Goal: Task Accomplishment & Management: Manage account settings

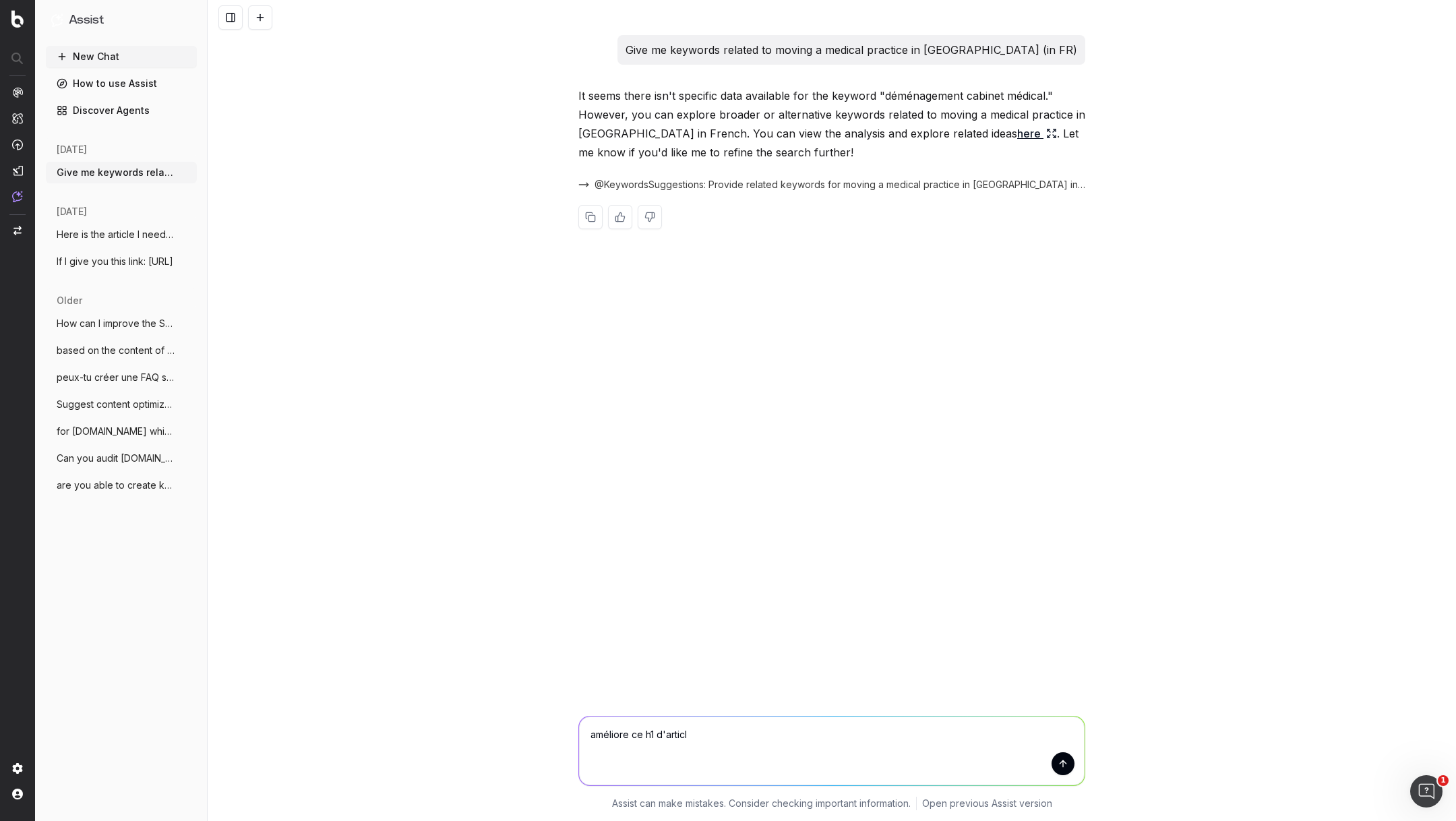
type textarea "améliore ce h1 d'article"
click at [112, 54] on button "New Chat" at bounding box center [121, 56] width 151 height 22
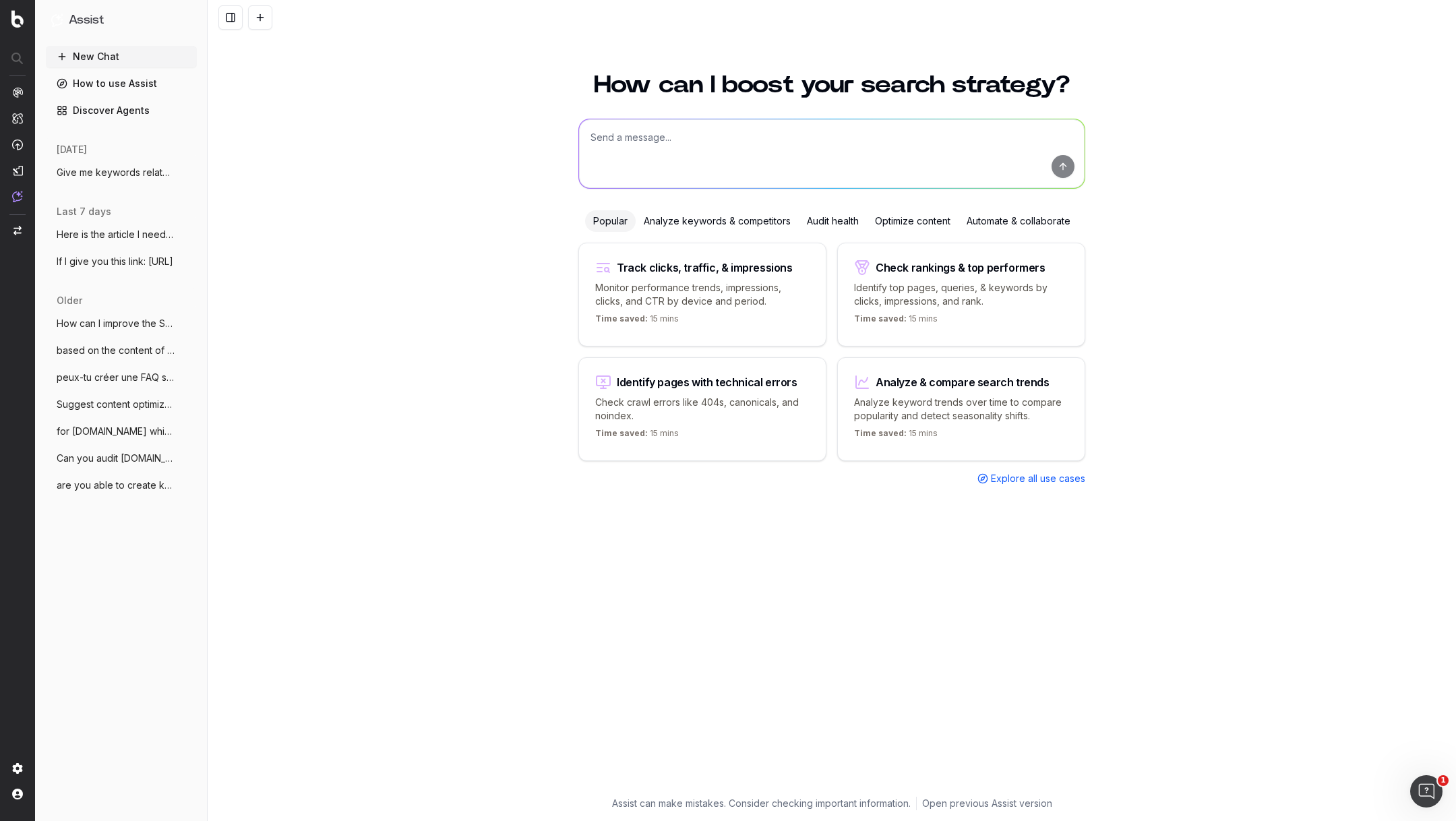
click at [695, 138] on textarea at bounding box center [832, 154] width 505 height 69
type textarea "Peux-tu améliorer les contenus que je vais te faire suivre?"
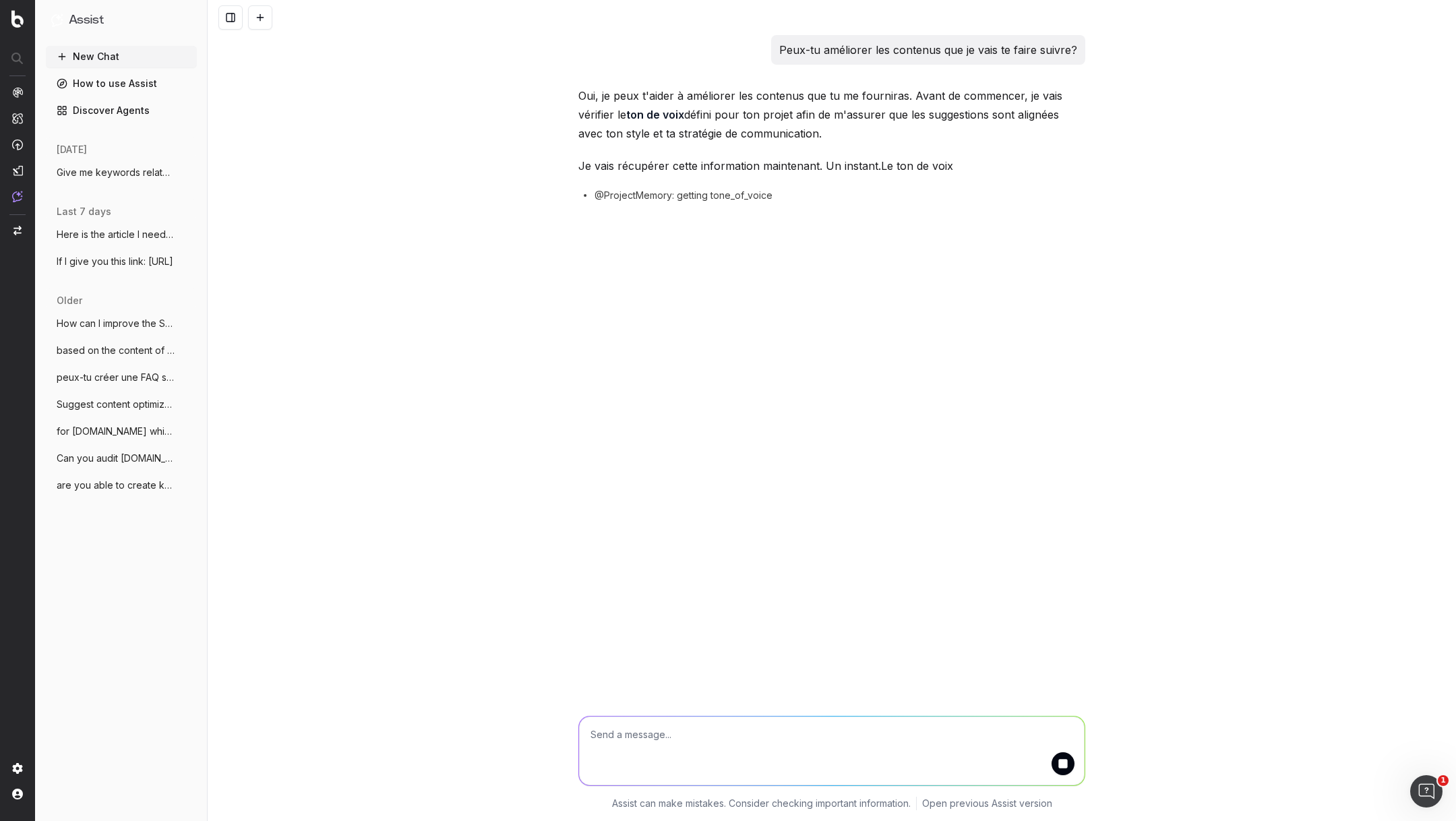
click at [650, 735] on textarea at bounding box center [832, 750] width 505 height 69
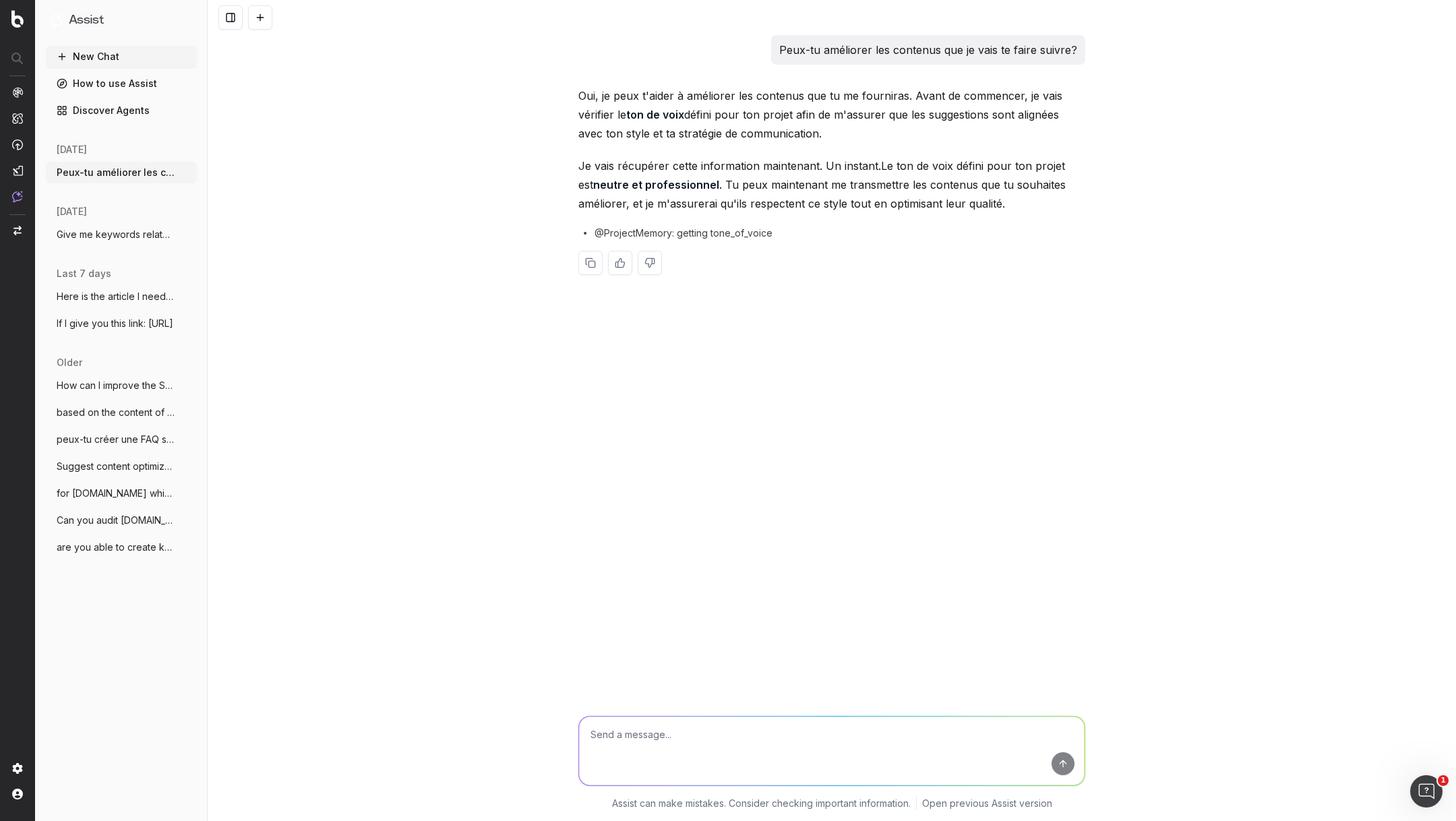
type textarea "Comment sont utilisées les montres connectées pour suivre la santé des patients?"
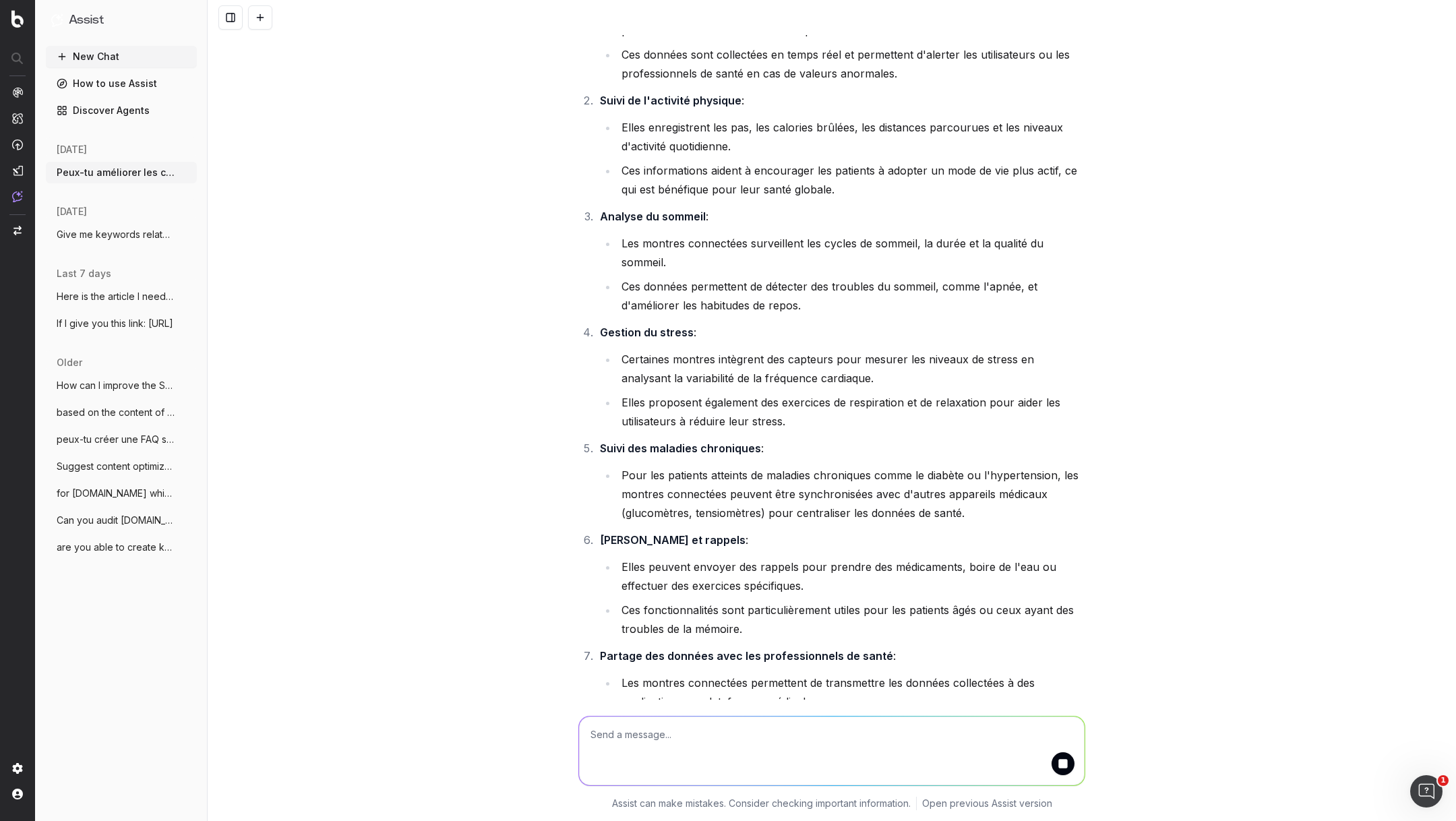
scroll to position [462, 0]
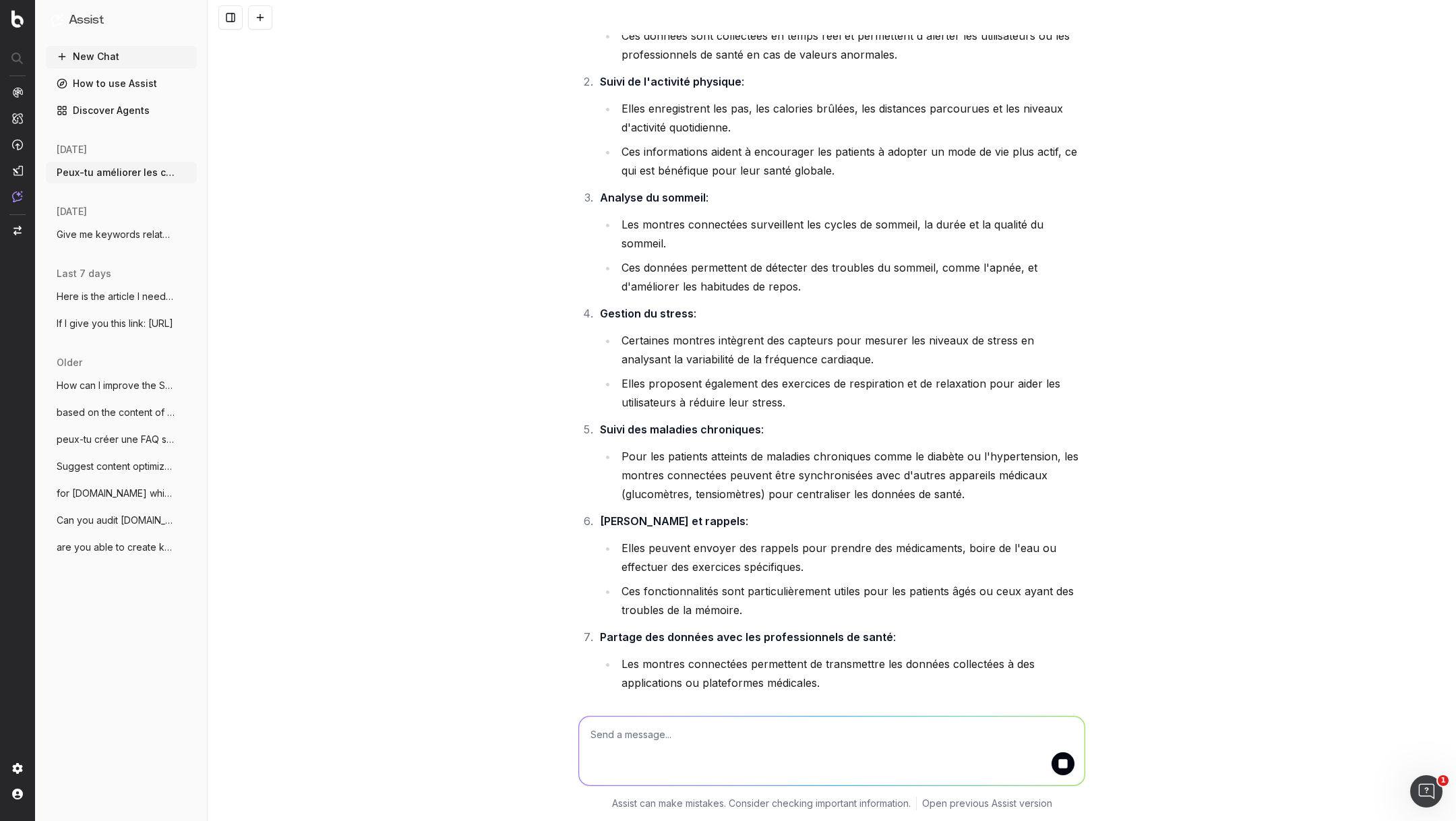
click at [1062, 756] on button "submit" at bounding box center [1062, 763] width 23 height 23
click at [899, 731] on textarea at bounding box center [832, 750] width 505 height 69
type textarea "stop, je voulais juste que tu améliores le h1 que je t'ai transmis pas que tu d…"
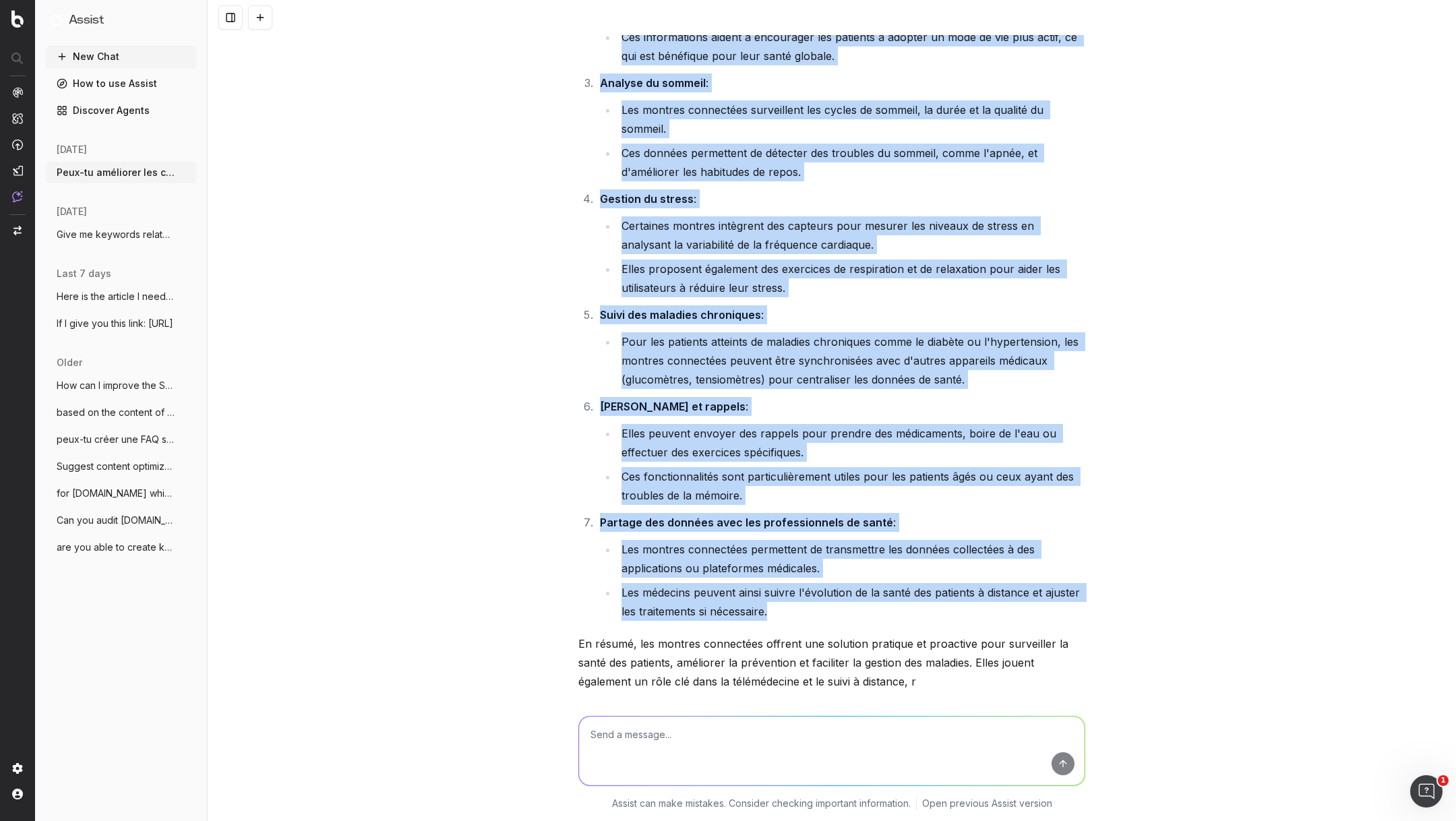
scroll to position [0, 0]
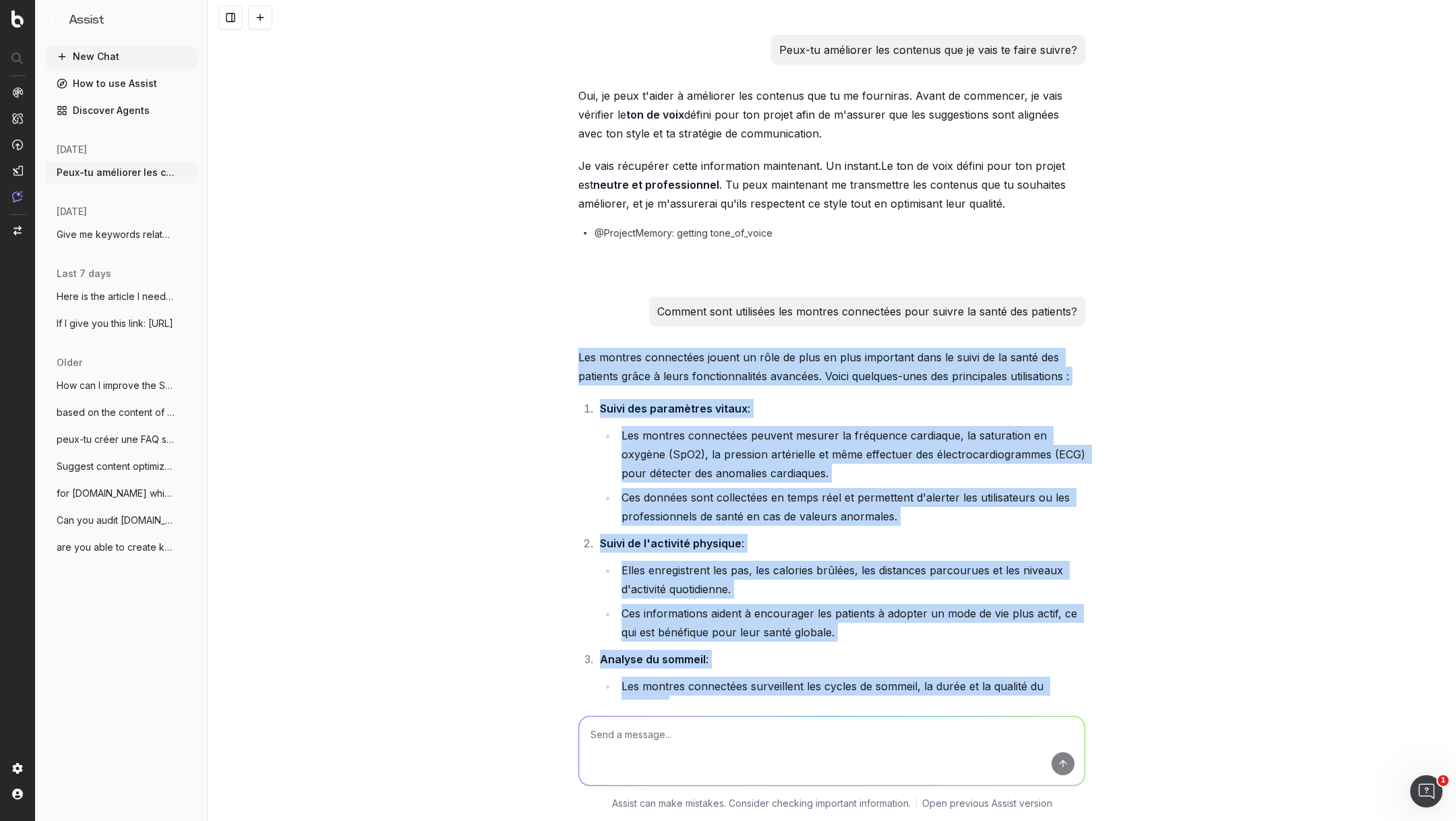
drag, startPoint x: 777, startPoint y: 494, endPoint x: 566, endPoint y: 359, distance: 250.5
click at [566, 359] on div "Peux-tu améliorer les contenus que je vais te faire suivre? Oui, je peux t'aide…" at bounding box center [832, 410] width 1248 height 821
copy div "Les montres connectées jouent un rôle de plus en plus important dans le suivi d…"
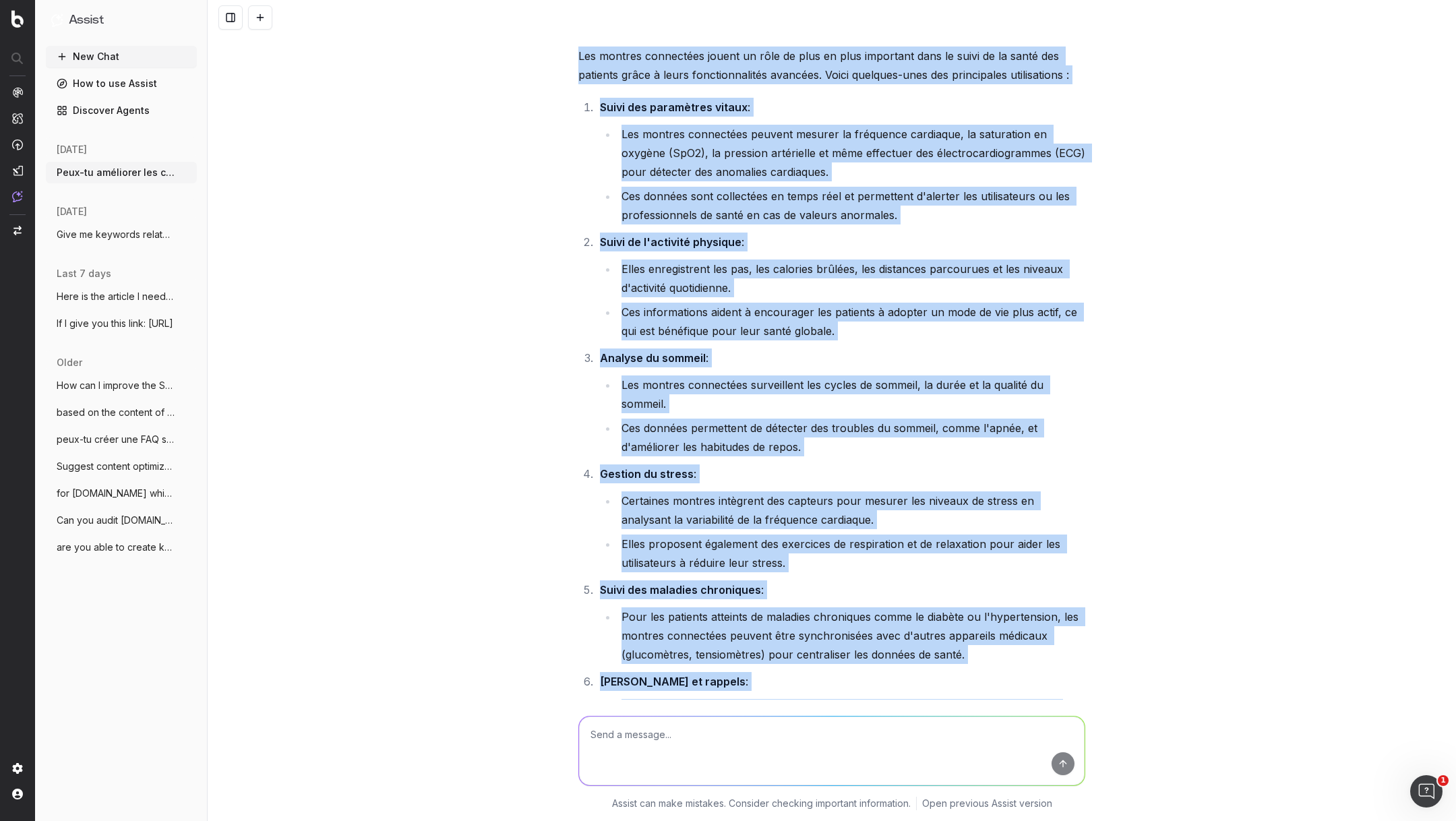
scroll to position [871, 0]
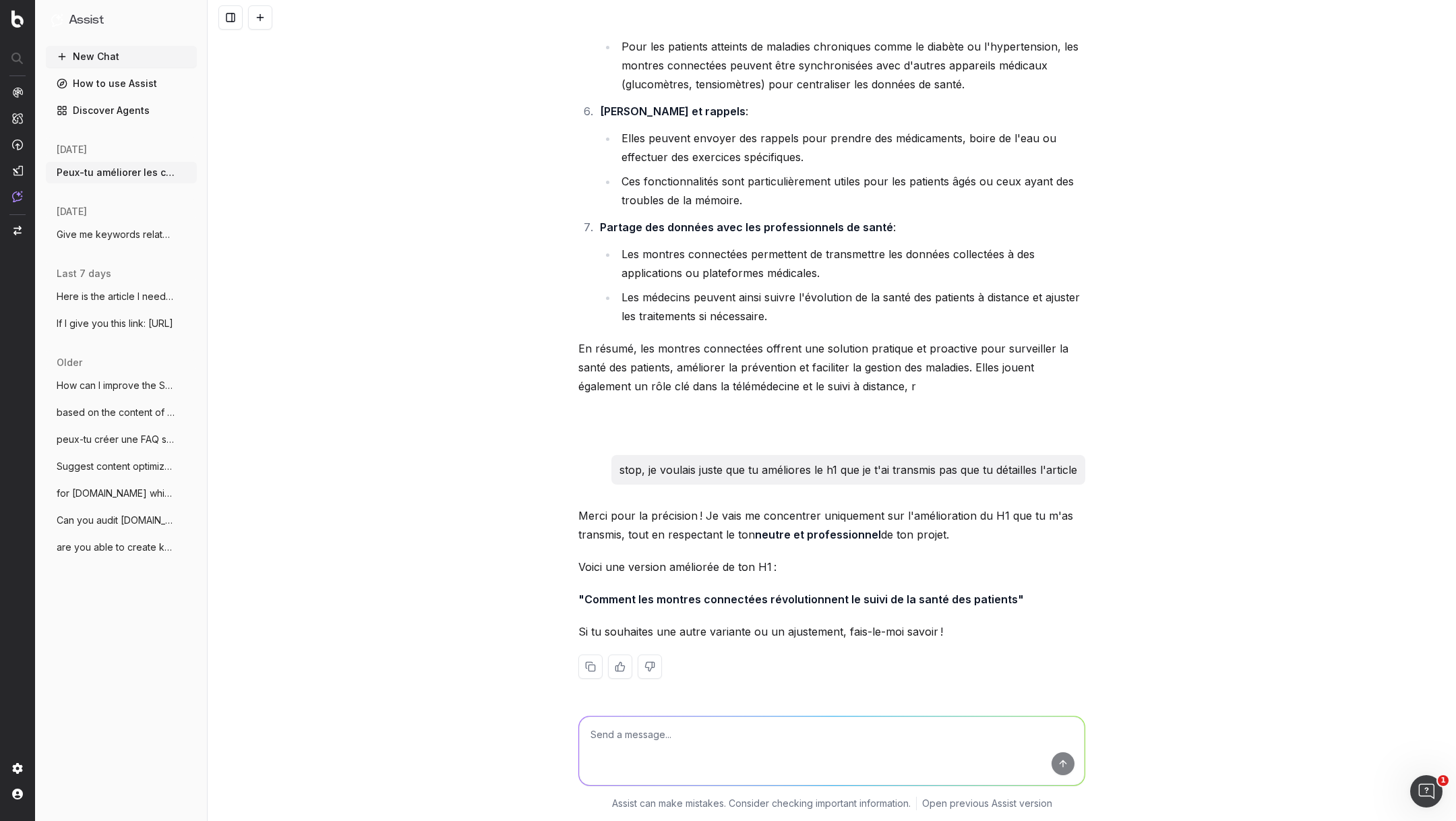
click at [1005, 601] on strong ""Comment les montres connectées révolutionnent le suivi de la santé des patient…" at bounding box center [801, 599] width 446 height 13
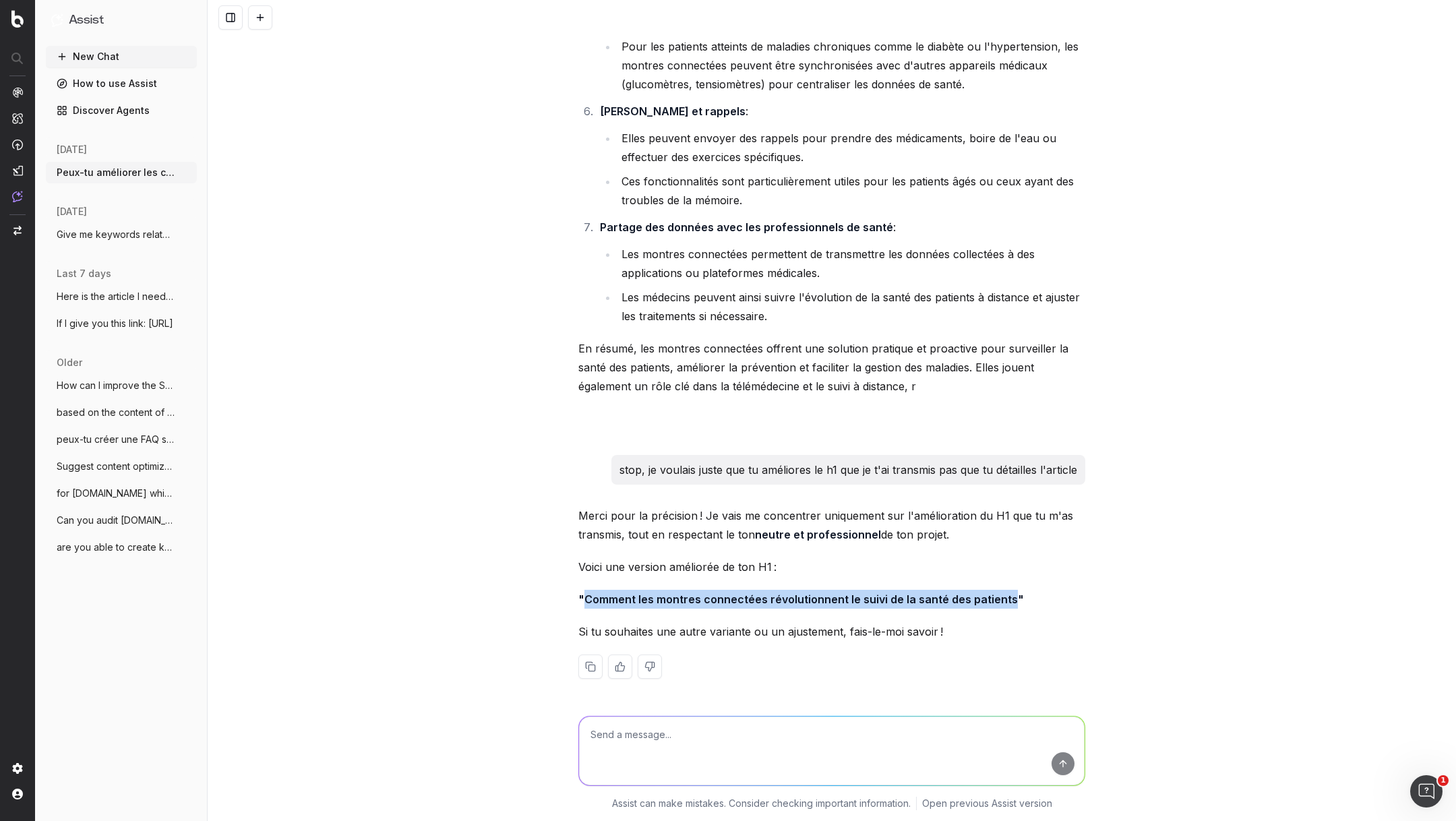
drag, startPoint x: 1005, startPoint y: 601, endPoint x: 584, endPoint y: 593, distance: 421.1
click at [584, 593] on strong ""Comment les montres connectées révolutionnent le suivi de la santé des patient…" at bounding box center [801, 599] width 446 height 13
copy strong "Comment les montres connectées révolutionnent le suivi de la santé des patients"
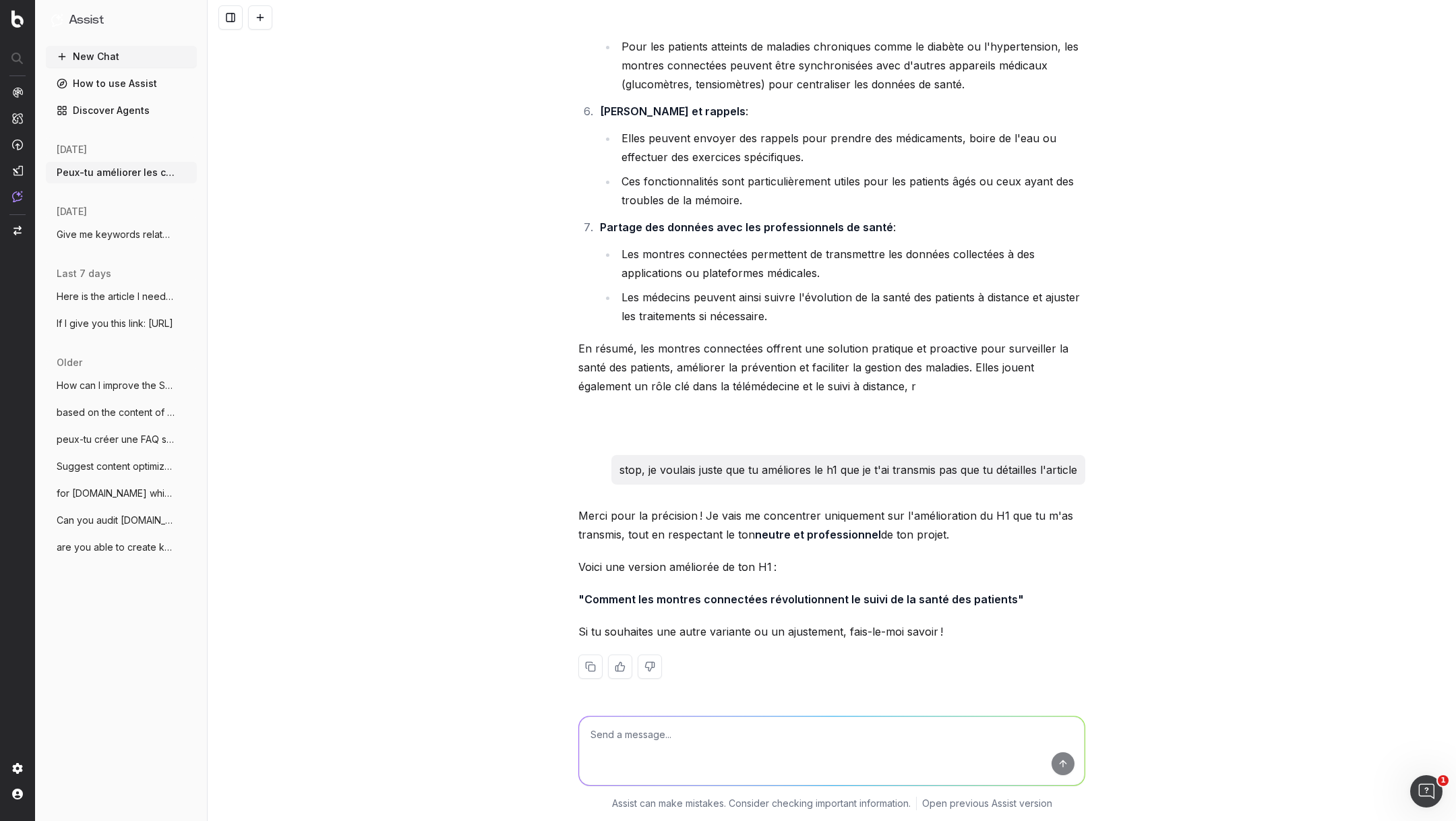
click at [625, 735] on textarea at bounding box center [832, 750] width 505 height 69
type textarea "p"
type textarea "révolutionne me semble exagéré"
click at [761, 724] on textarea at bounding box center [832, 750] width 505 height 69
type textarea "maintenant shorten pour un meta title"
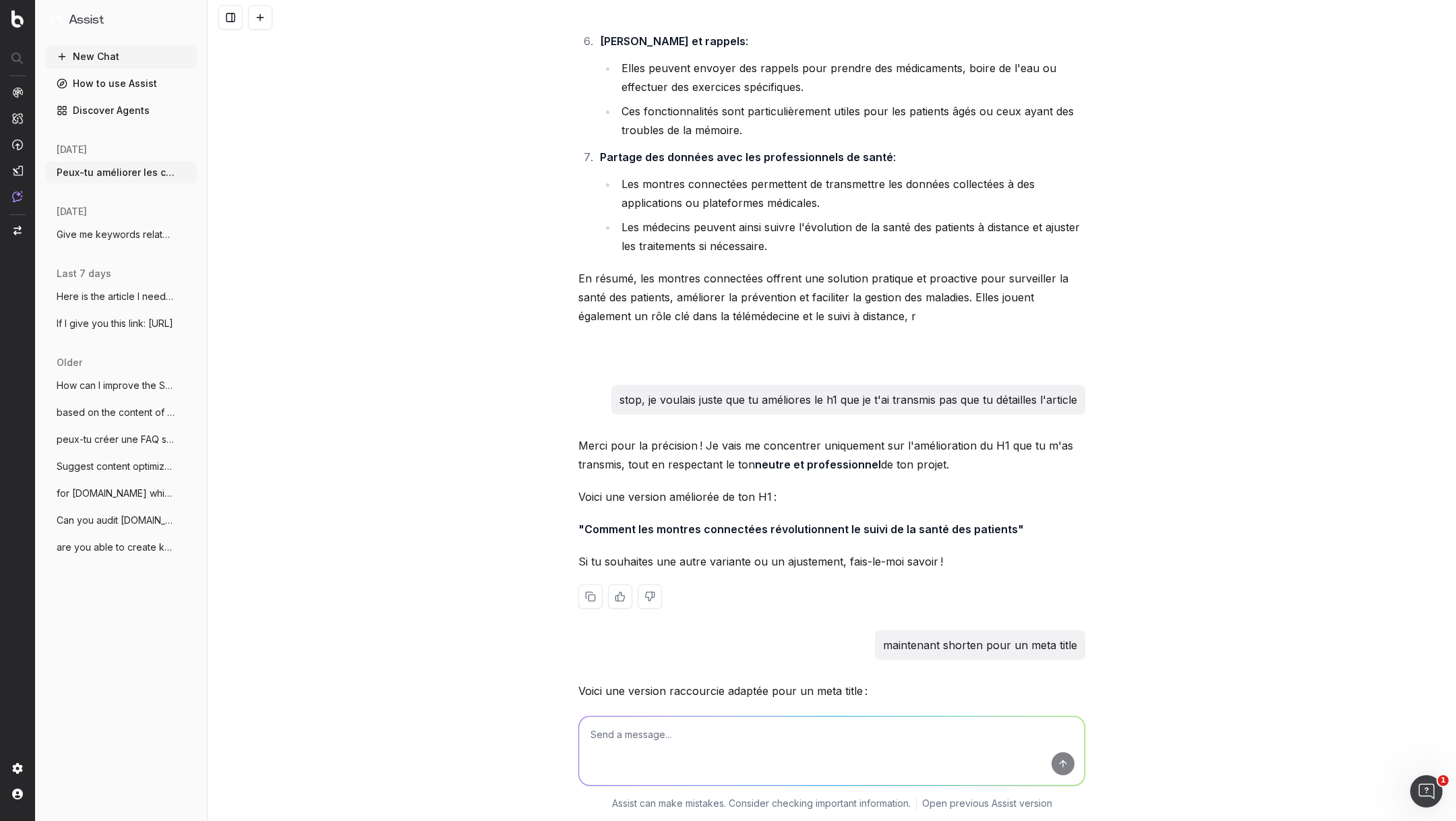
scroll to position [1065, 0]
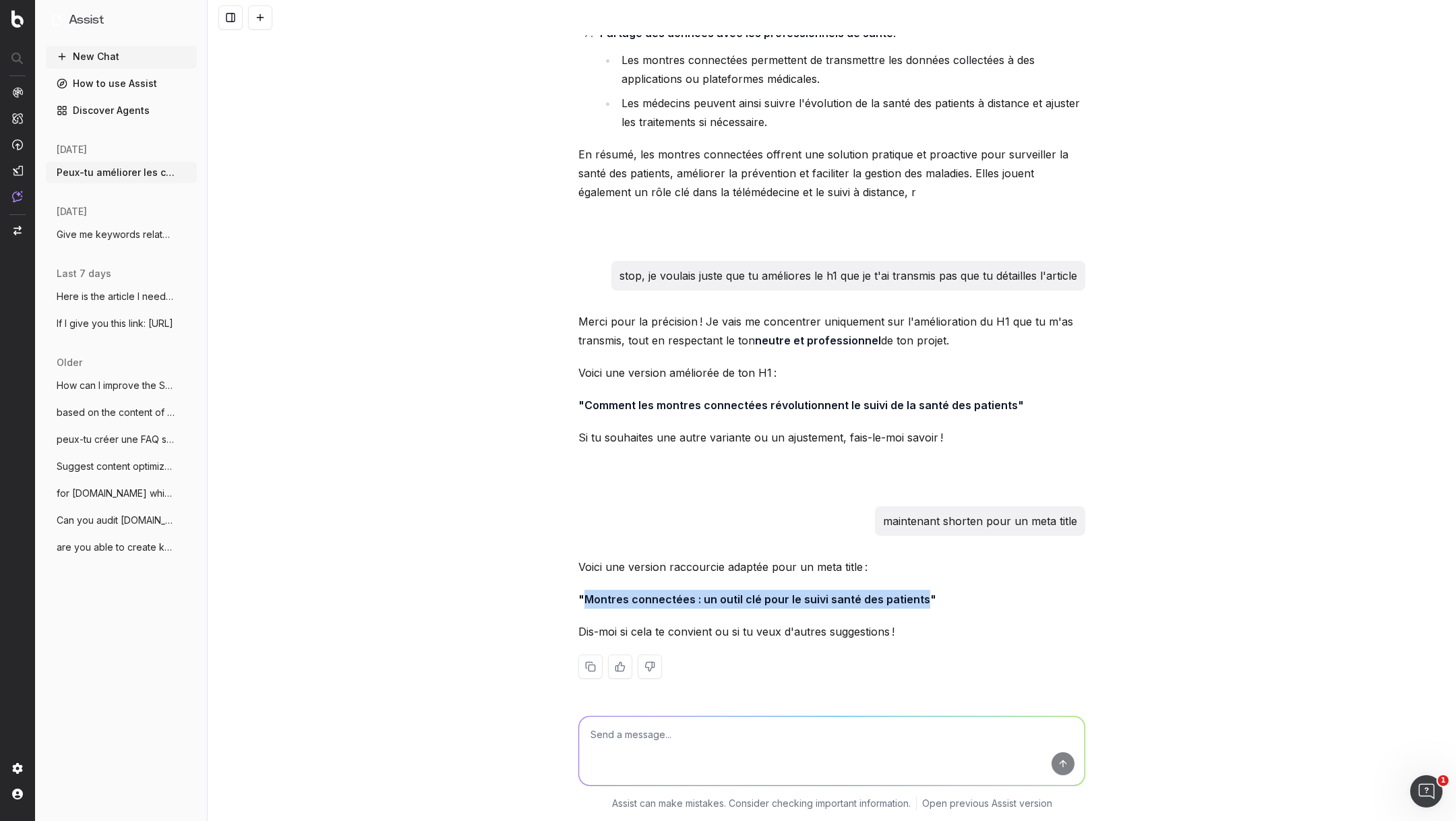
drag, startPoint x: 920, startPoint y: 602, endPoint x: 582, endPoint y: 601, distance: 338.0
click at [582, 601] on strong ""Montres connectées : un outil clé pour le suivi santé des patients"" at bounding box center [757, 599] width 358 height 13
click at [744, 730] on textarea at bounding box center [832, 750] width 505 height 69
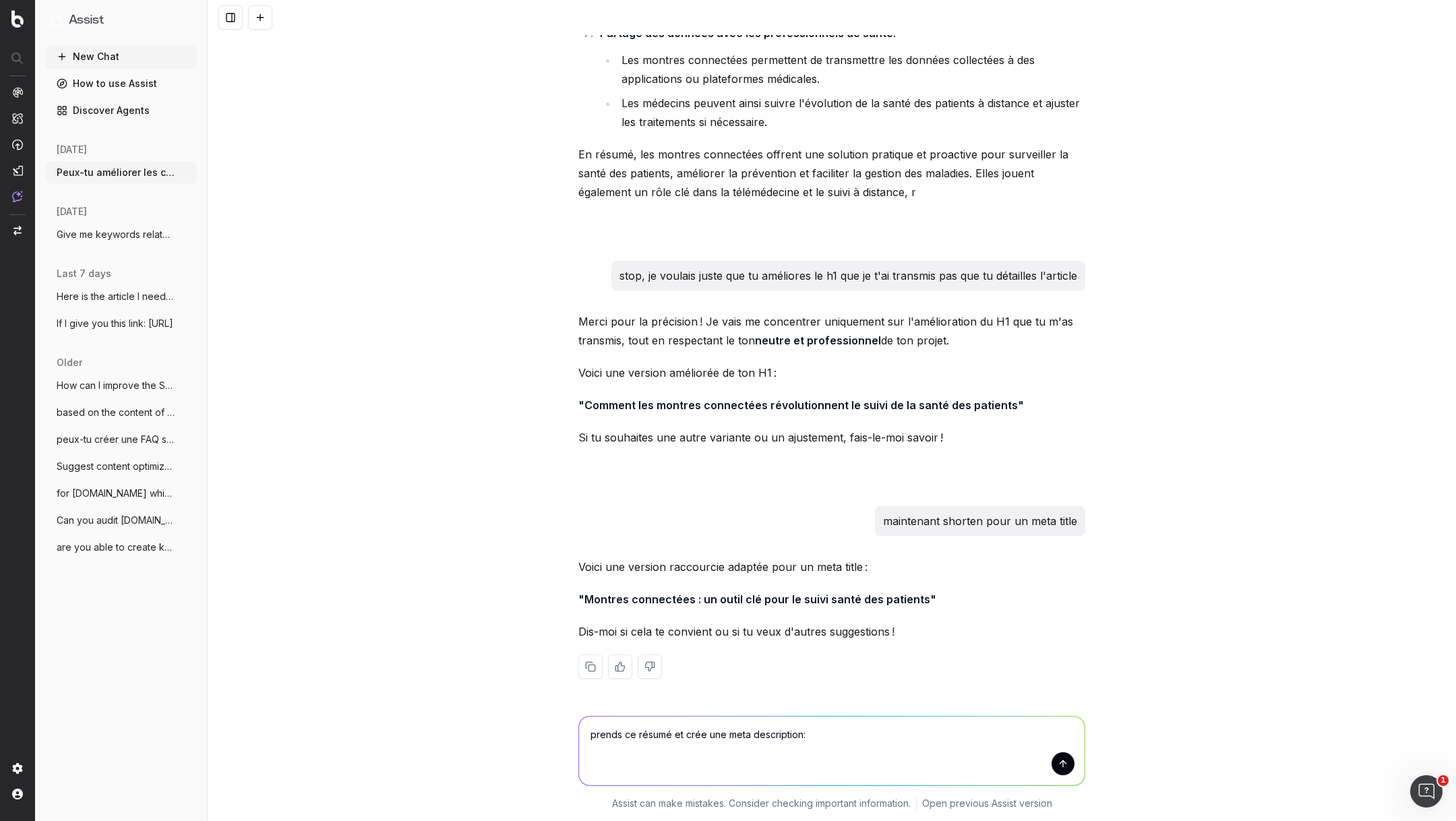
paste textarea "Les montres connectées ou smartwatches sont devenues bien plus que des accessoi…"
type textarea "prends ce résumé et crée une meta description: Les montres connectées ou smartw…"
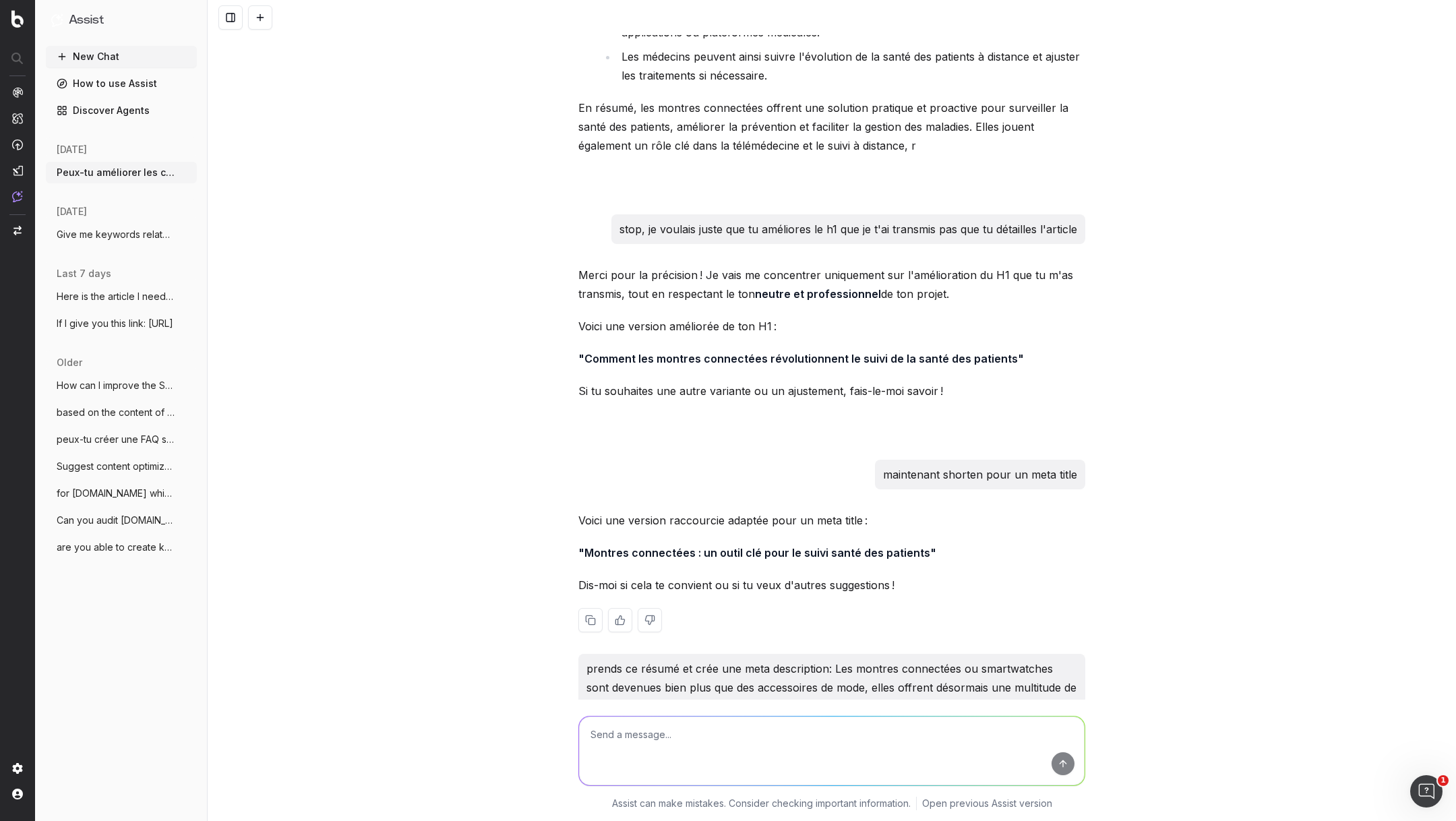
scroll to position [1391, 0]
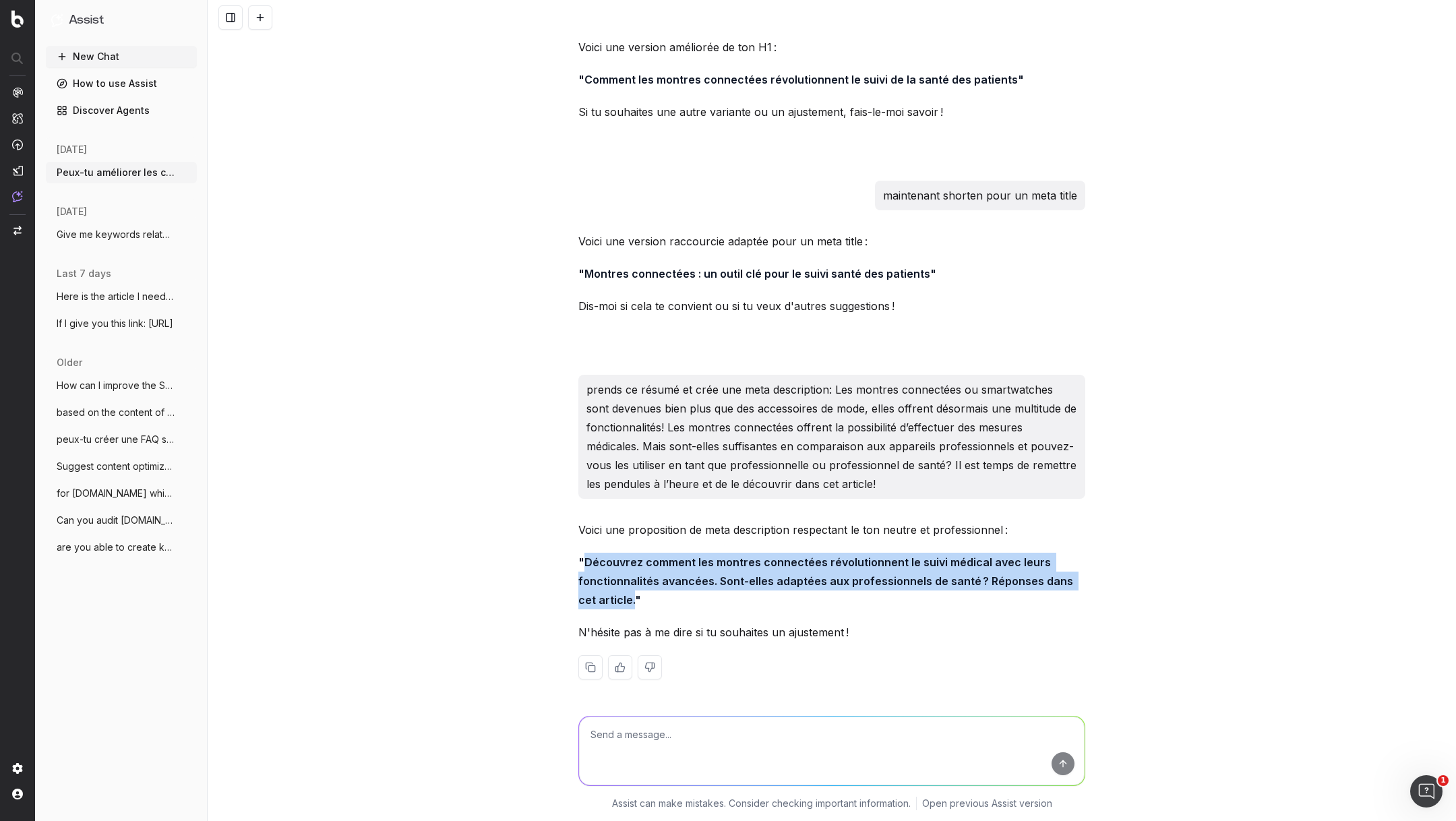
drag, startPoint x: 615, startPoint y: 600, endPoint x: 587, endPoint y: 564, distance: 45.6
click at [587, 564] on strong ""Découvrez comment les montres connectées révolutionnent le suivi médical avec …" at bounding box center [827, 581] width 497 height 51
copy strong "Découvrez comment les montres connectées révolutionnent le suivi médical avec l…"
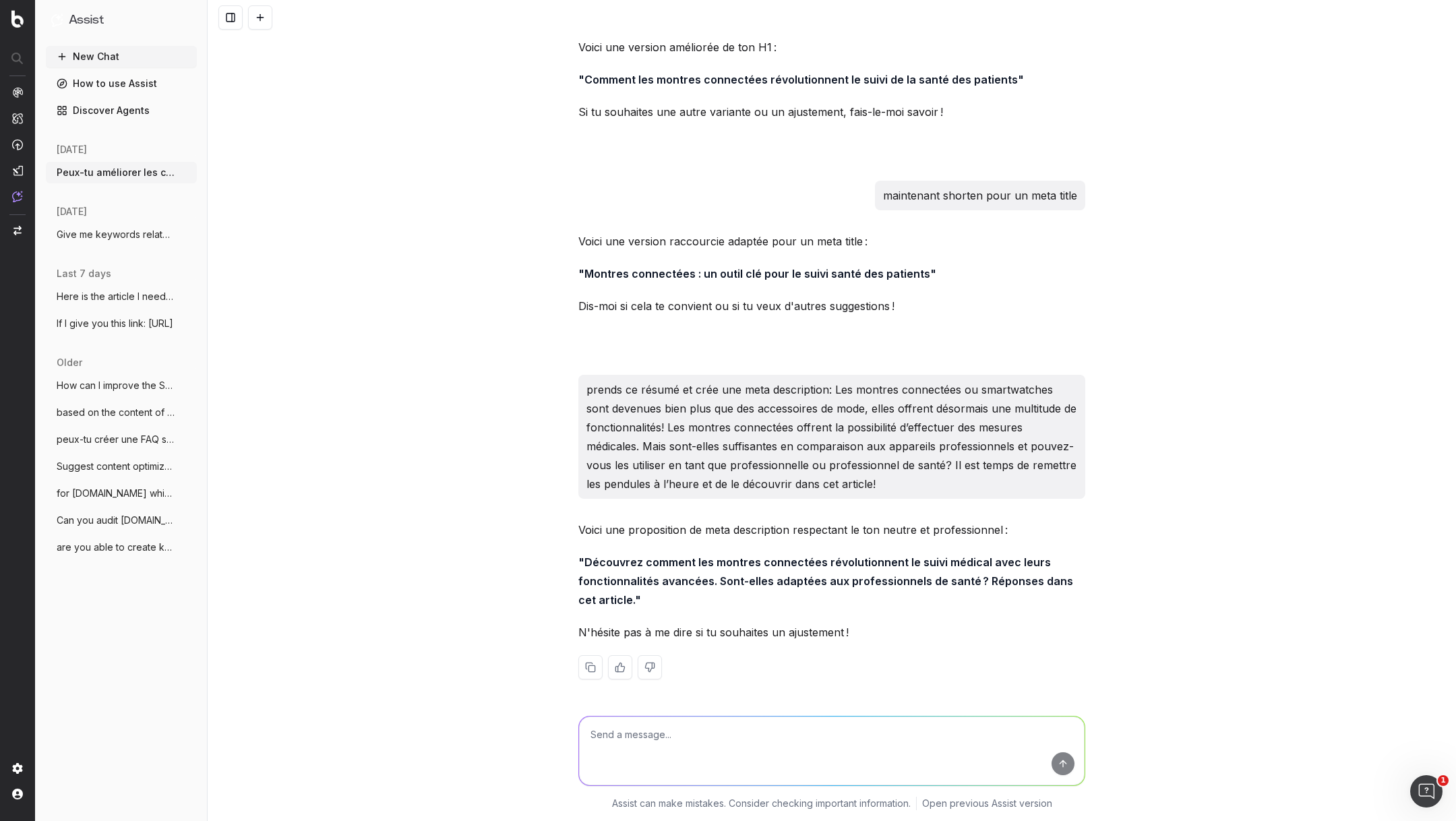
click at [636, 750] on textarea at bounding box center [832, 750] width 505 height 69
paste textarea "Comment mieux gérer le temps en cabinet médical?"
type textarea "améliore ce h1: Comment mieux gérer le temps en cabinet médical?"
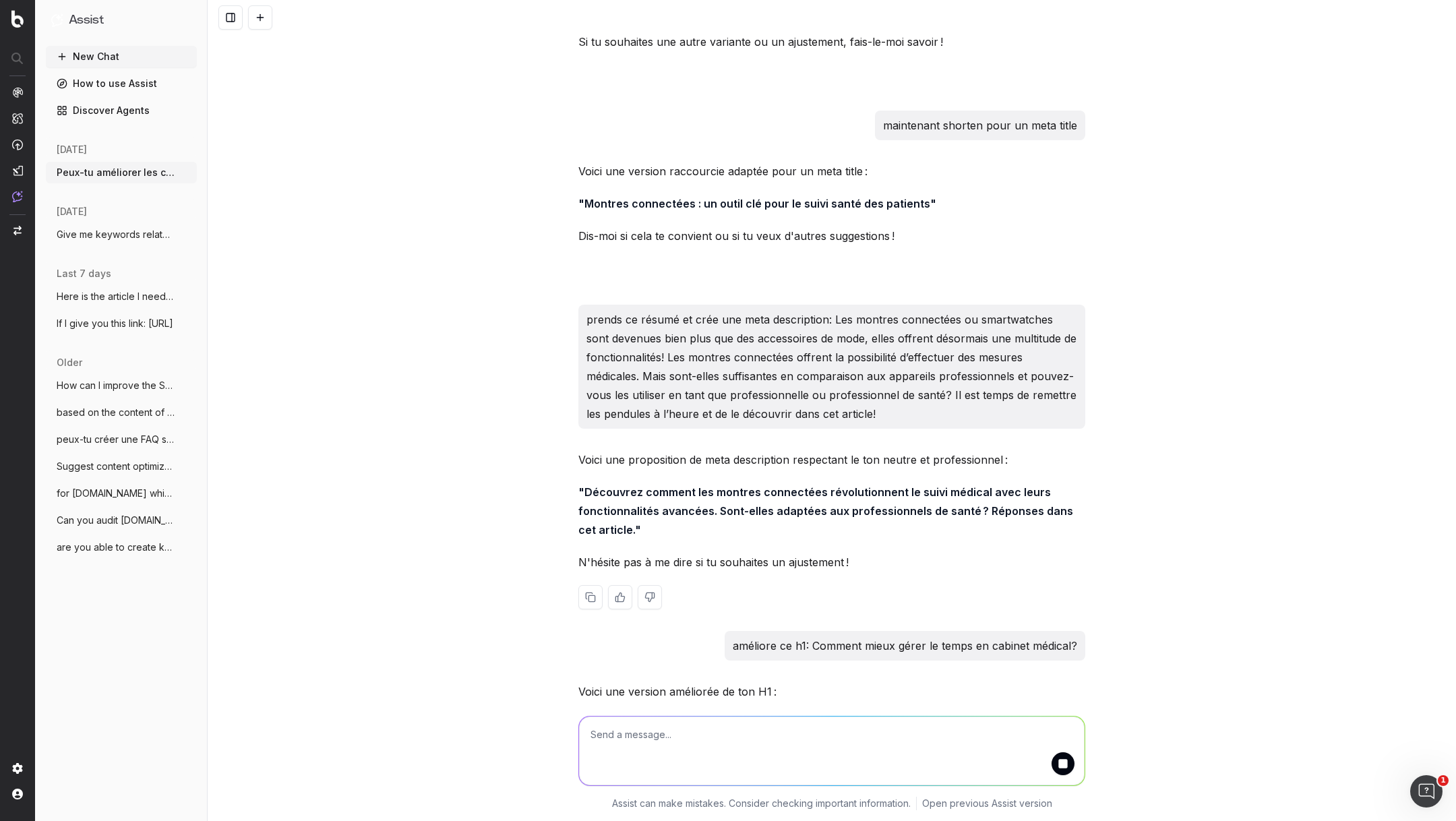
scroll to position [1585, 0]
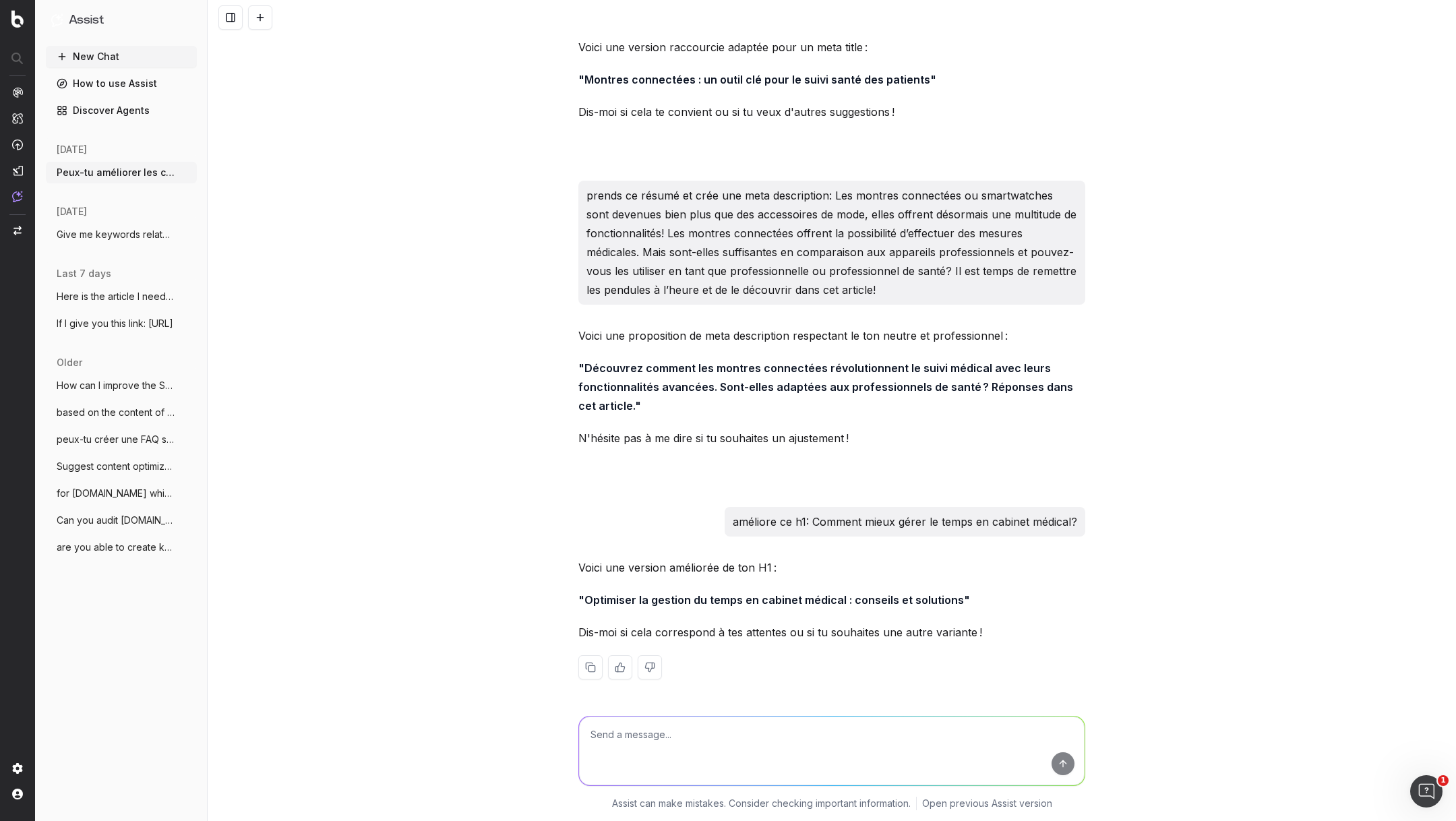
click at [647, 727] on textarea at bounding box center [832, 750] width 505 height 69
paste textarea "3 étapes clé à ne pas négliger pour réussir ses consultations vidéo"
type textarea "3 étapes clé à ne pas négliger pour réussir ses consultations vidéo ça sonne bi…"
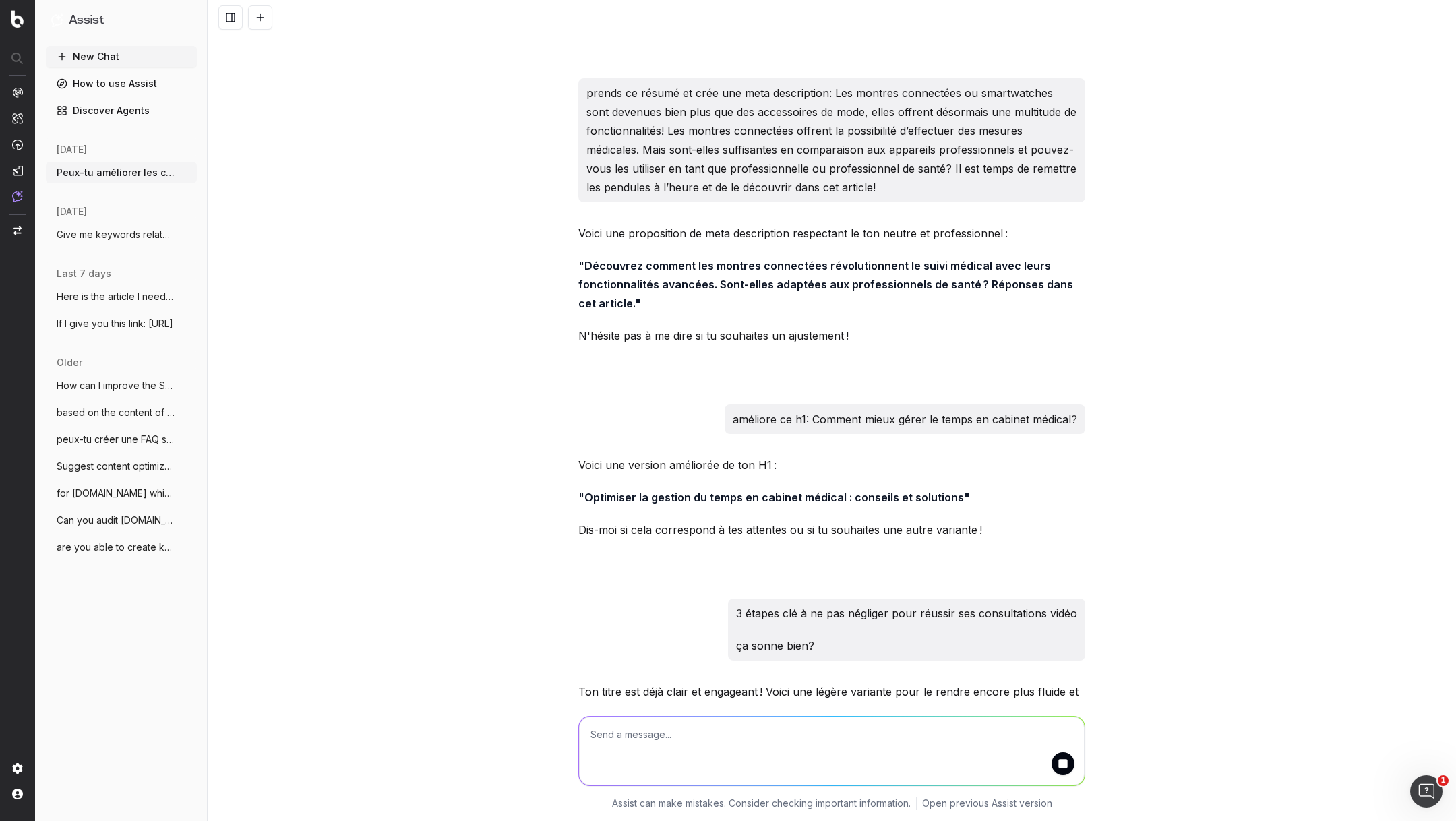
scroll to position [1830, 0]
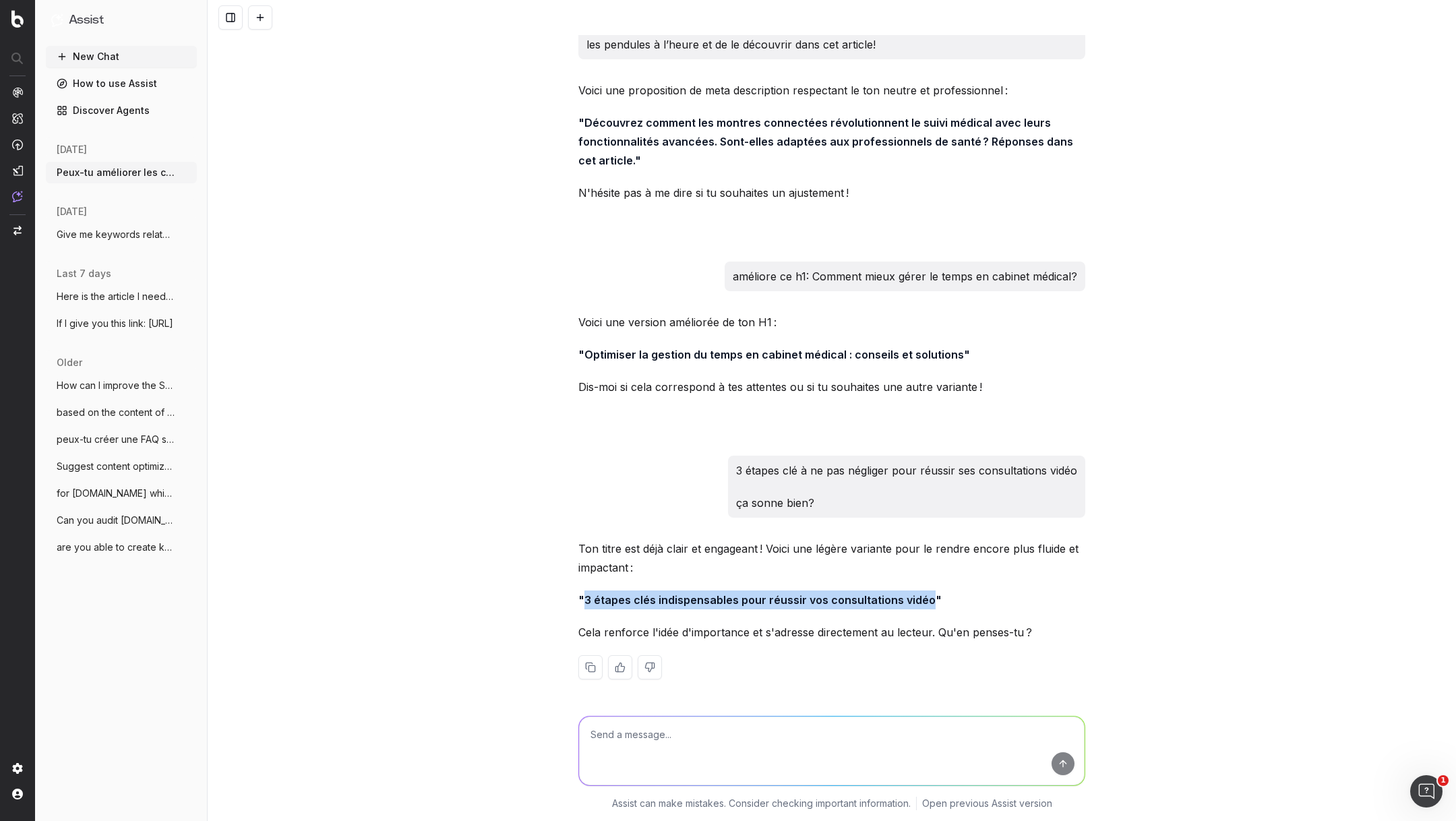
drag, startPoint x: 926, startPoint y: 599, endPoint x: 585, endPoint y: 597, distance: 341.0
click at [585, 597] on strong ""3 étapes clés indispensables pour réussir vos consultations vidéo"" at bounding box center [760, 599] width 363 height 13
copy strong "3 étapes clés indispensables pour réussir vos consultations vidéo"
click at [713, 745] on textarea at bounding box center [832, 750] width 505 height 69
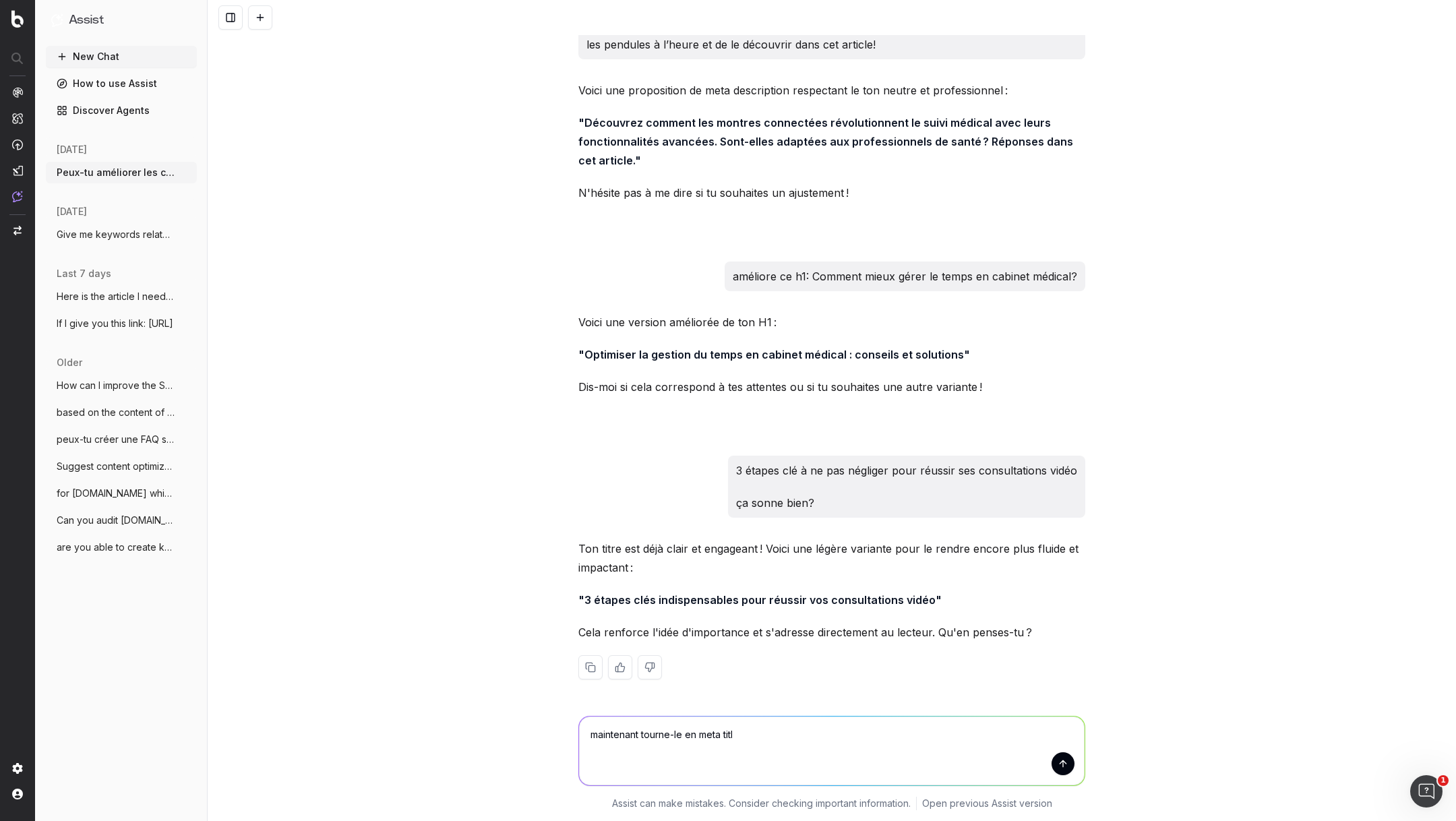
type textarea "maintenant tourne-le en meta title"
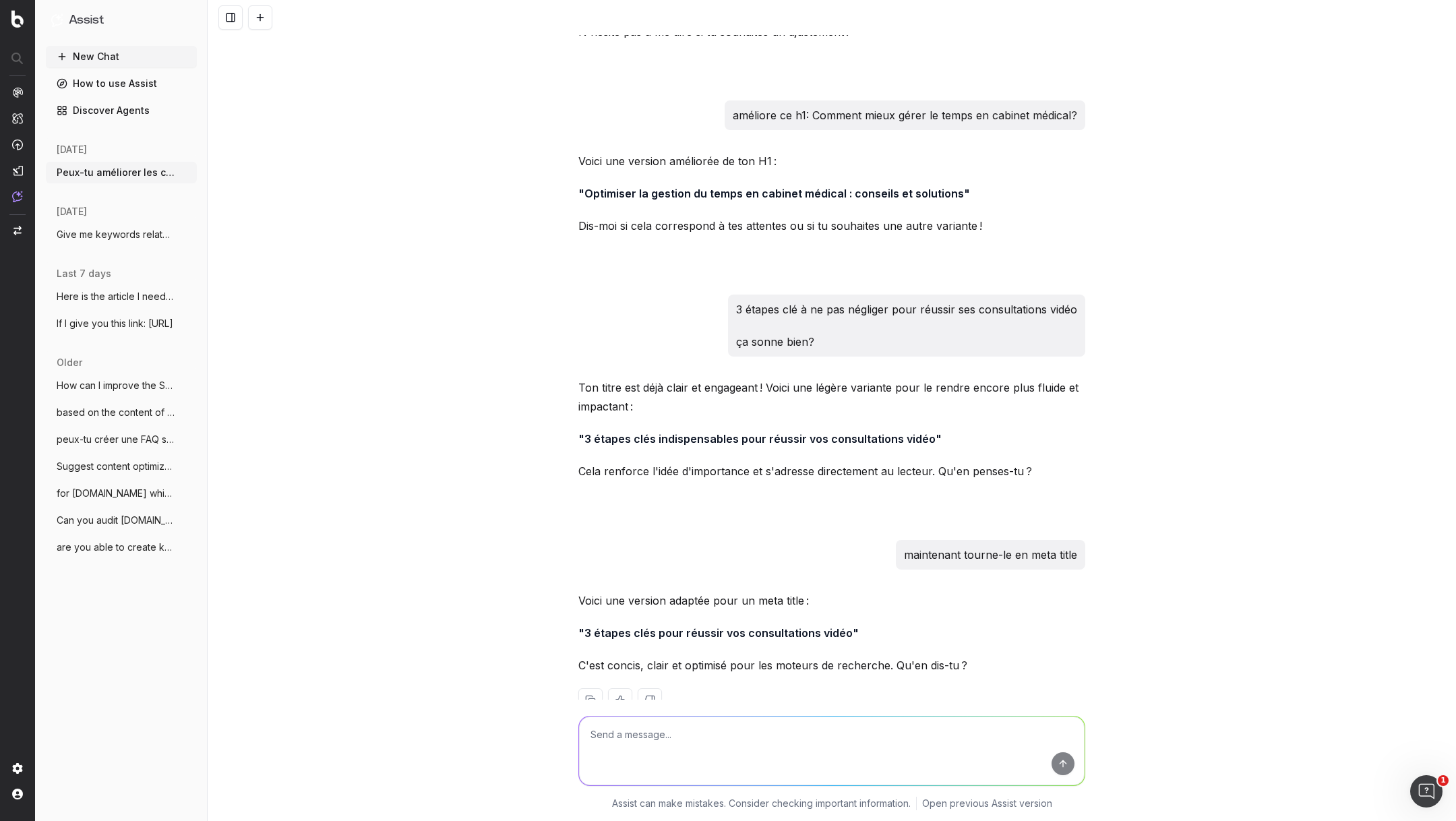
scroll to position [2024, 0]
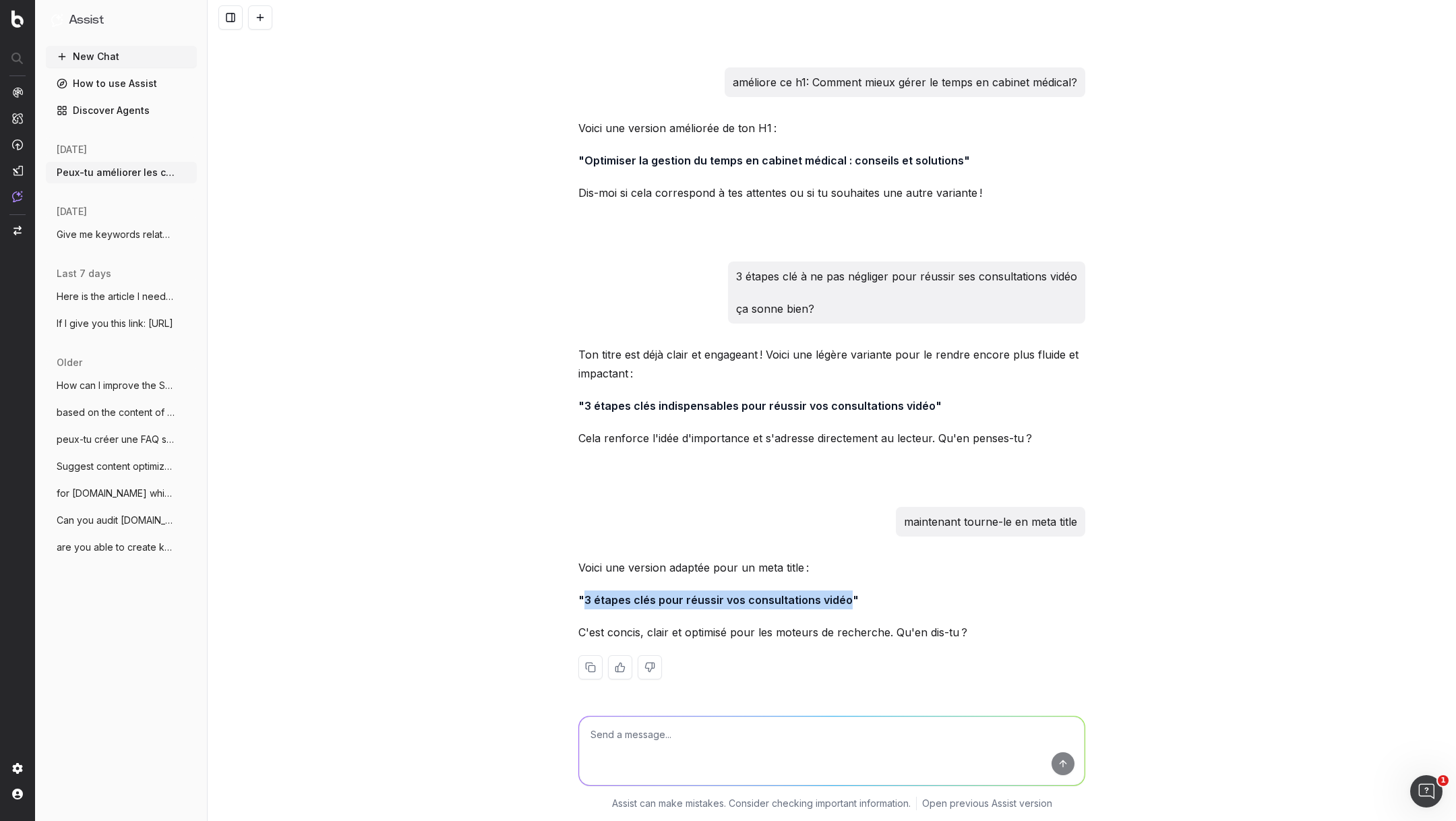
drag, startPoint x: 844, startPoint y: 599, endPoint x: 584, endPoint y: 597, distance: 260.0
click at [584, 597] on strong ""3 étapes clés pour réussir vos consultations vidéo"" at bounding box center [718, 599] width 280 height 13
copy strong "3 étapes clés pour réussir vos consultations vidéo"
click at [667, 726] on textarea at bounding box center [832, 750] width 505 height 69
paste textarea "Vous souhaitez utiliser les consultations vidéo, et voulez vous préparer au mie…"
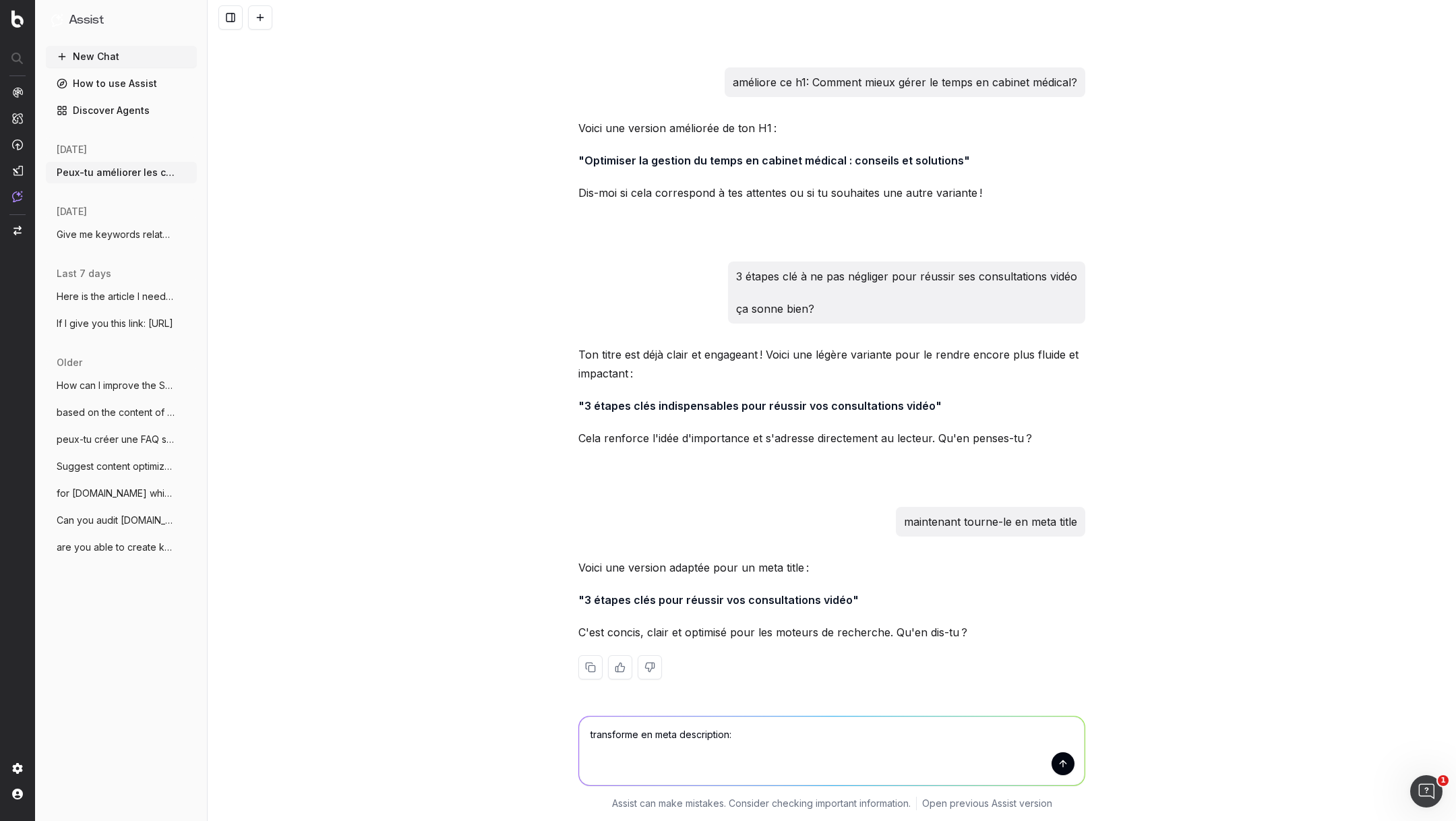
type textarea "transforme en meta description: Vous souhaitez utiliser les consultations vidéo…"
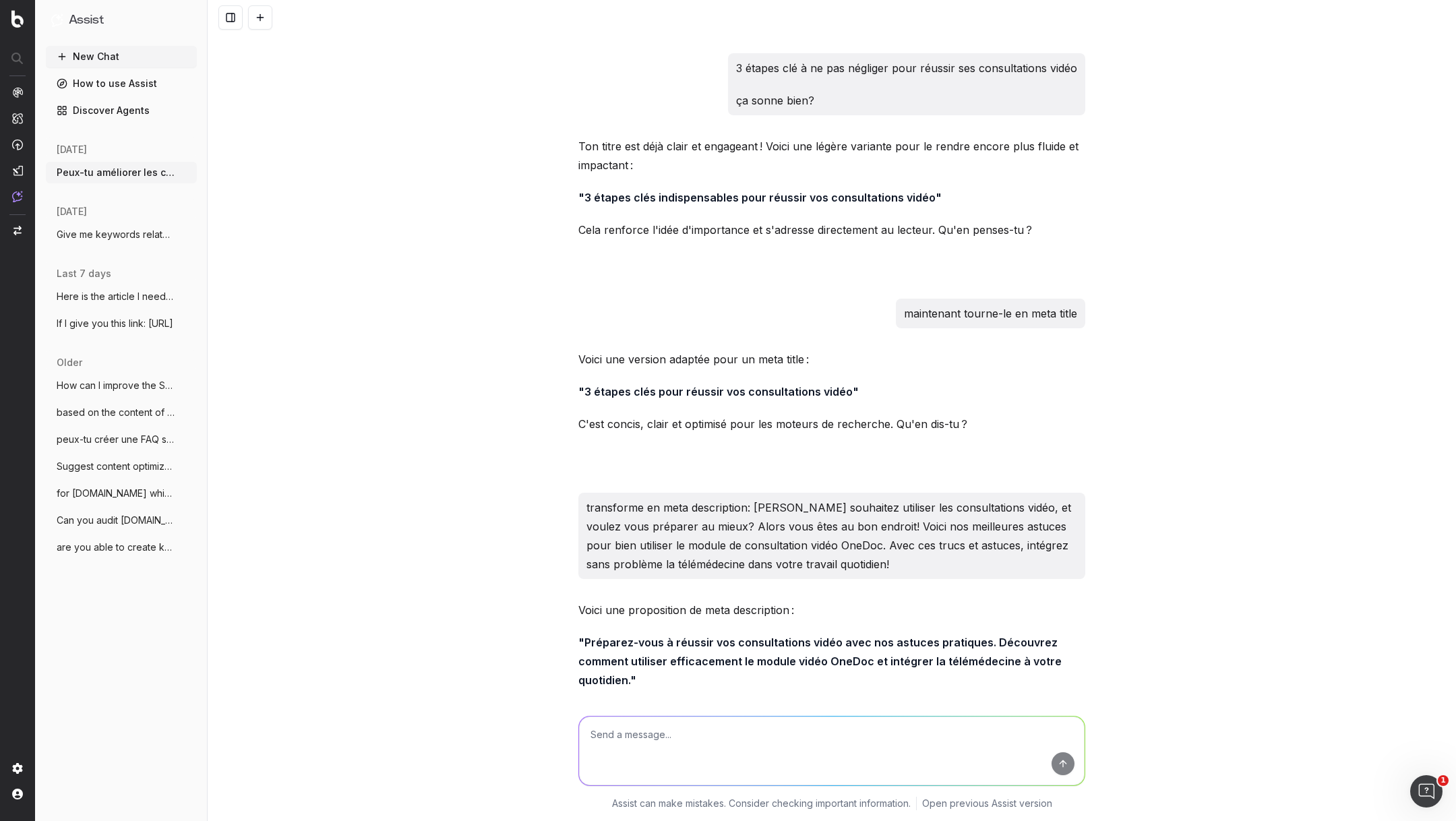
scroll to position [2312, 0]
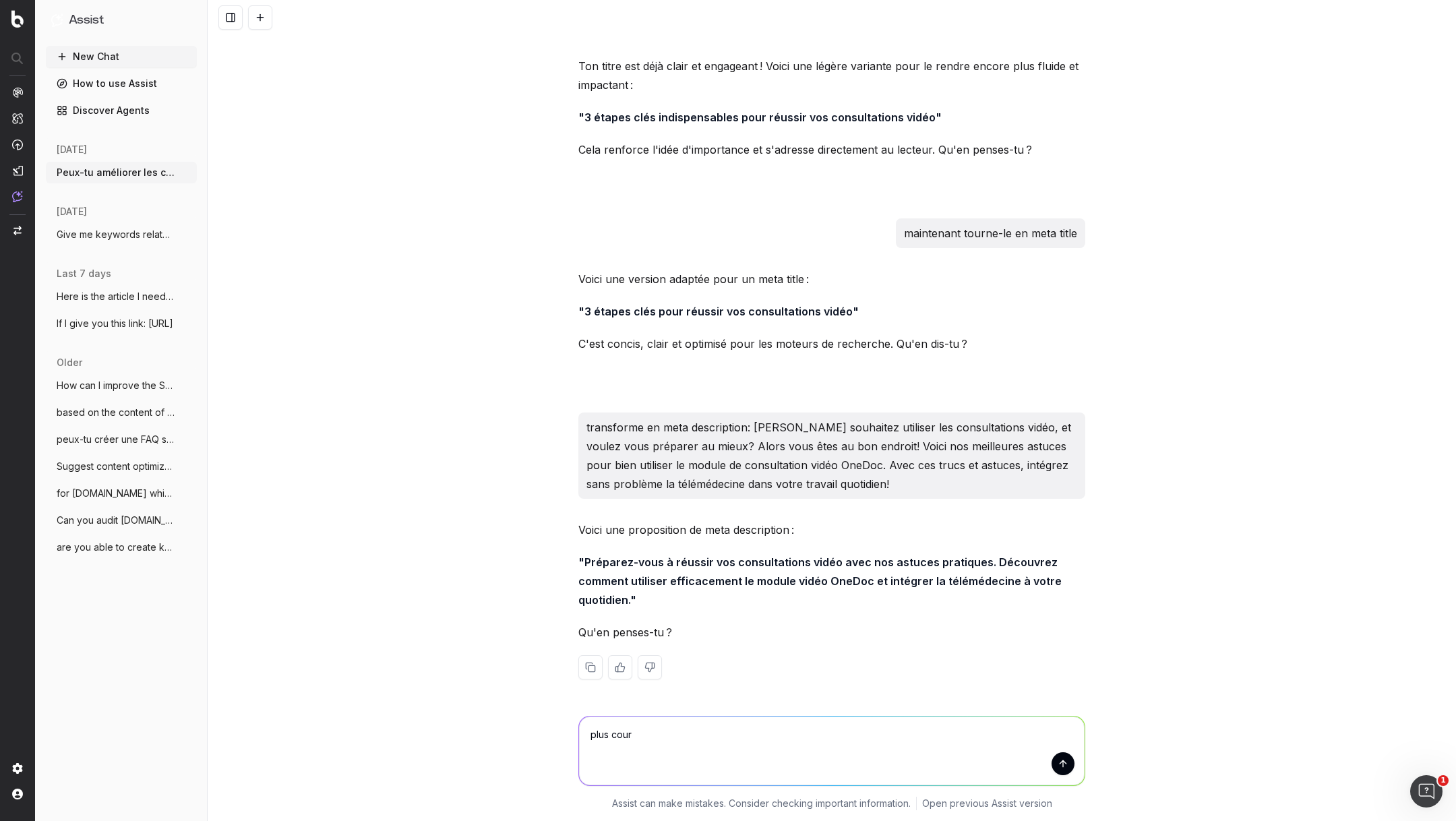
type textarea "plus court"
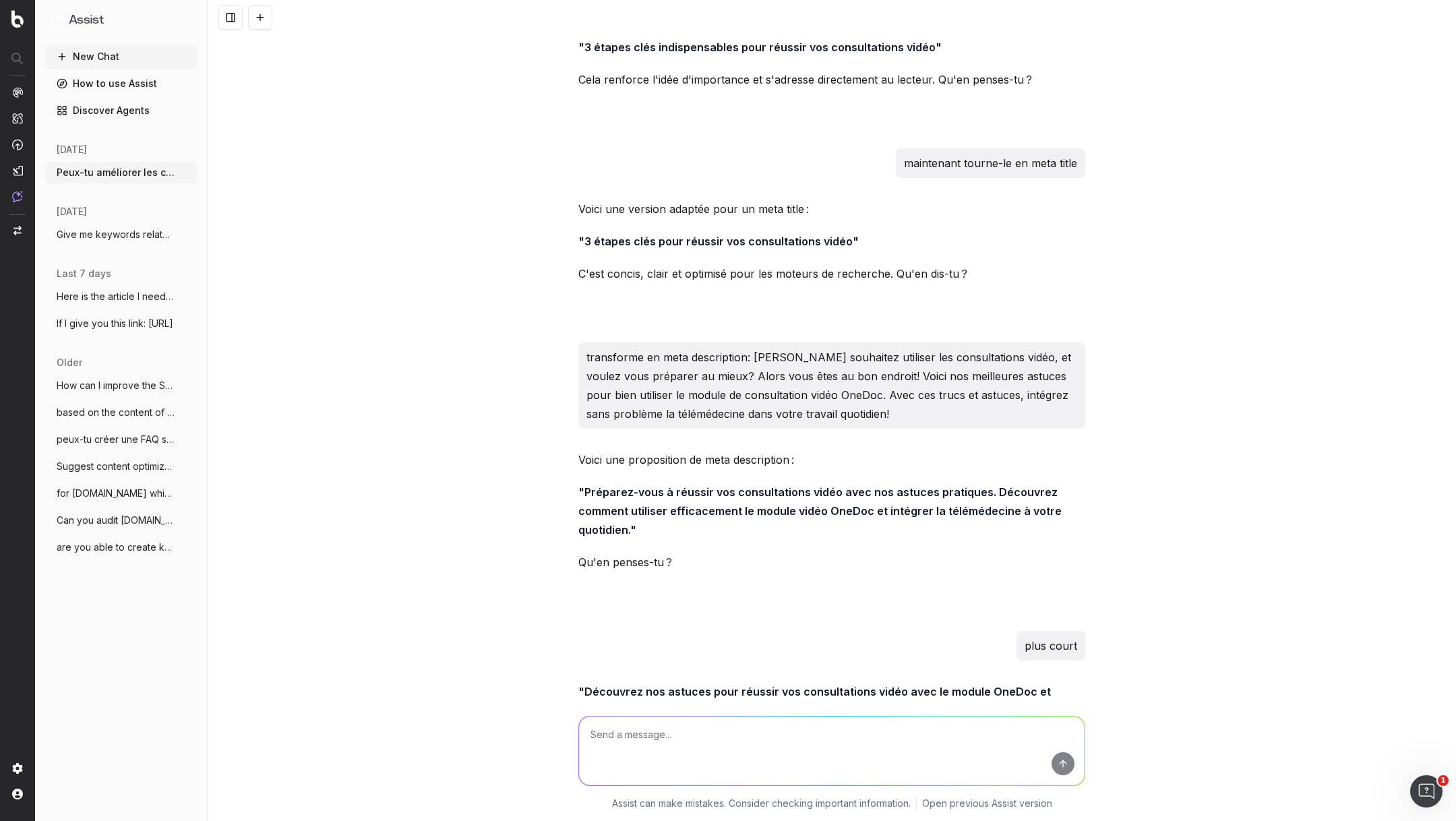
scroll to position [2460, 0]
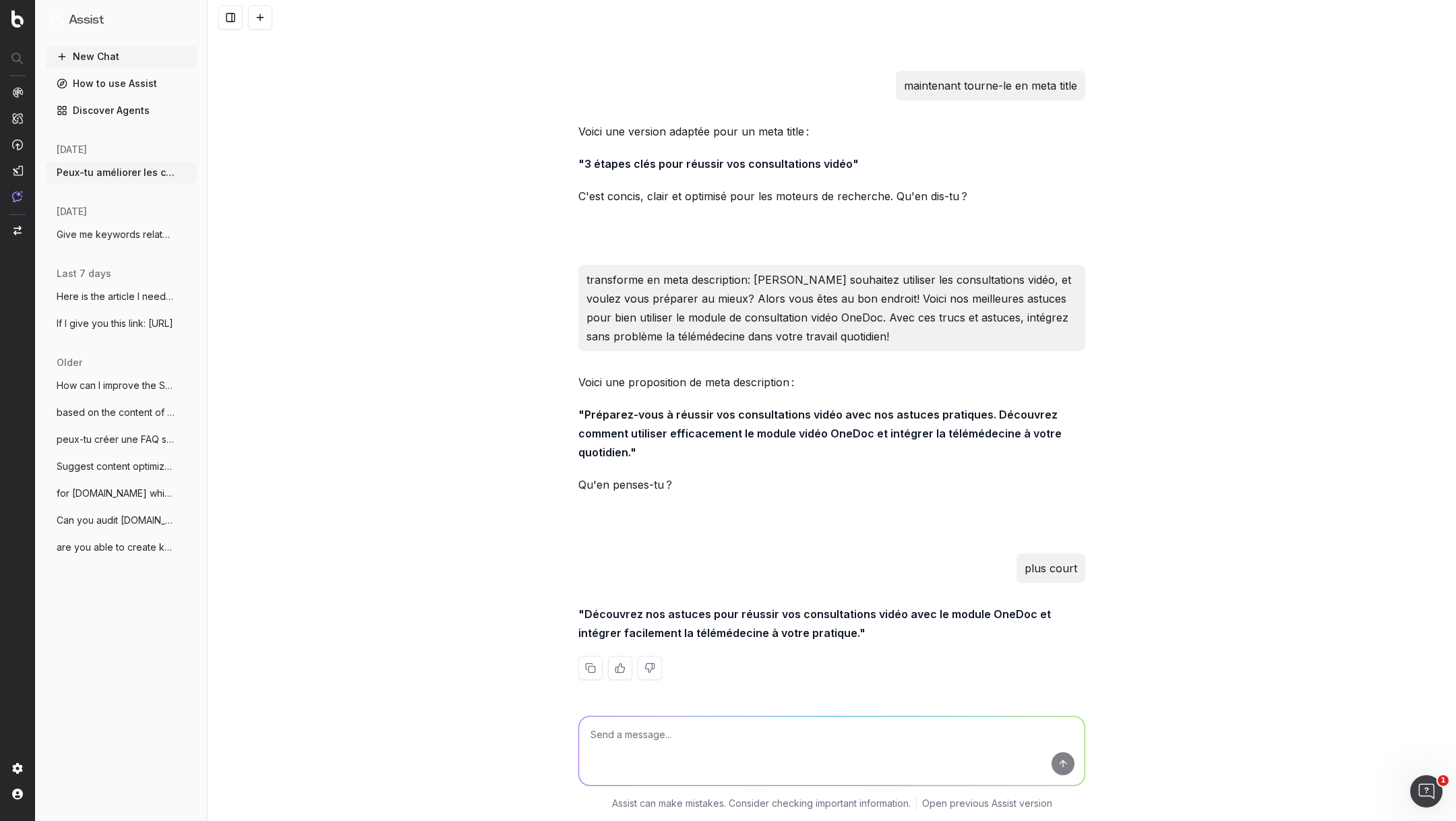
click at [807, 633] on strong ""Découvrez nos astuces pour réussir vos consultations vidéo avec le module OneD…" at bounding box center [816, 623] width 475 height 33
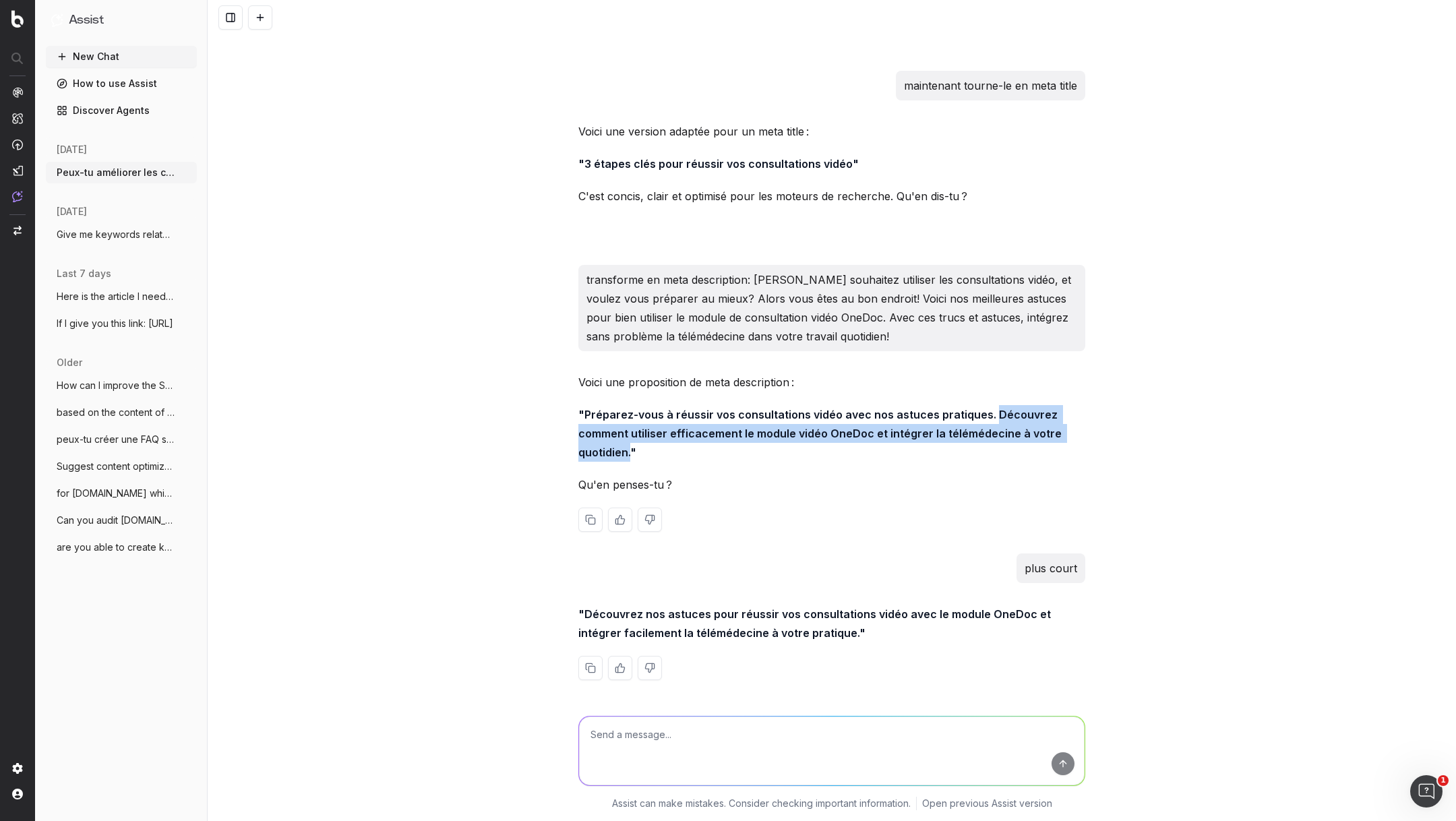
drag, startPoint x: 987, startPoint y: 416, endPoint x: 631, endPoint y: 455, distance: 358.1
click at [631, 454] on strong ""Préparez-vous à réussir vos consultations vidéo avec nos astuces pratiques. Dé…" at bounding box center [821, 433] width 486 height 51
copy strong "Découvrez comment utiliser efficacement le module vidéo OneDoc et intégrer la t…"
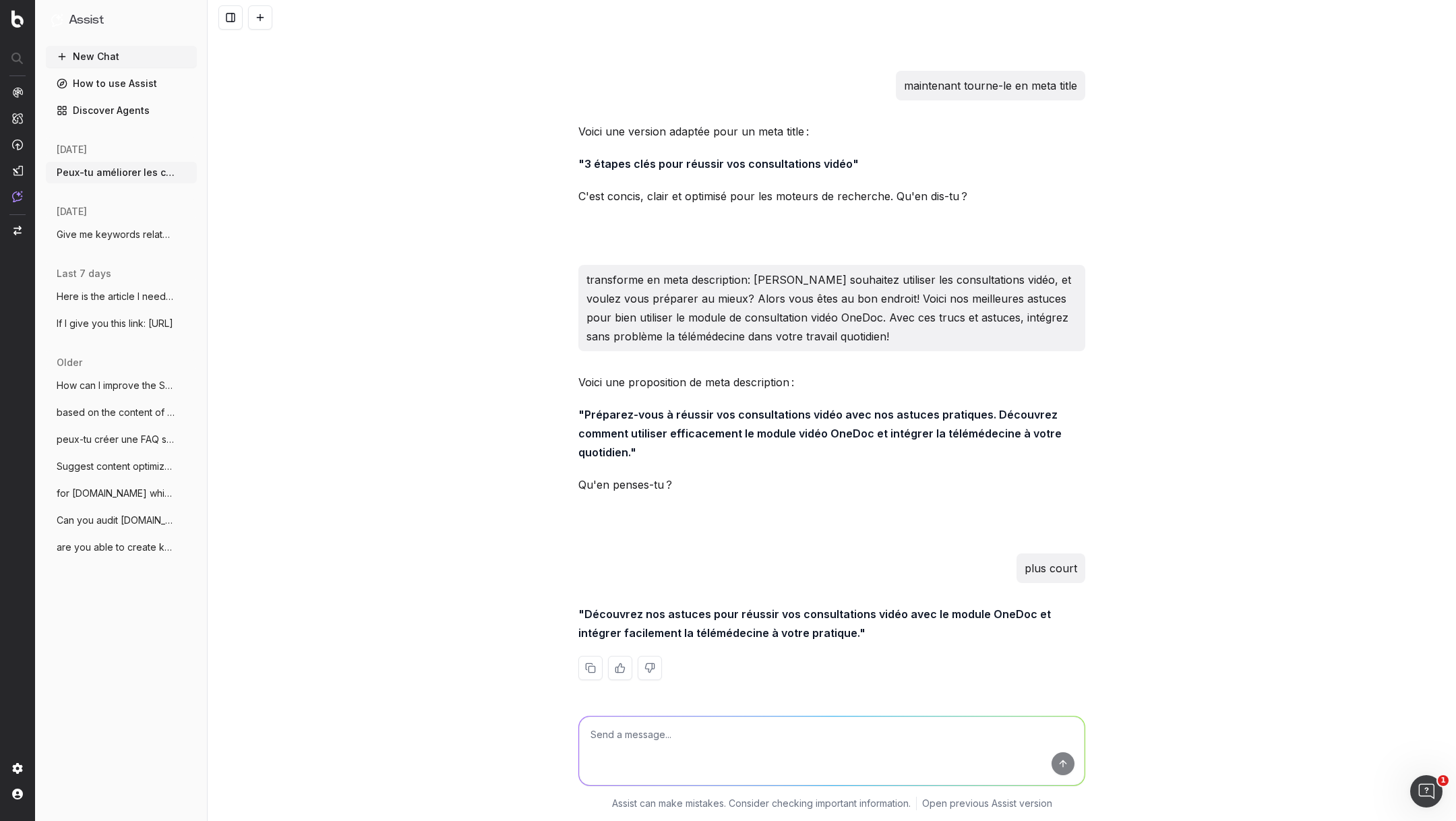
click at [731, 722] on textarea at bounding box center [832, 750] width 505 height 69
paste textarea "[Interview] La téléconsultation en pédiatre vue par Katja Berlinger, CEO de Swi…"
type textarea "shorten pour meta title: [Interview] La téléconsultation en pédiatre vue par Ka…"
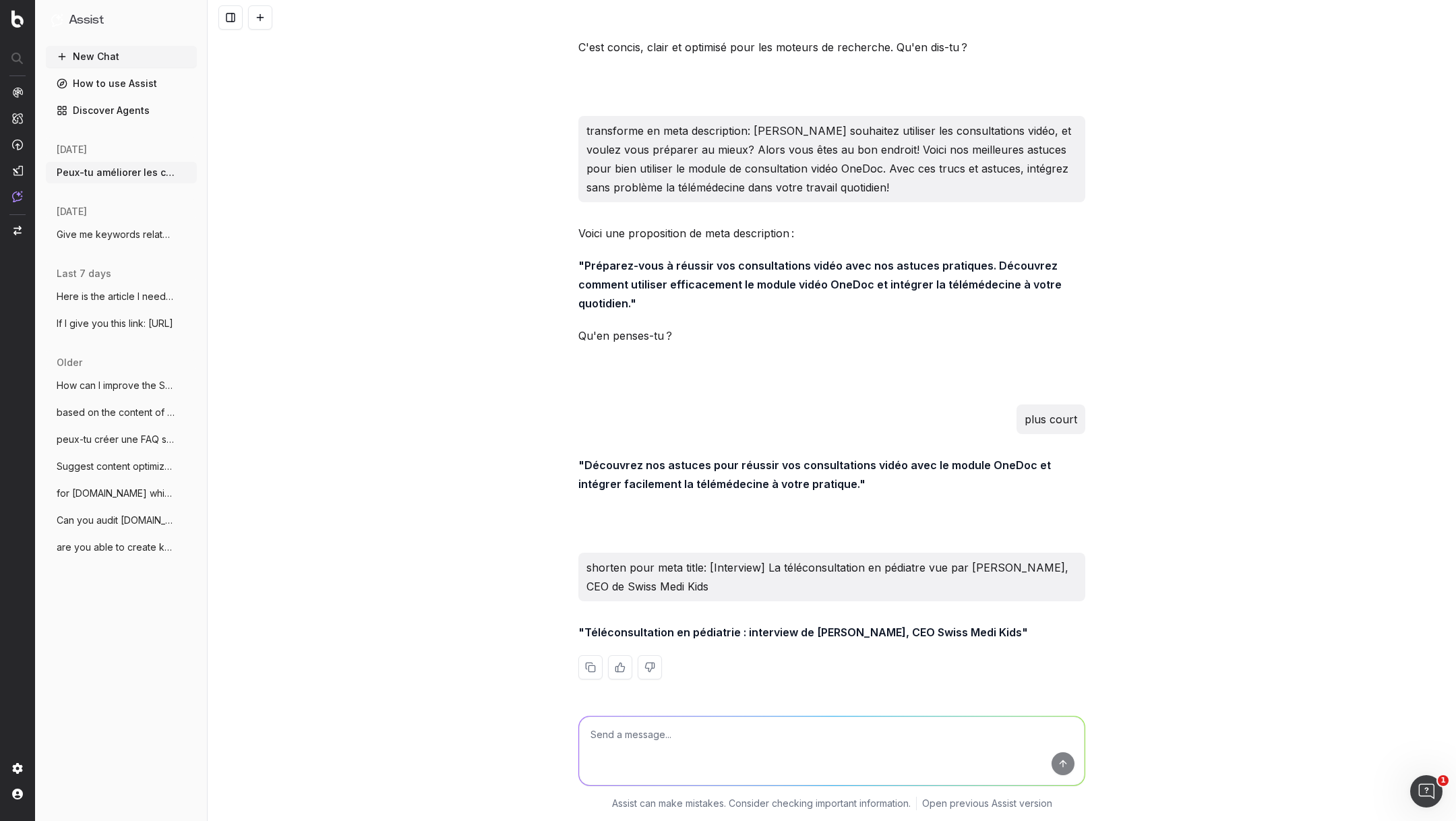
click at [657, 751] on textarea at bounding box center [832, 750] width 505 height 69
type textarea "plus court"
click at [724, 735] on textarea at bounding box center [832, 750] width 505 height 69
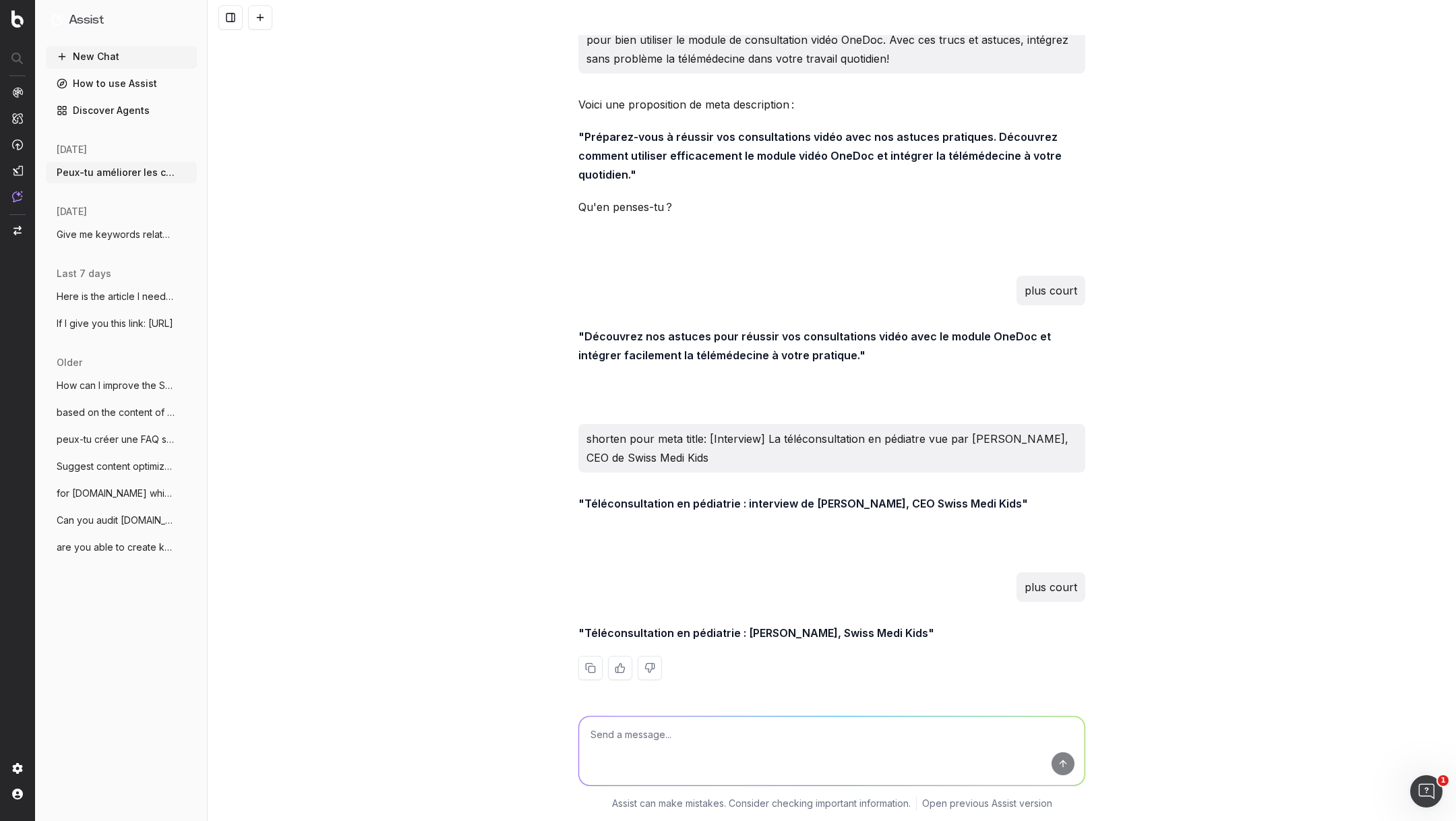
drag, startPoint x: 910, startPoint y: 633, endPoint x: 585, endPoint y: 633, distance: 325.0
click at [585, 633] on strong ""Téléconsultation en pédiatrie : Katja Berlinger, Swiss Medi Kids"" at bounding box center [757, 632] width 356 height 13
copy strong "Téléconsultation en pédiatrie : Katja Berlinger, Swiss Medi Kids"
click at [731, 740] on textarea at bounding box center [832, 750] width 505 height 69
paste textarea "Téléconsultation en pédiatrie: interview de la CEO de Swiss Medi Kids"
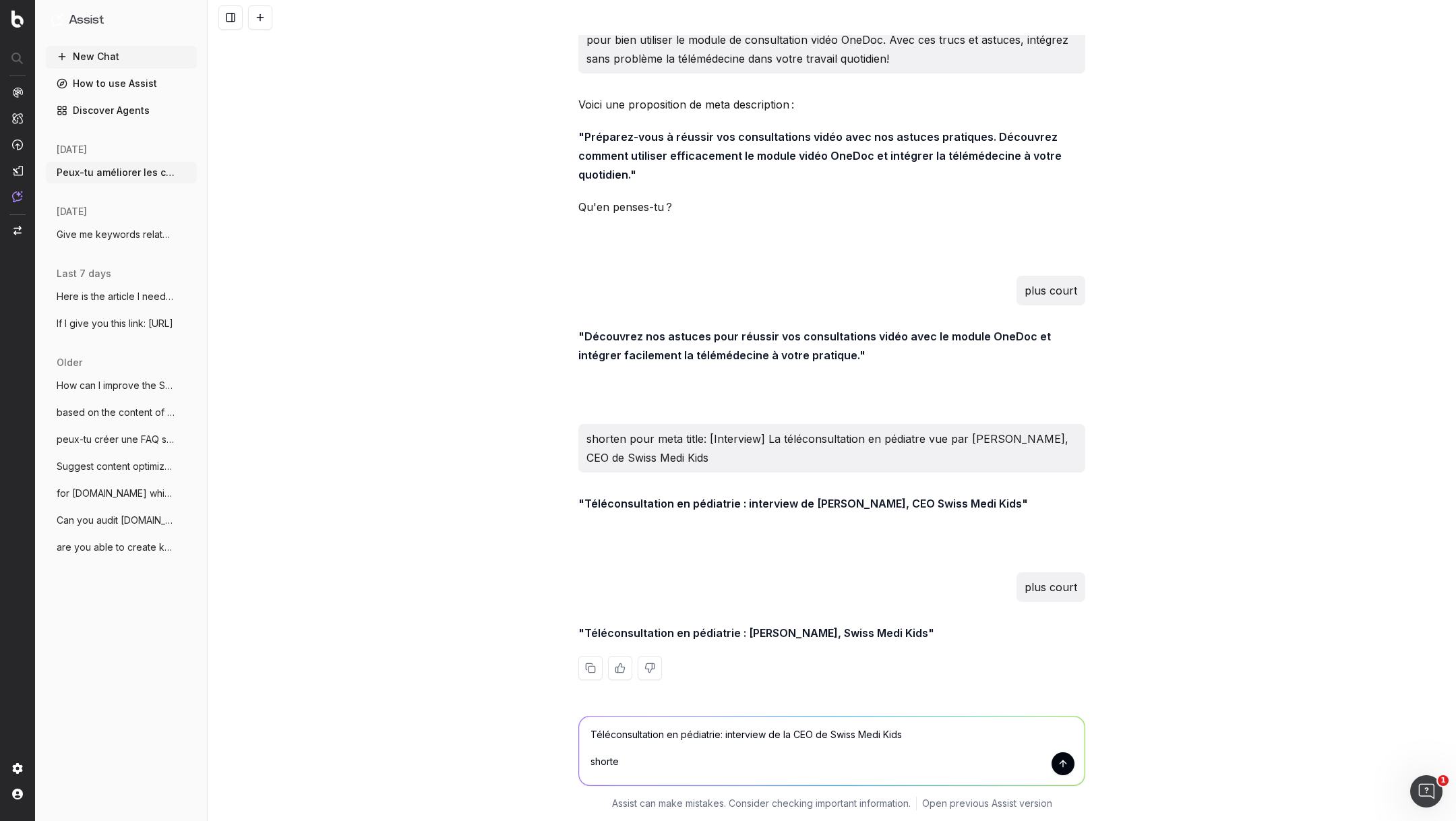
type textarea "Téléconsultation en pédiatrie: interview de la CEO de Swiss Medi Kids shorten"
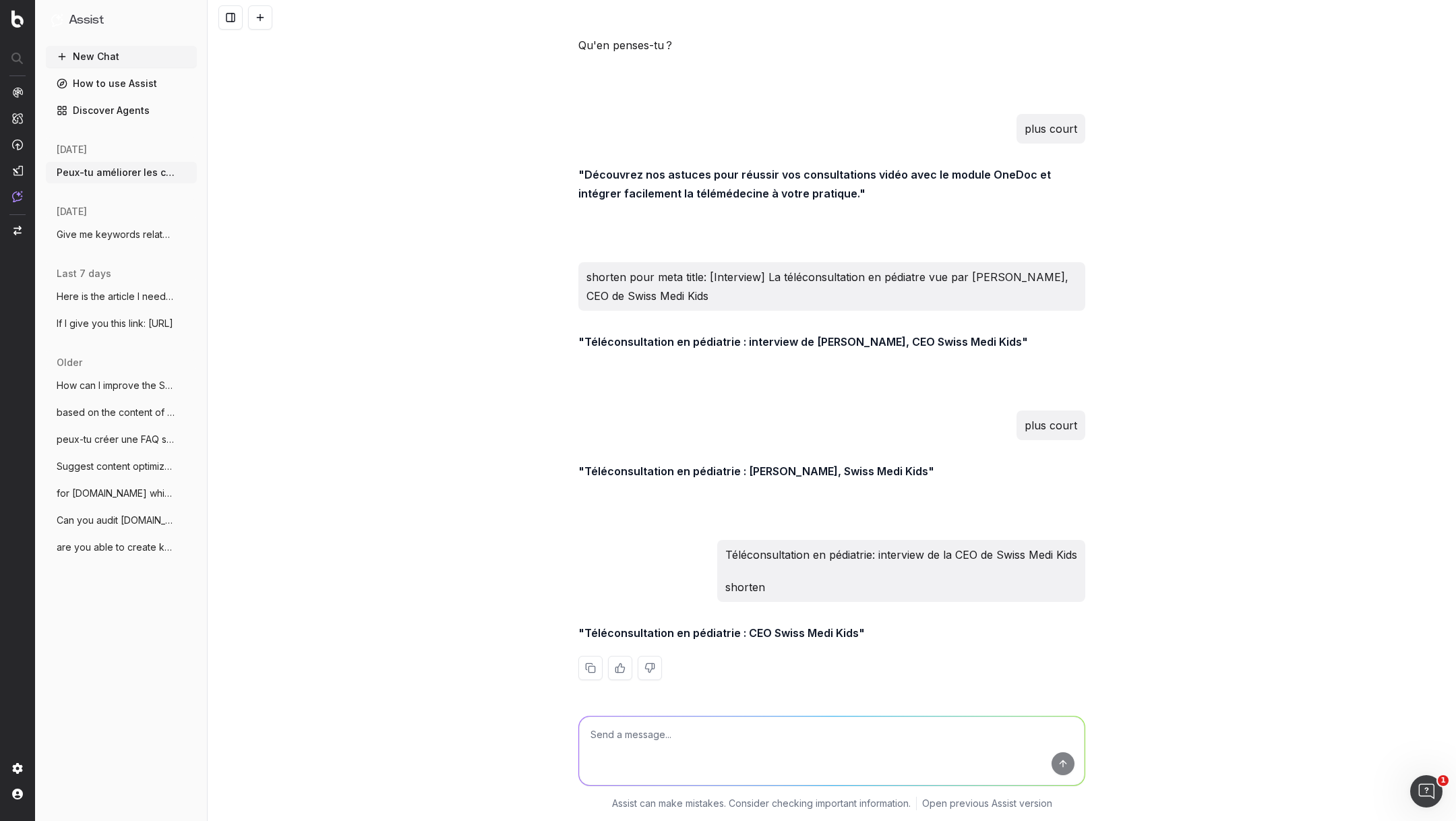
click at [667, 747] on textarea at bounding box center [832, 750] width 505 height 69
type textarea "bah non là ça veut rien dire"
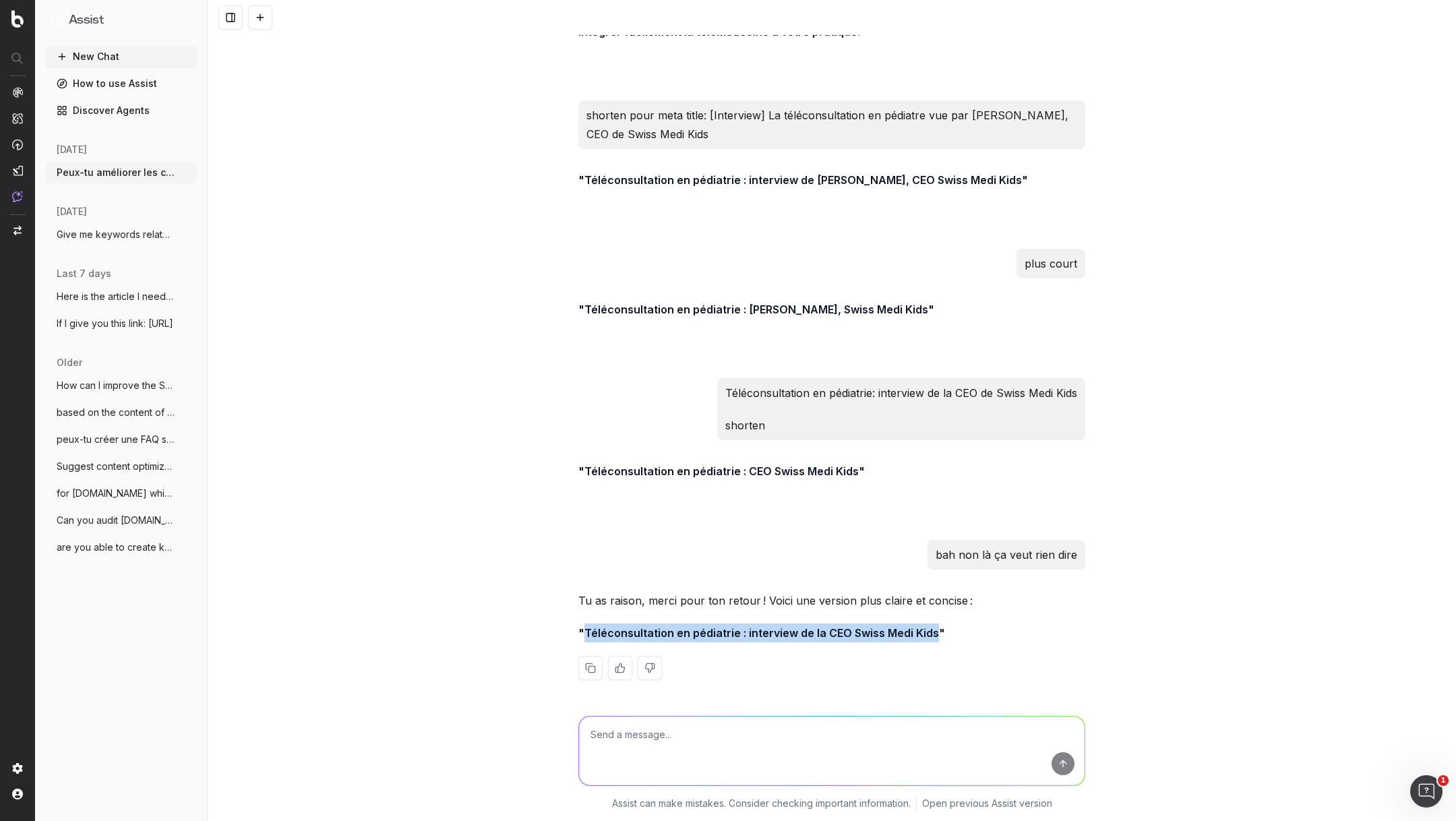
drag, startPoint x: 932, startPoint y: 633, endPoint x: 586, endPoint y: 628, distance: 346.0
click at [586, 628] on strong ""Téléconsultation en pédiatrie : interview de la CEO Swiss Medi Kids"" at bounding box center [761, 632] width 366 height 13
copy strong "Téléconsultation en pédiatrie : interview de la CEO Swiss Medi Kids"
click at [737, 758] on textarea at bounding box center [832, 750] width 505 height 69
paste textarea "Comment répondre aux commentaires des patients sur Internet? – Guide de meilleu…"
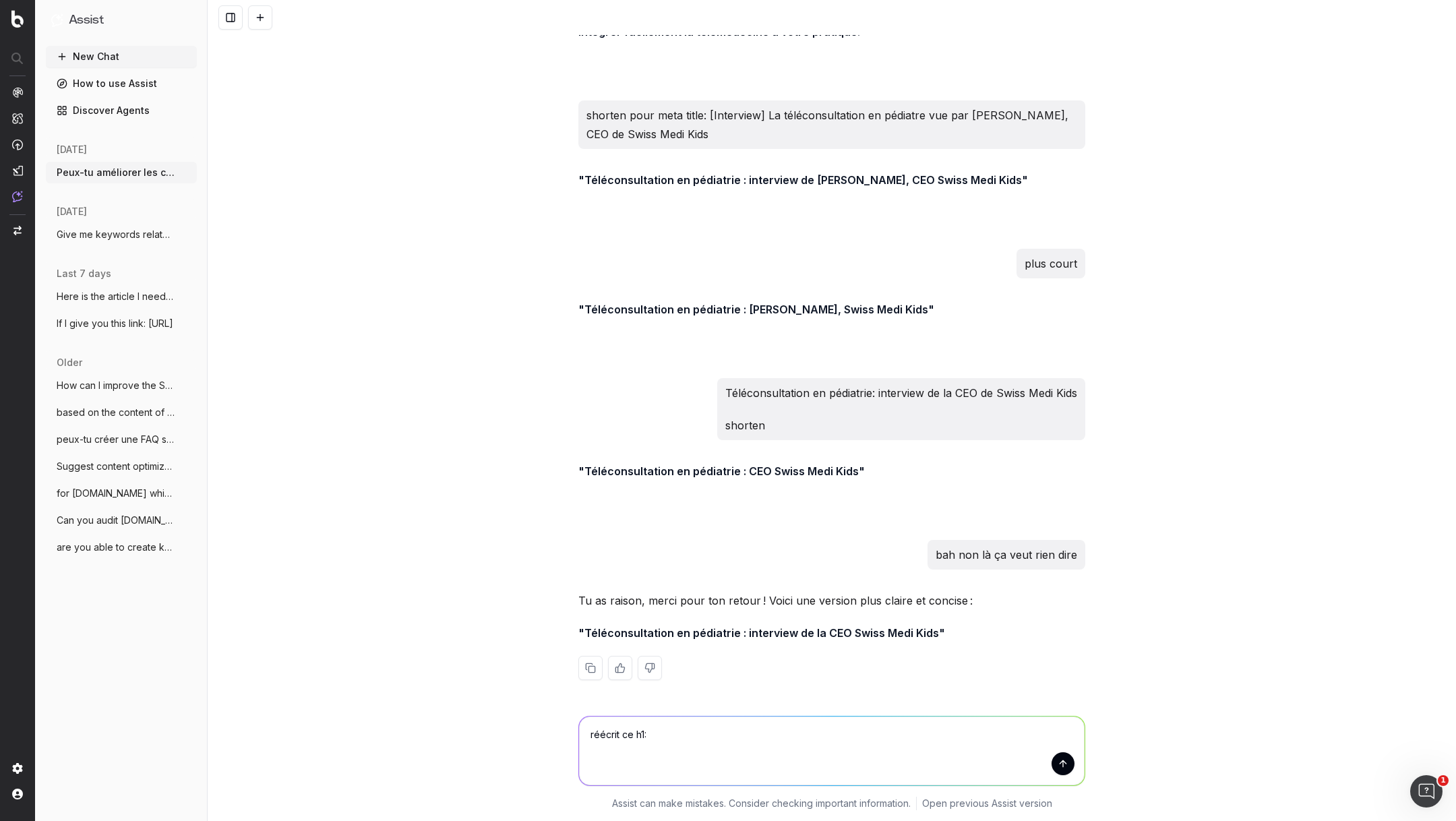
type textarea "réécrit ce h1: Comment répondre aux commentaires des patients sur Internet? – G…"
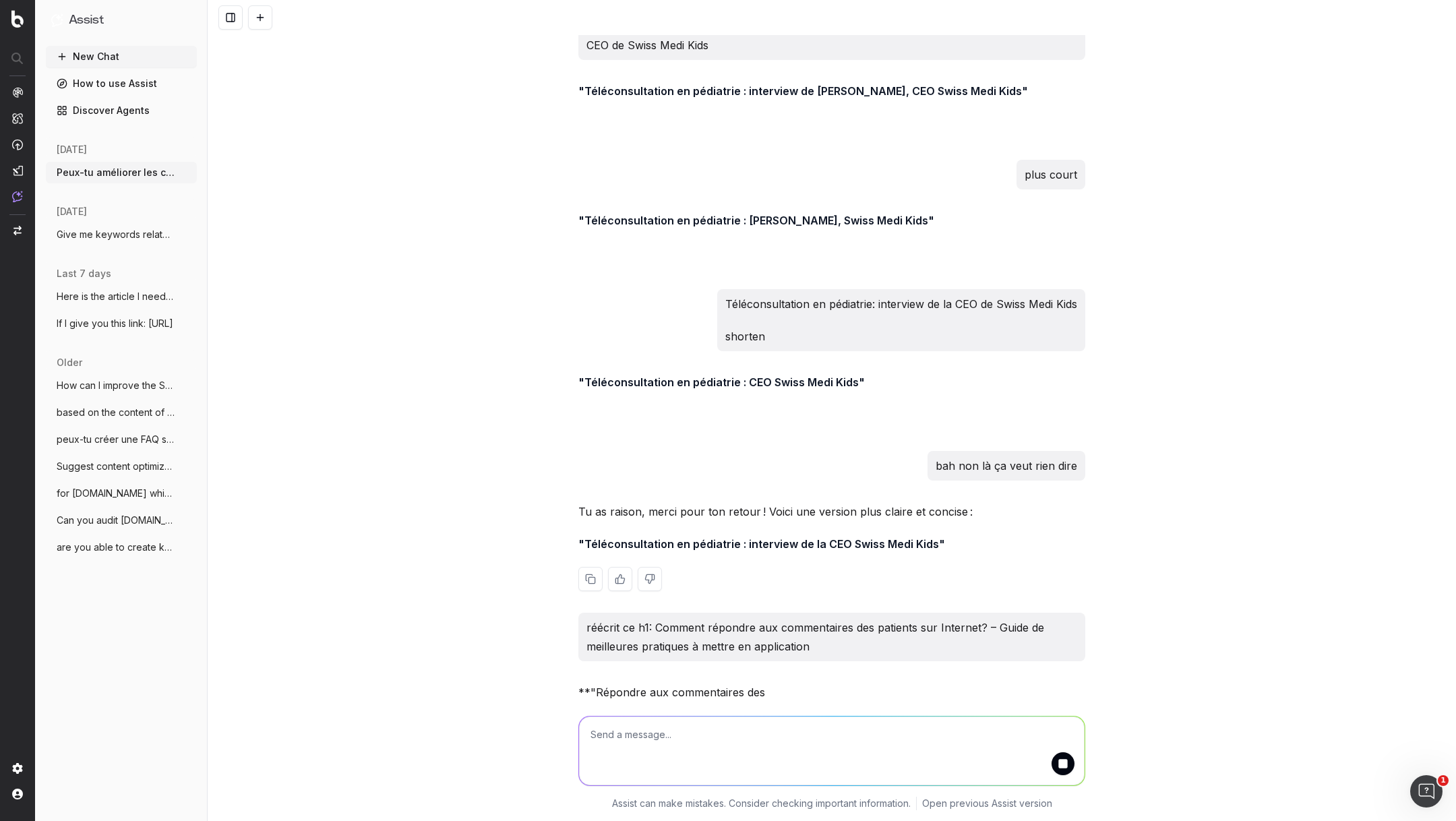
scroll to position [3209, 0]
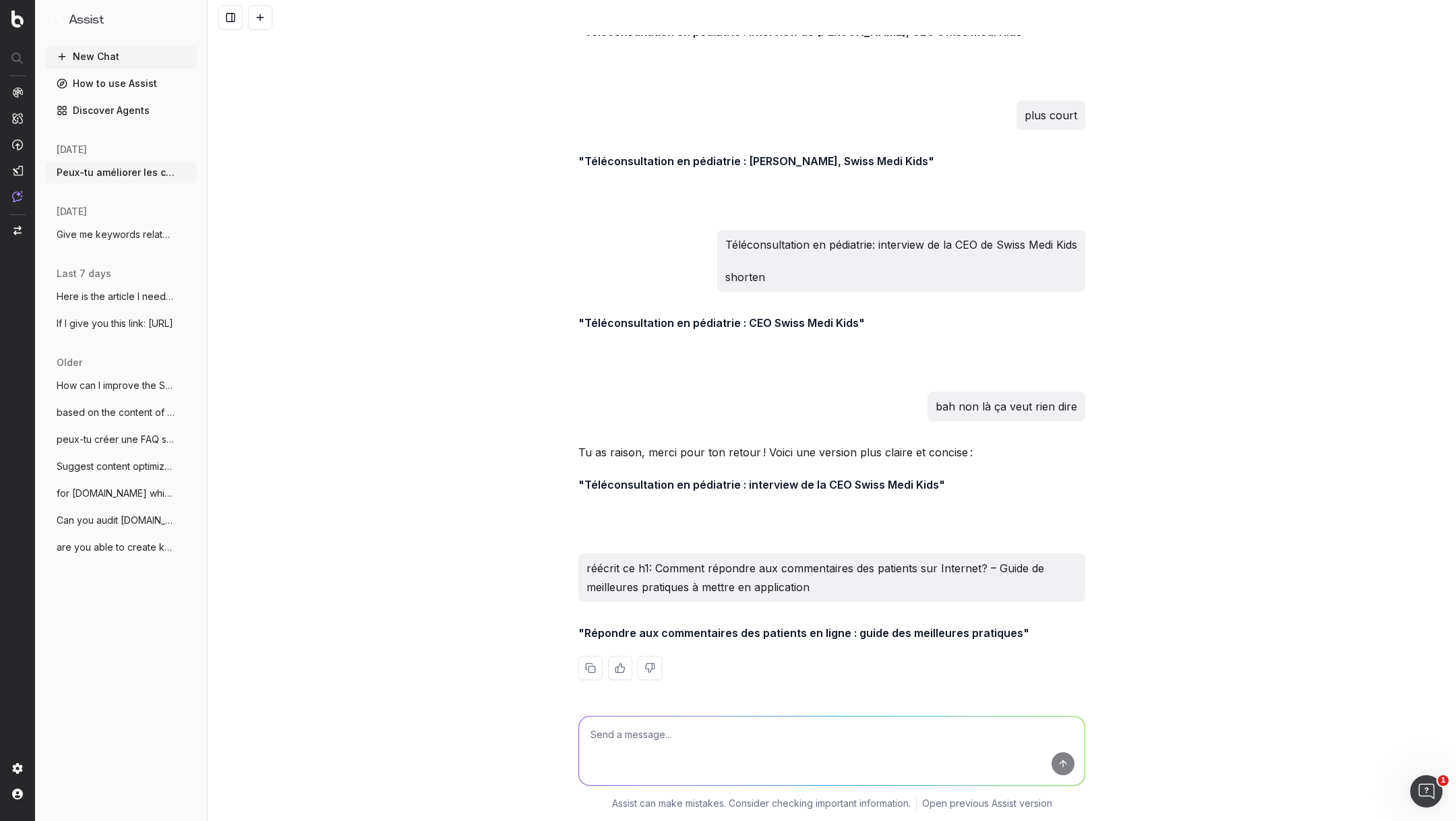
click at [754, 738] on textarea at bounding box center [832, 750] width 505 height 69
click at [765, 747] on textarea at bounding box center [832, 750] width 505 height 69
paste textarea "5 conseils pour répondre aux mauvais commentaires des patients"
type textarea "5 conseils pour répondre aux mauvais commentaires des patients shorten"
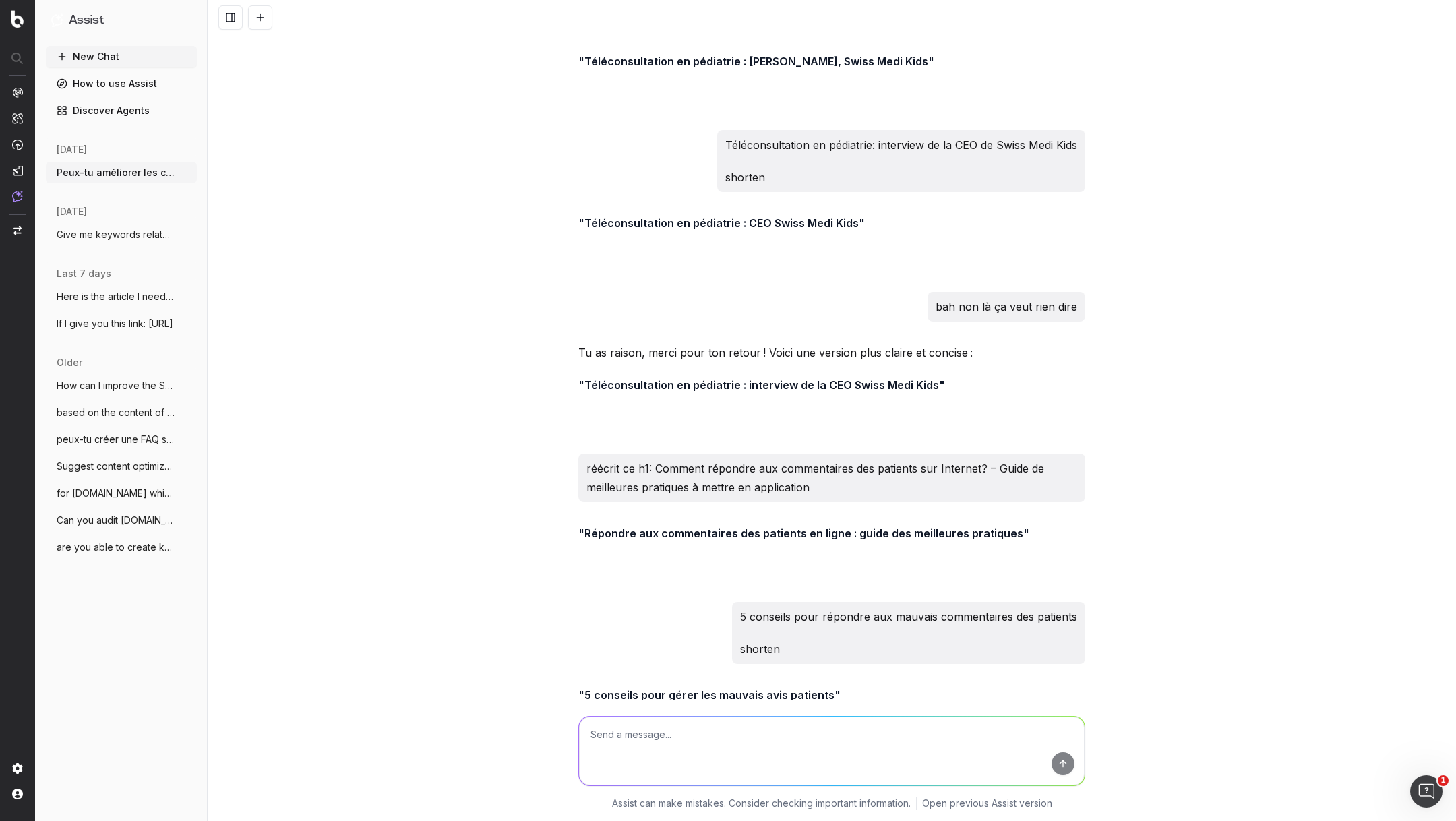
scroll to position [3371, 0]
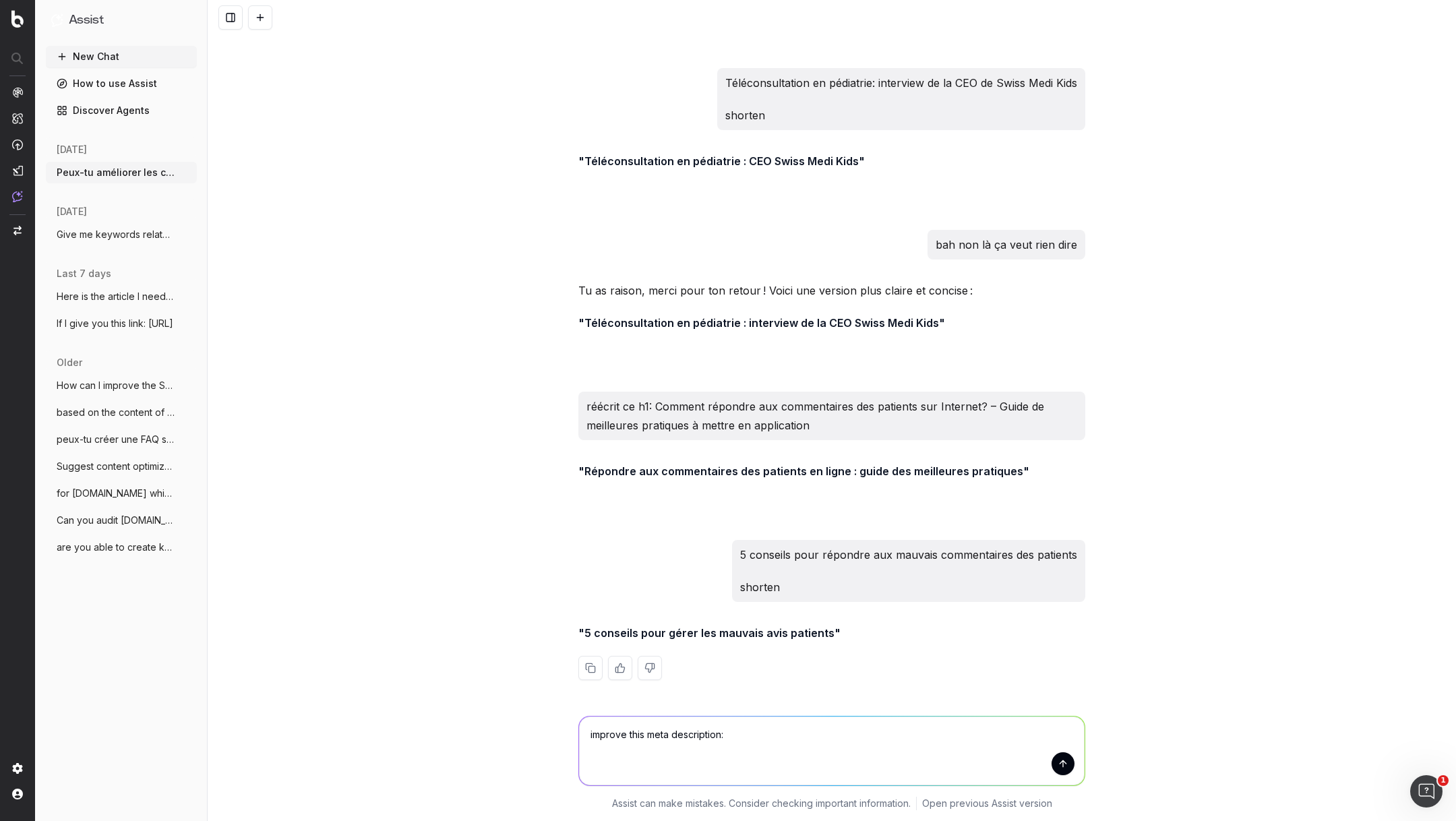
paste textarea "Il peut y avoir également des commentaires négatifs tant objectifs que diffamat…"
type textarea "improve this meta description: Il peut y avoir également des commentaires négat…"
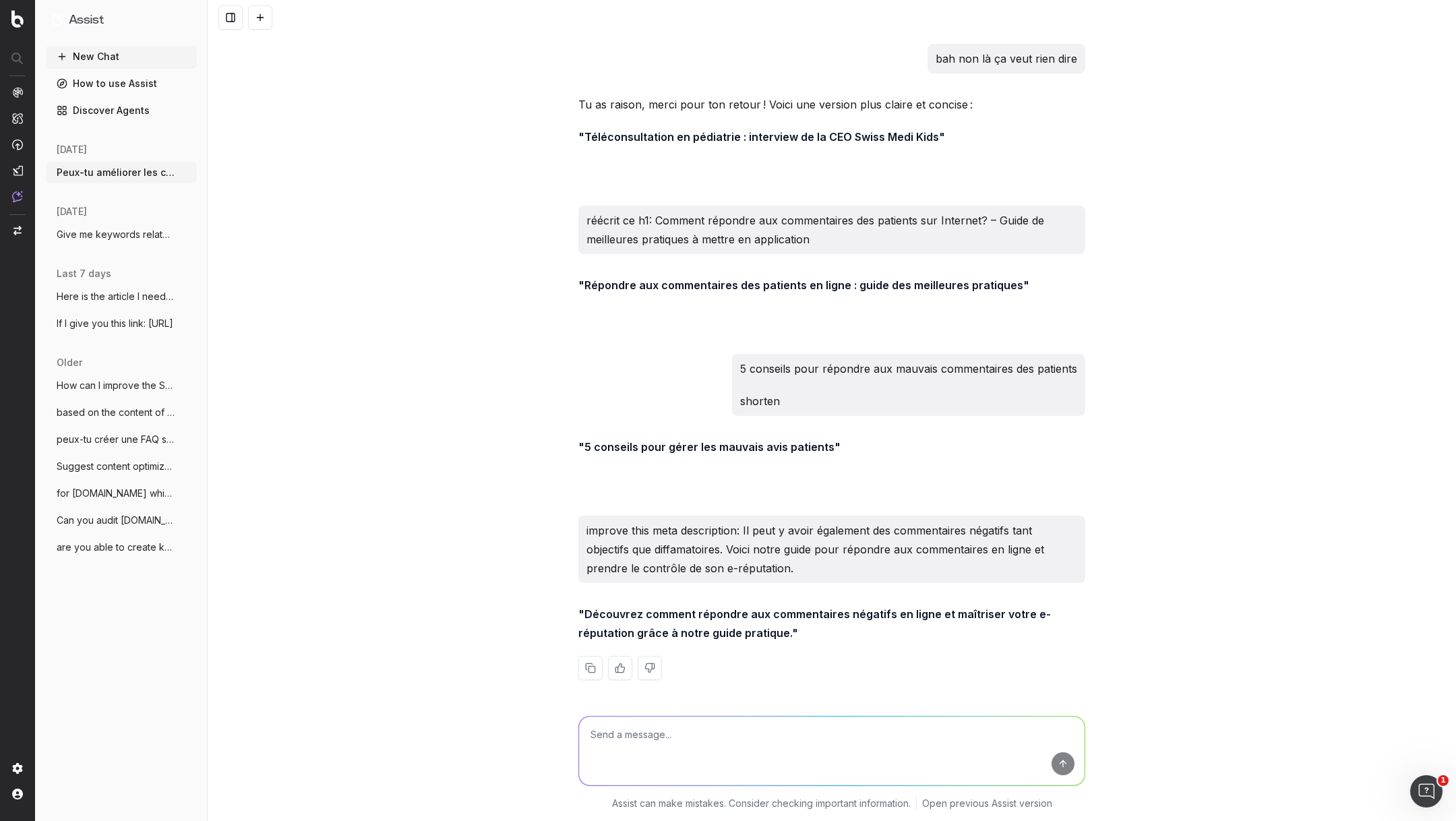
click at [690, 723] on textarea at bounding box center [832, 750] width 505 height 69
type textarea "non mais mieux"
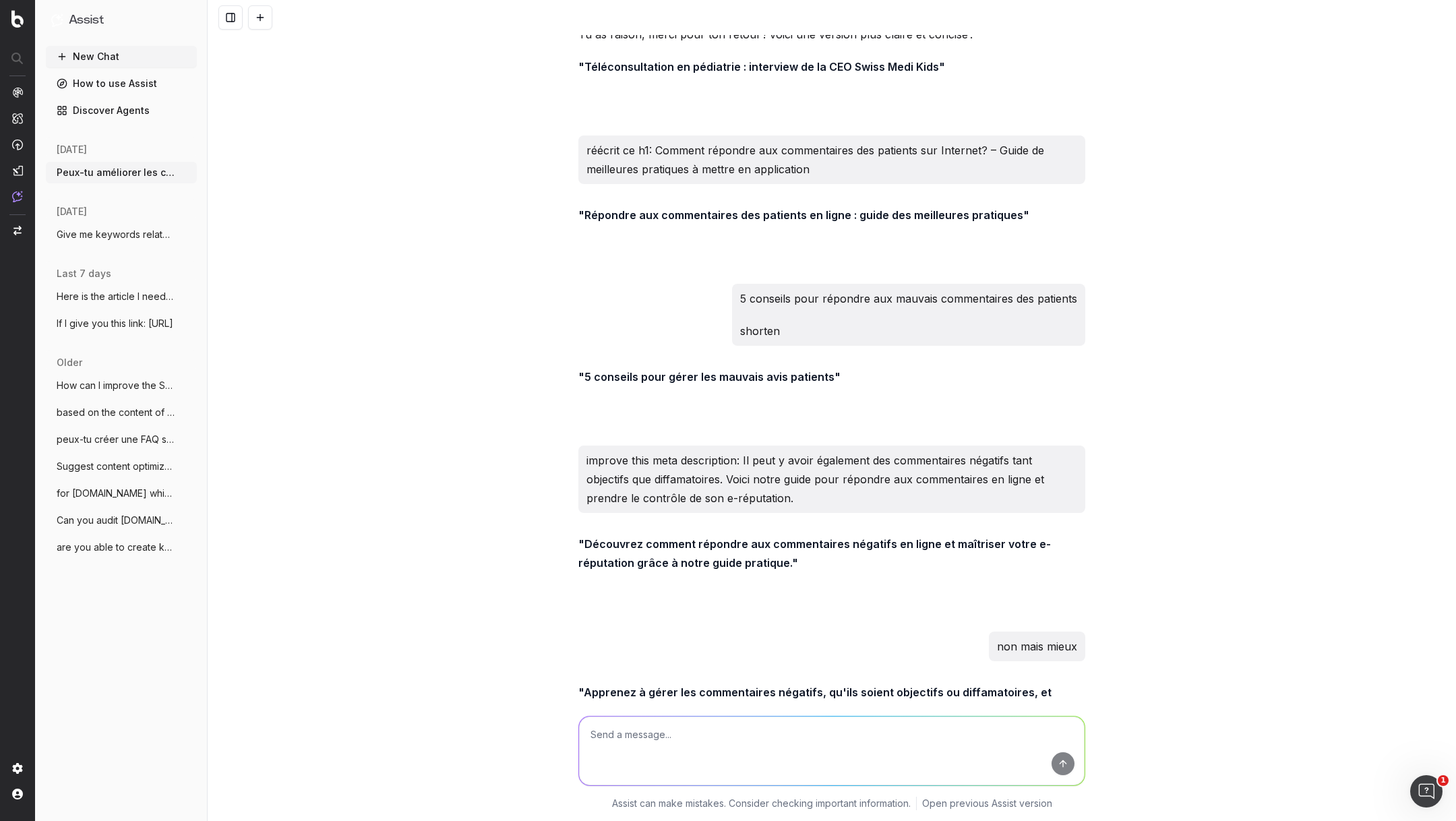
scroll to position [3705, 0]
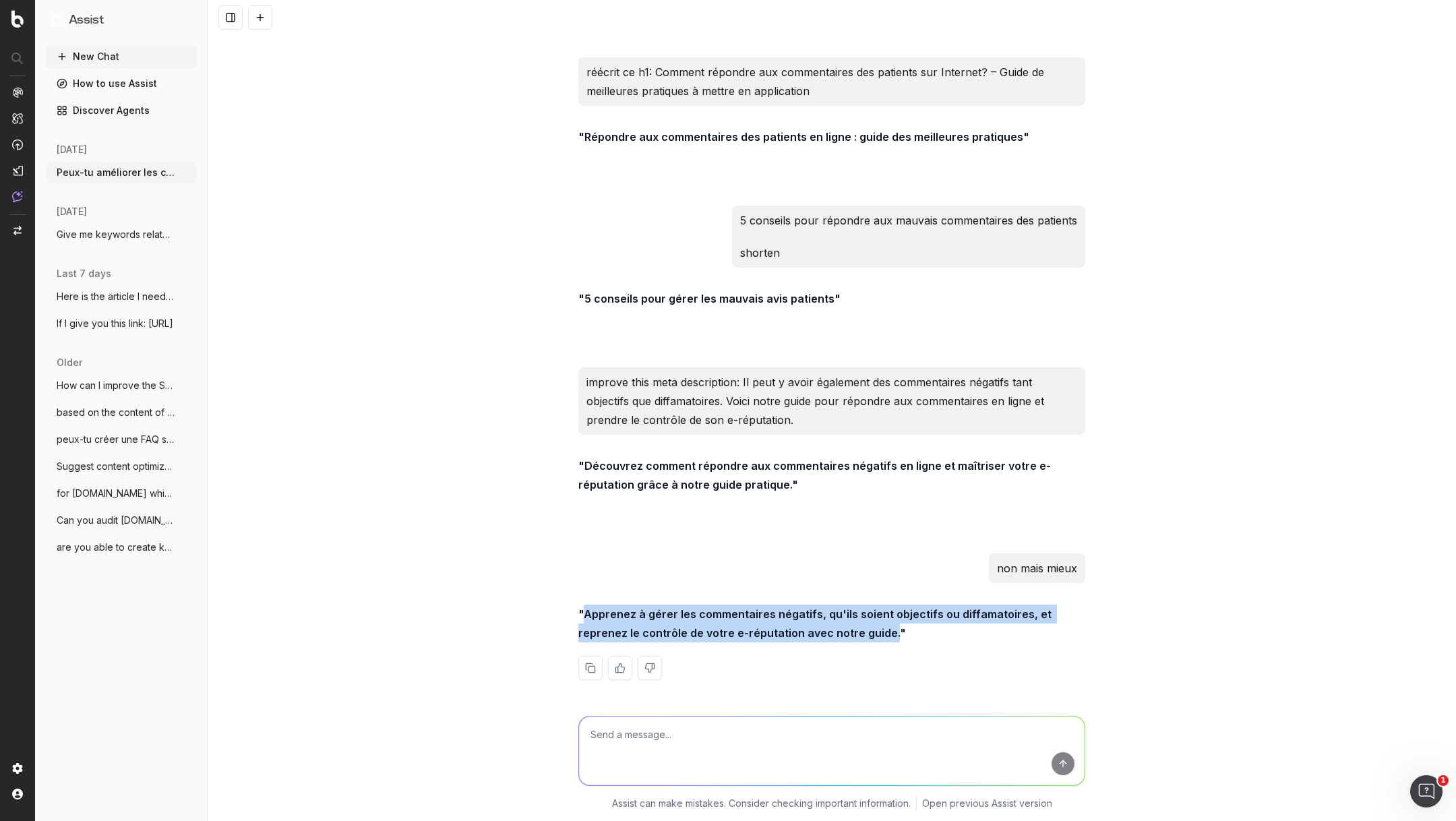
drag, startPoint x: 839, startPoint y: 632, endPoint x: 587, endPoint y: 610, distance: 253.0
click at [587, 610] on strong ""Apprenez à gérer les commentaires négatifs, qu'ils soient objectifs ou diffama…" at bounding box center [816, 623] width 476 height 33
copy strong "Apprenez à gérer les commentaires négatifs, qu'ils soient objectifs ou diffamat…"
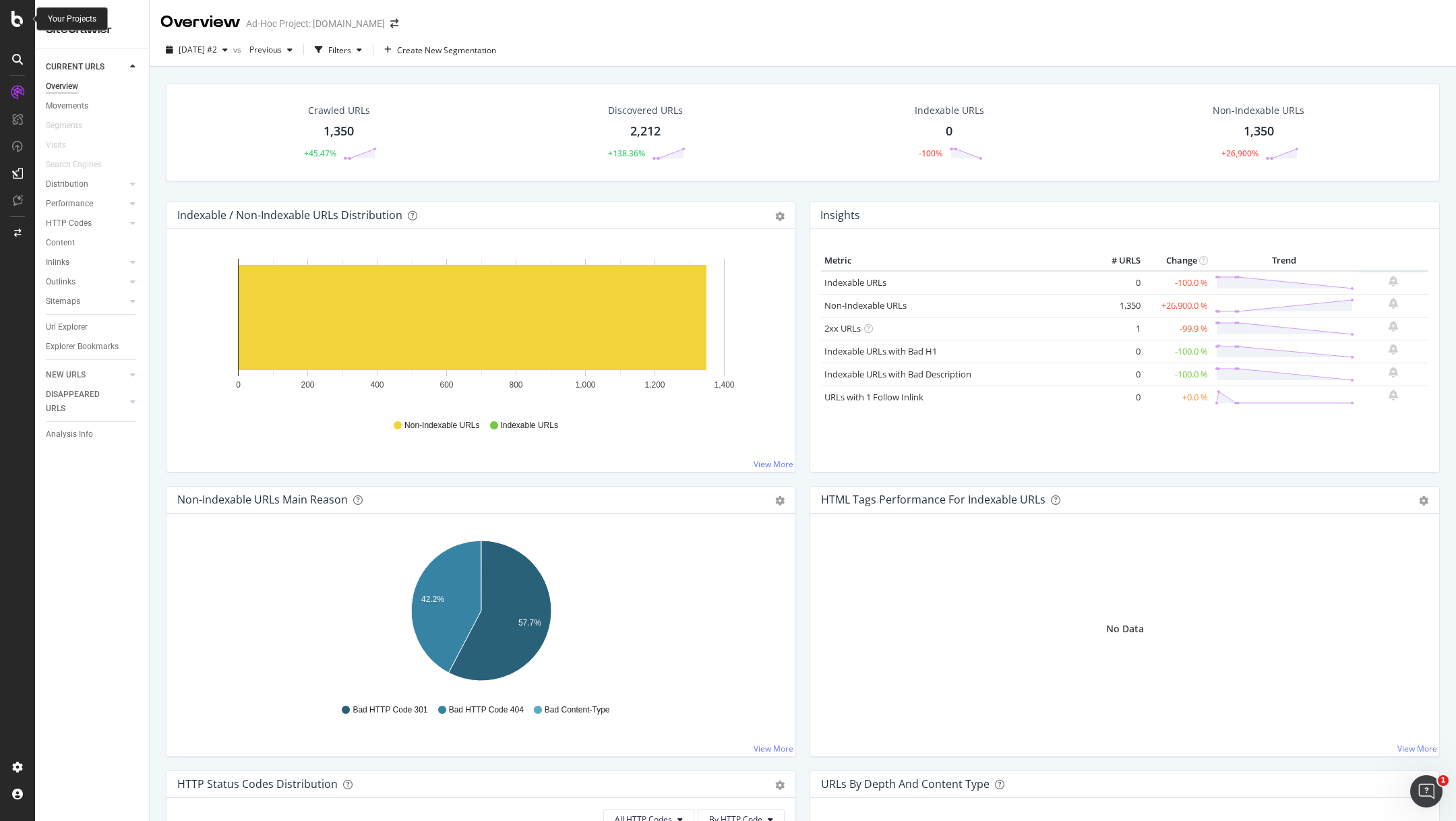
click at [12, 19] on icon at bounding box center [17, 19] width 12 height 16
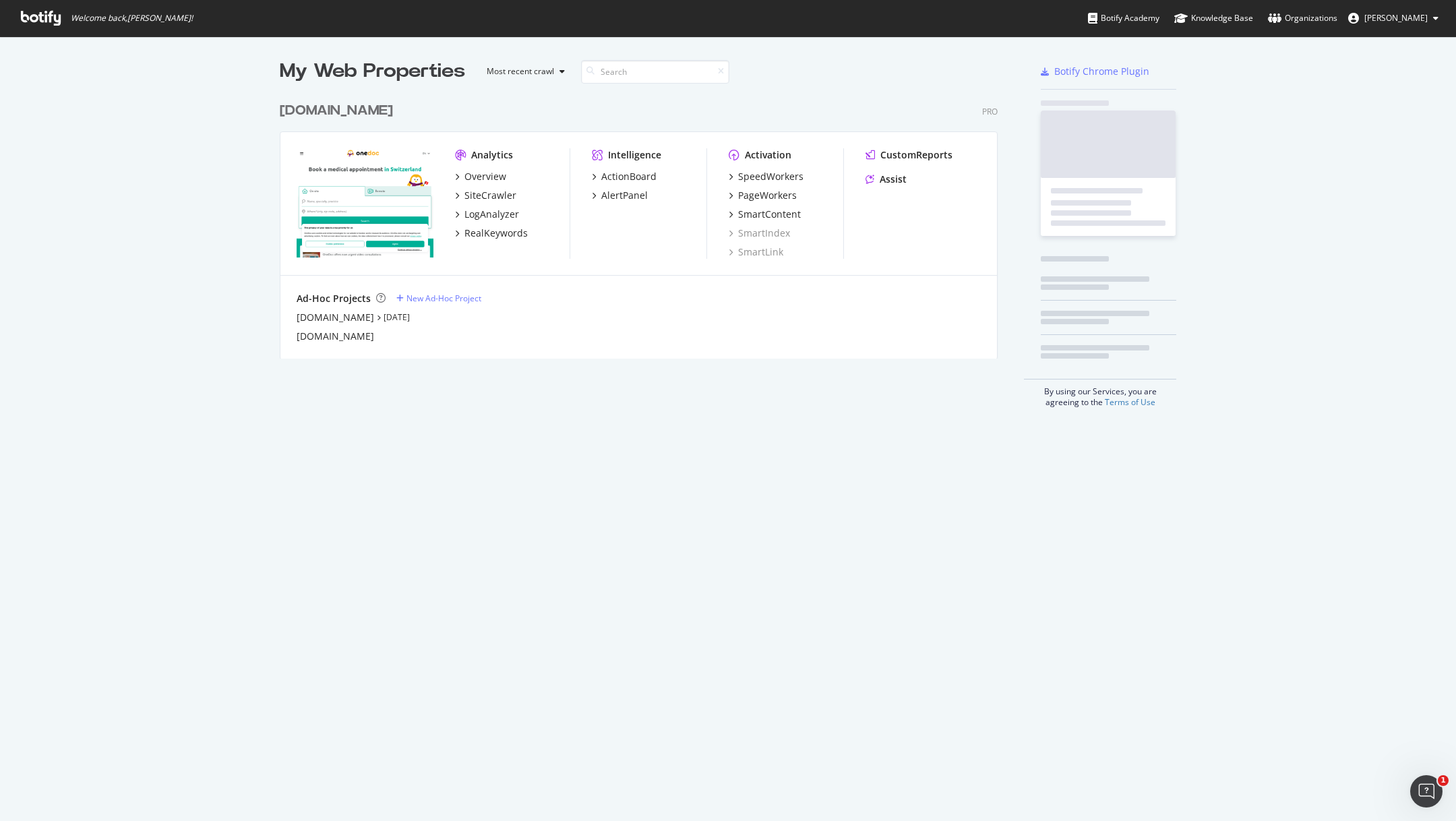
scroll to position [821, 1456]
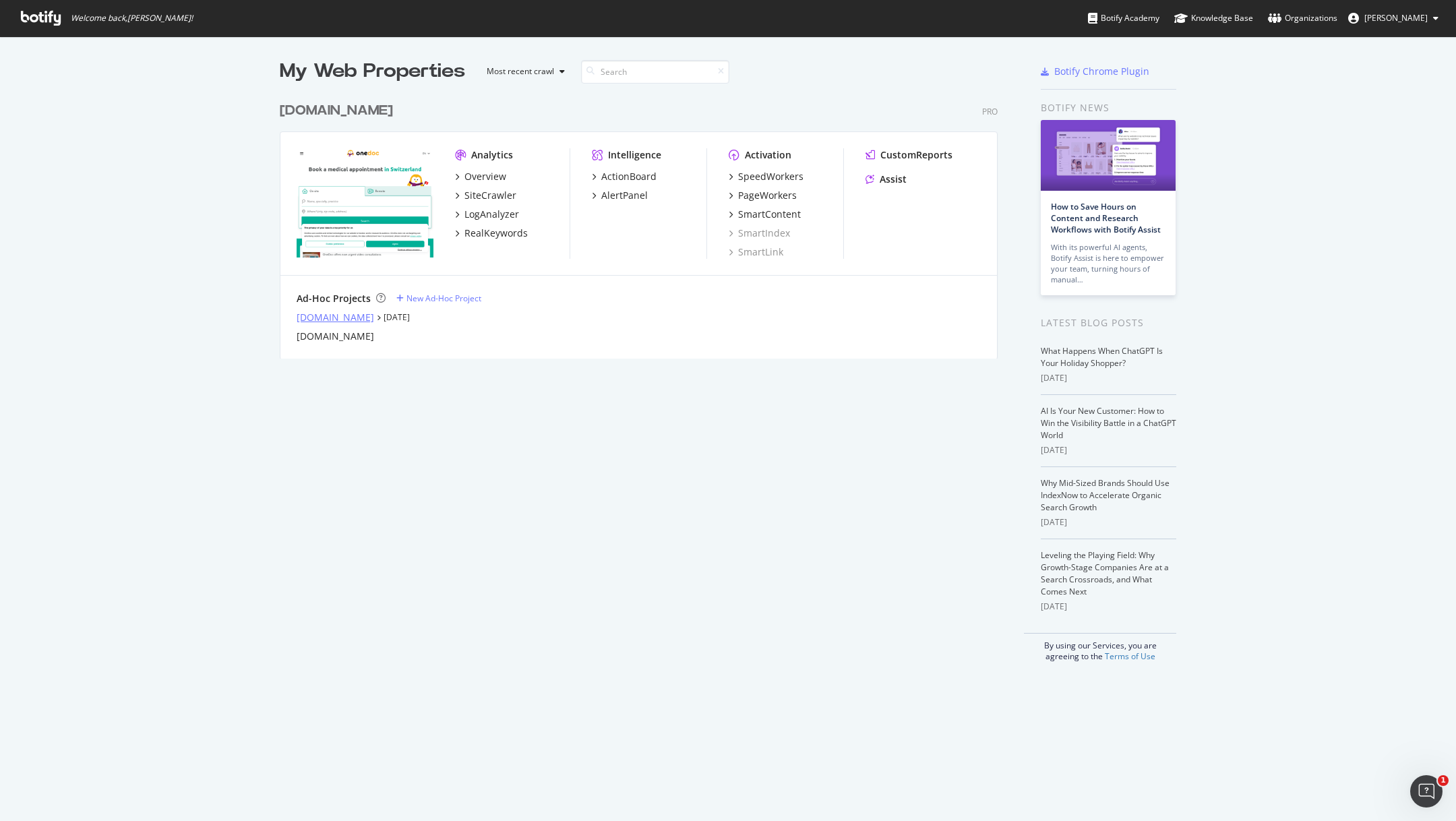
click at [323, 313] on div "[DOMAIN_NAME]" at bounding box center [334, 317] width 77 height 13
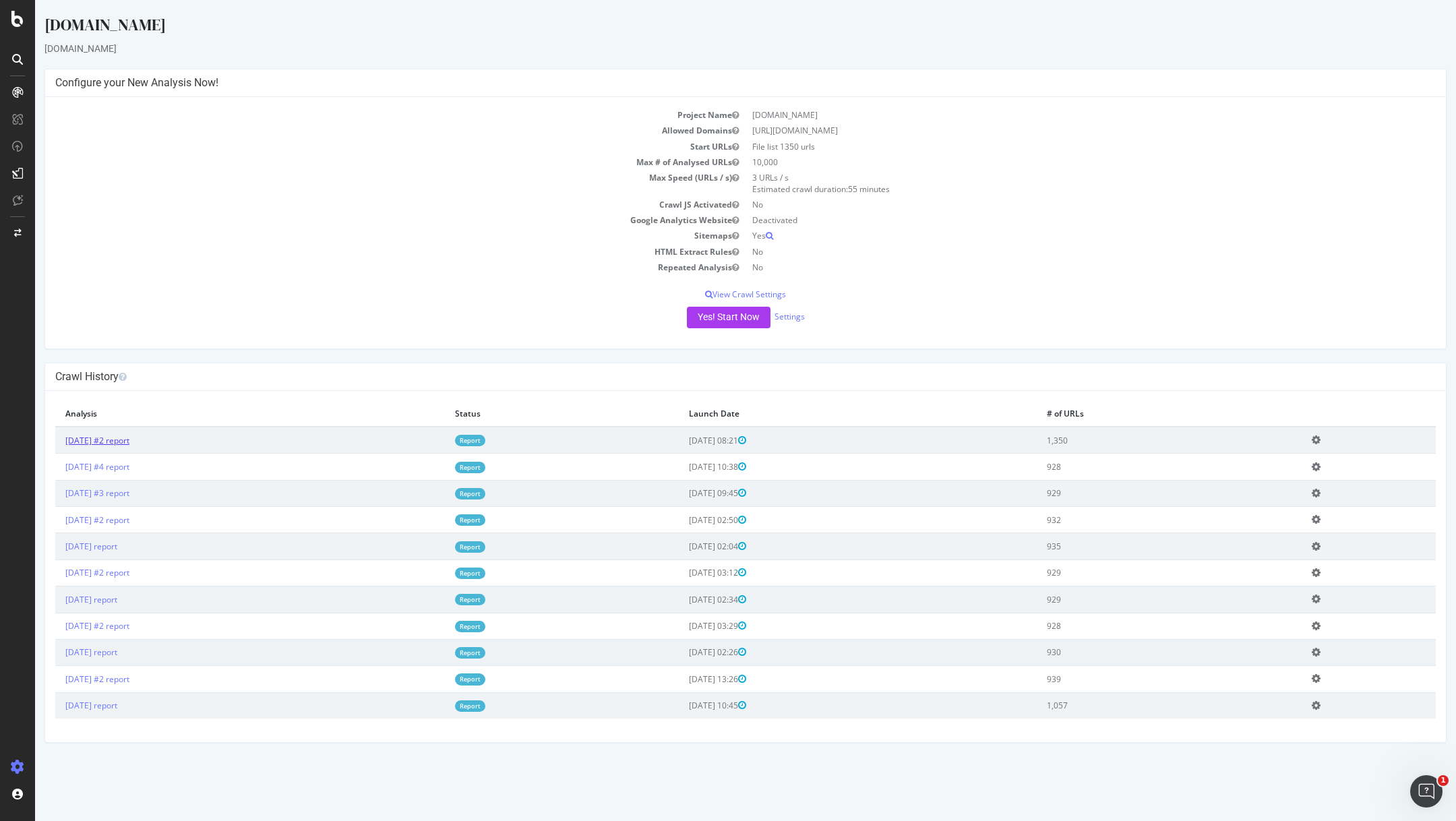
click at [126, 438] on link "[DATE] #2 report" at bounding box center [97, 440] width 64 height 11
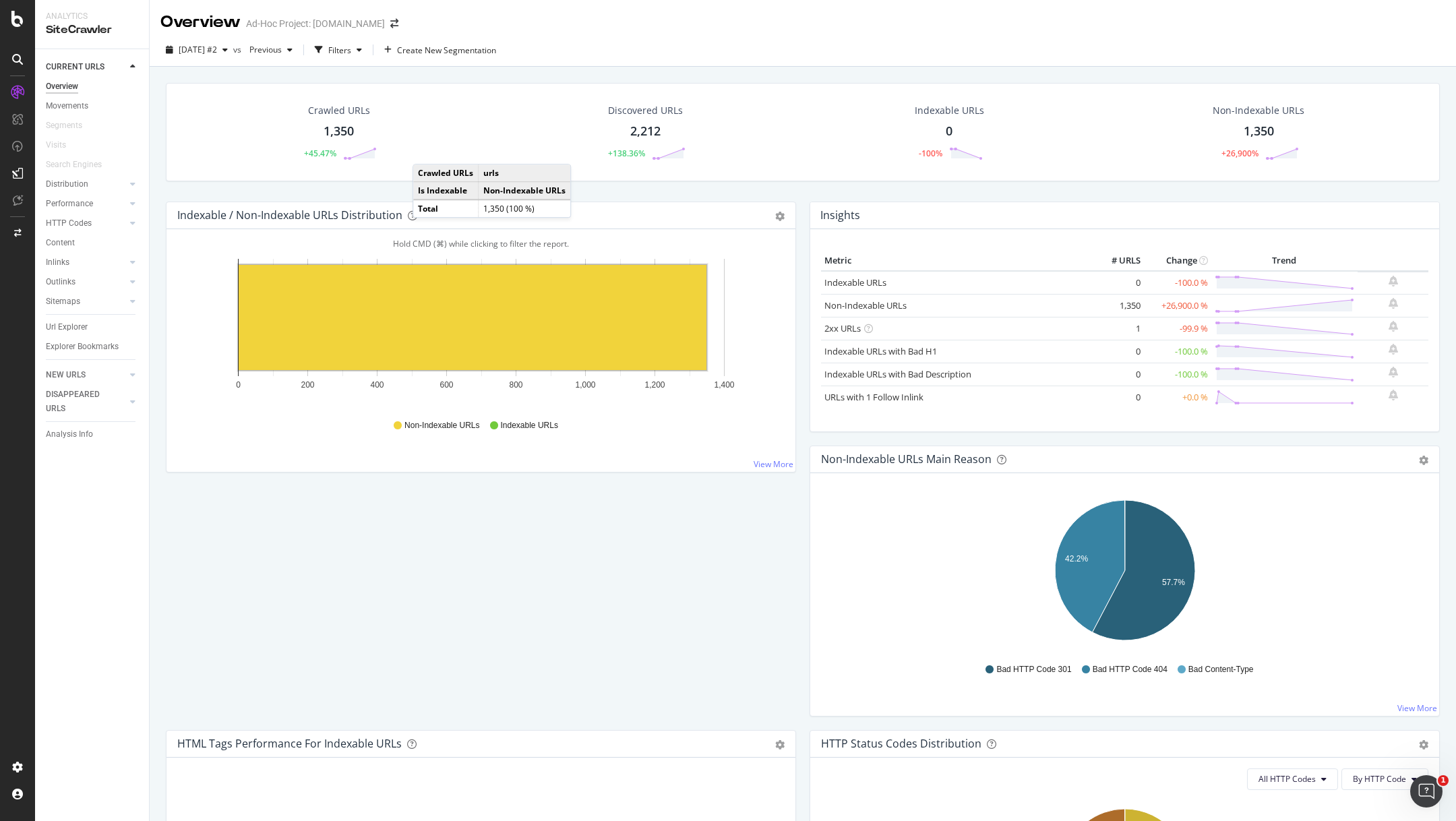
click at [604, 553] on div "Crawled URLs 1,350 +45.47% Discovered URLs 2,212 +138.36% Indexable URLs 0 -100…" at bounding box center [802, 833] width 1287 height 1500
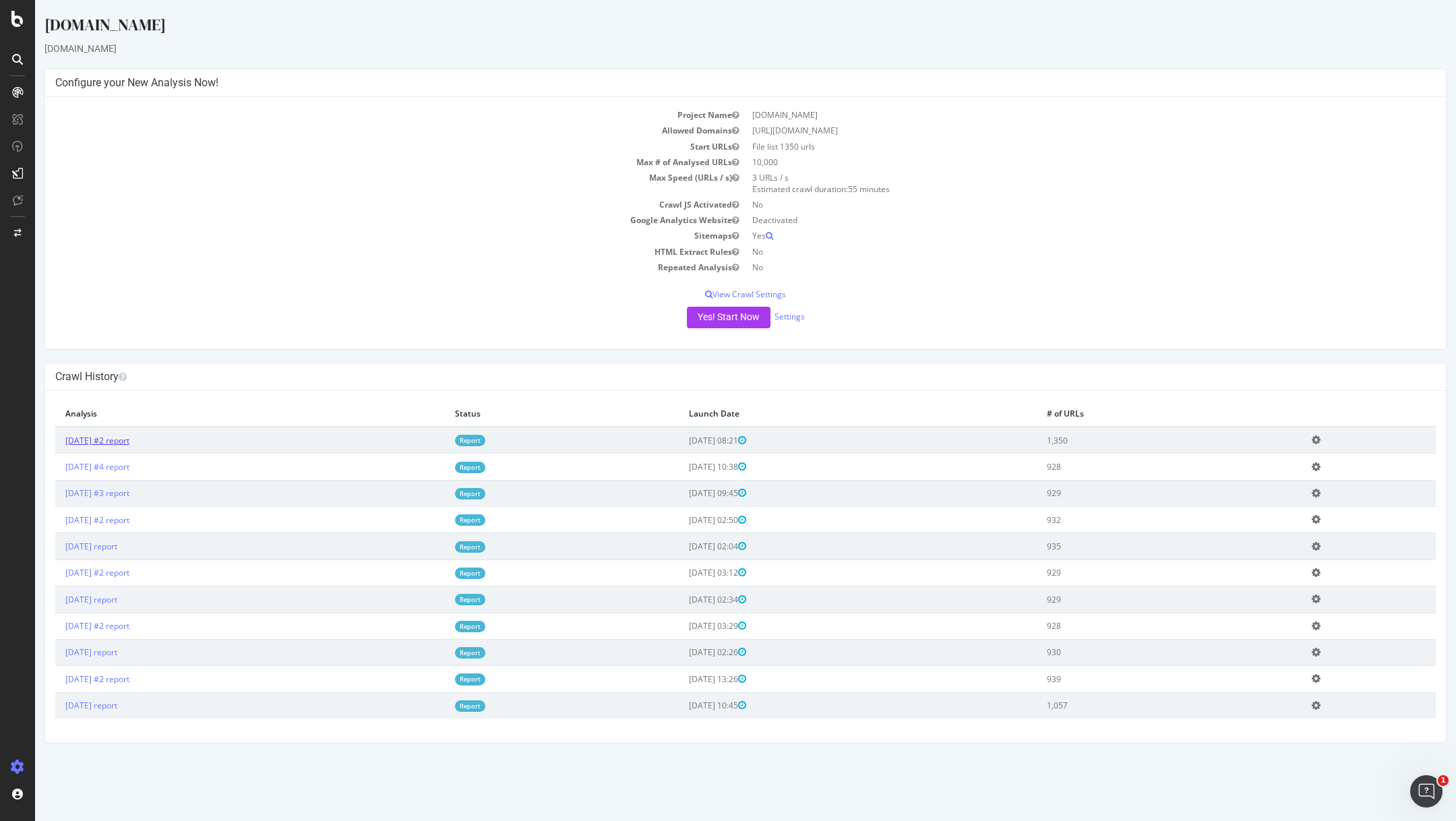
click at [129, 441] on link "[DATE] #2 report" at bounding box center [97, 440] width 64 height 11
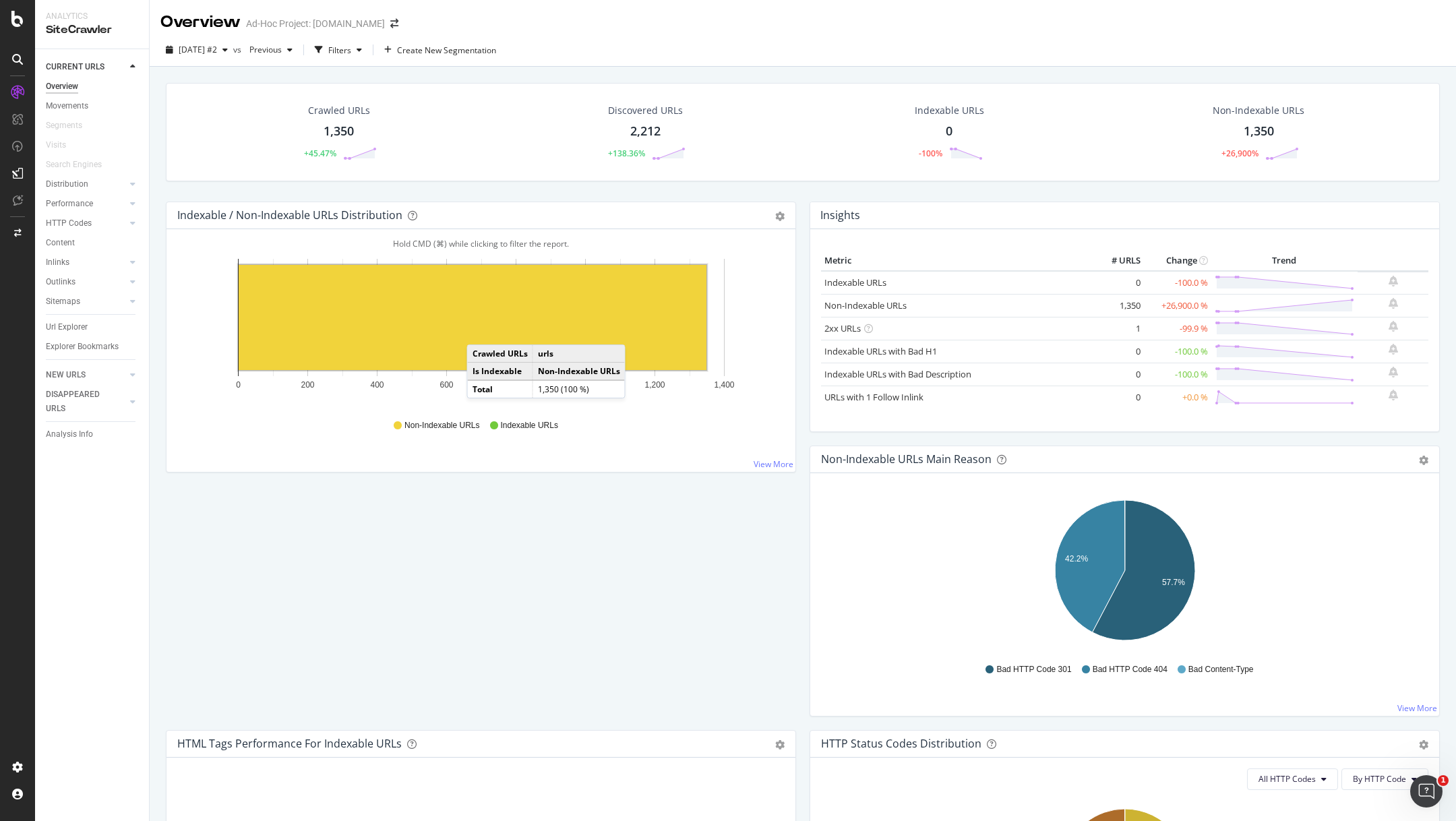
click at [480, 330] on rect "A chart." at bounding box center [472, 317] width 468 height 105
click at [553, 330] on rect "A chart." at bounding box center [472, 317] width 468 height 105
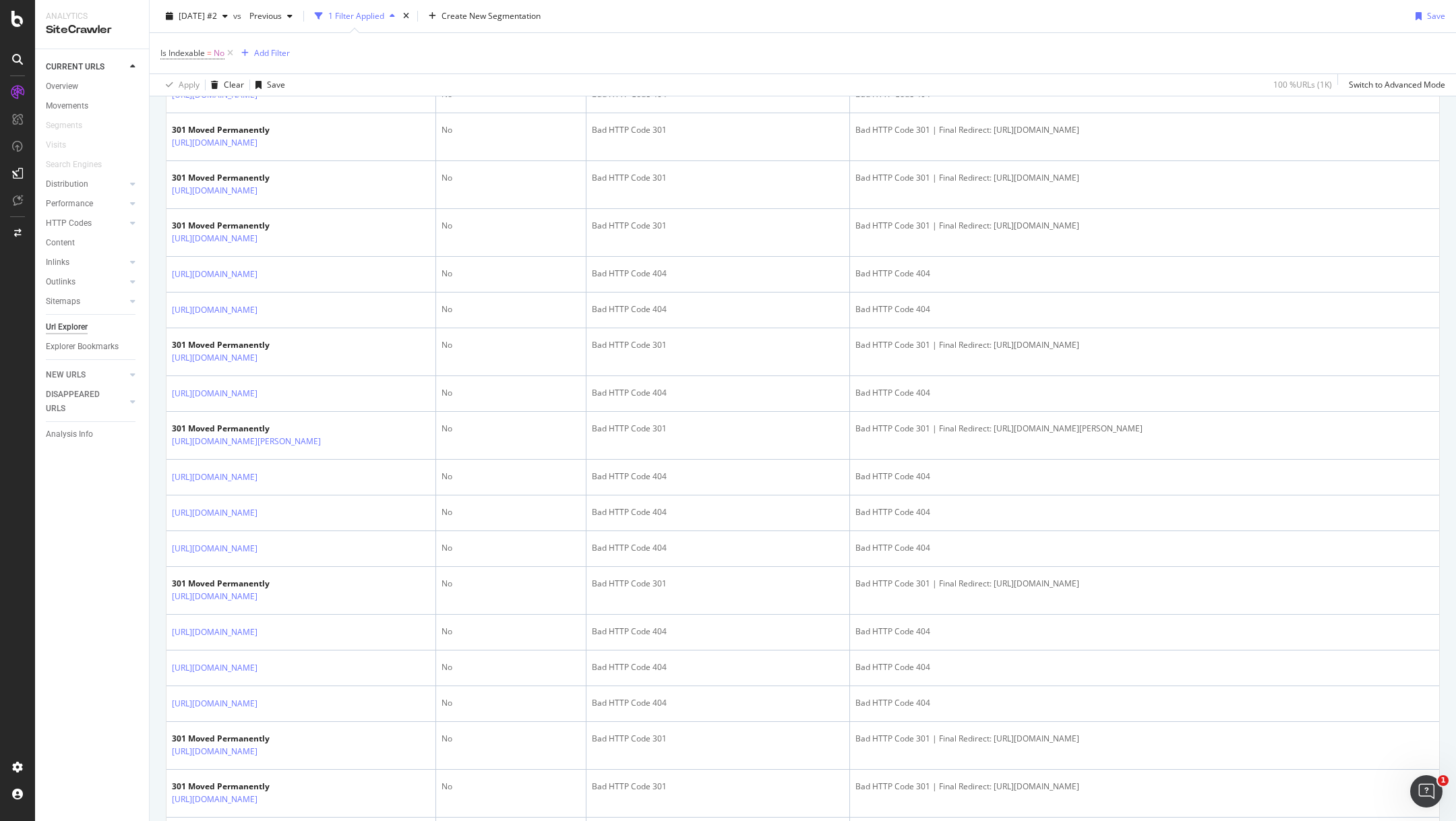
scroll to position [1018, 0]
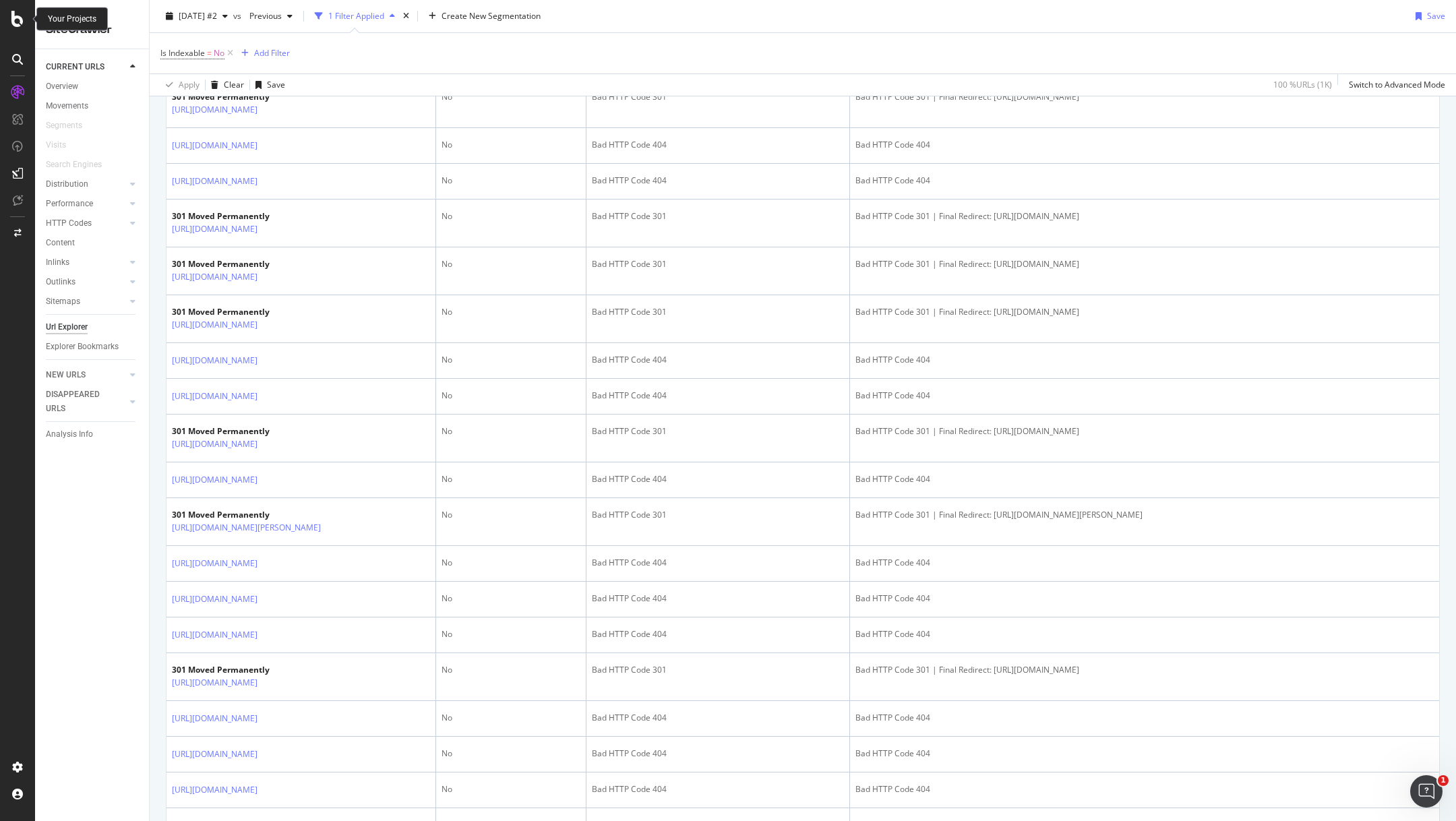
click at [8, 17] on div at bounding box center [17, 19] width 33 height 16
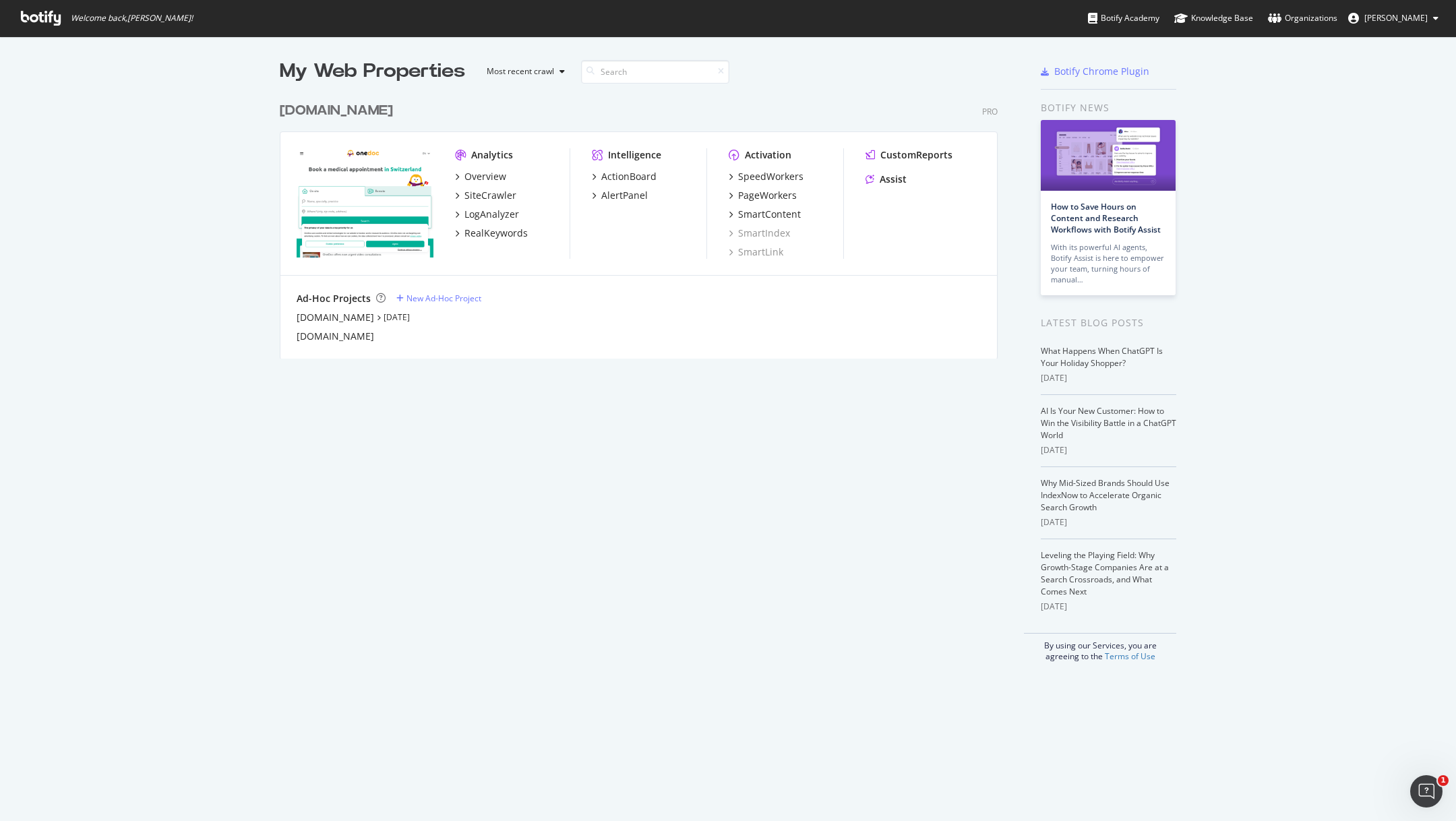
scroll to position [821, 1456]
click at [759, 194] on div "PageWorkers" at bounding box center [767, 195] width 58 height 13
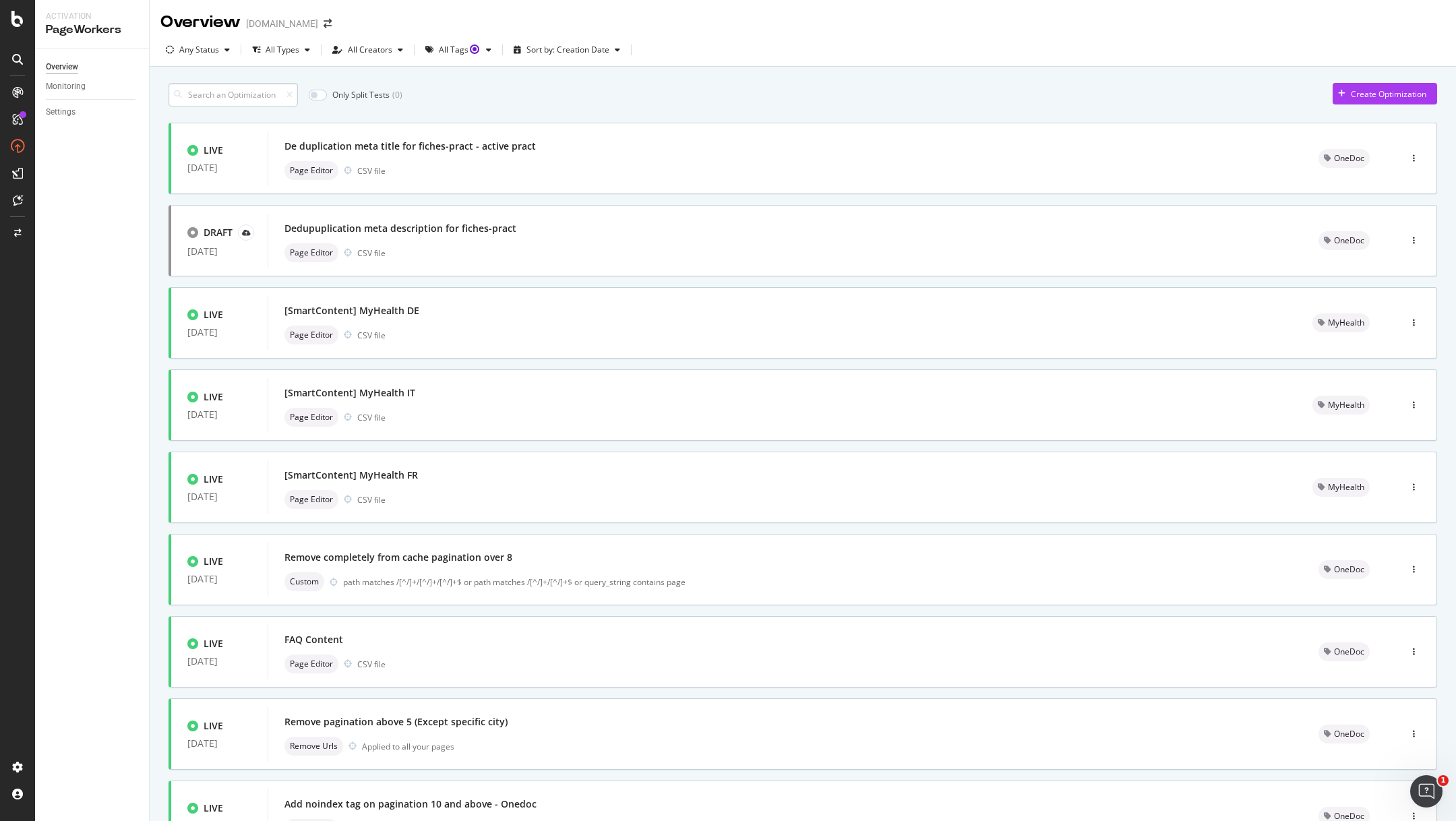
click at [243, 101] on input at bounding box center [233, 95] width 129 height 24
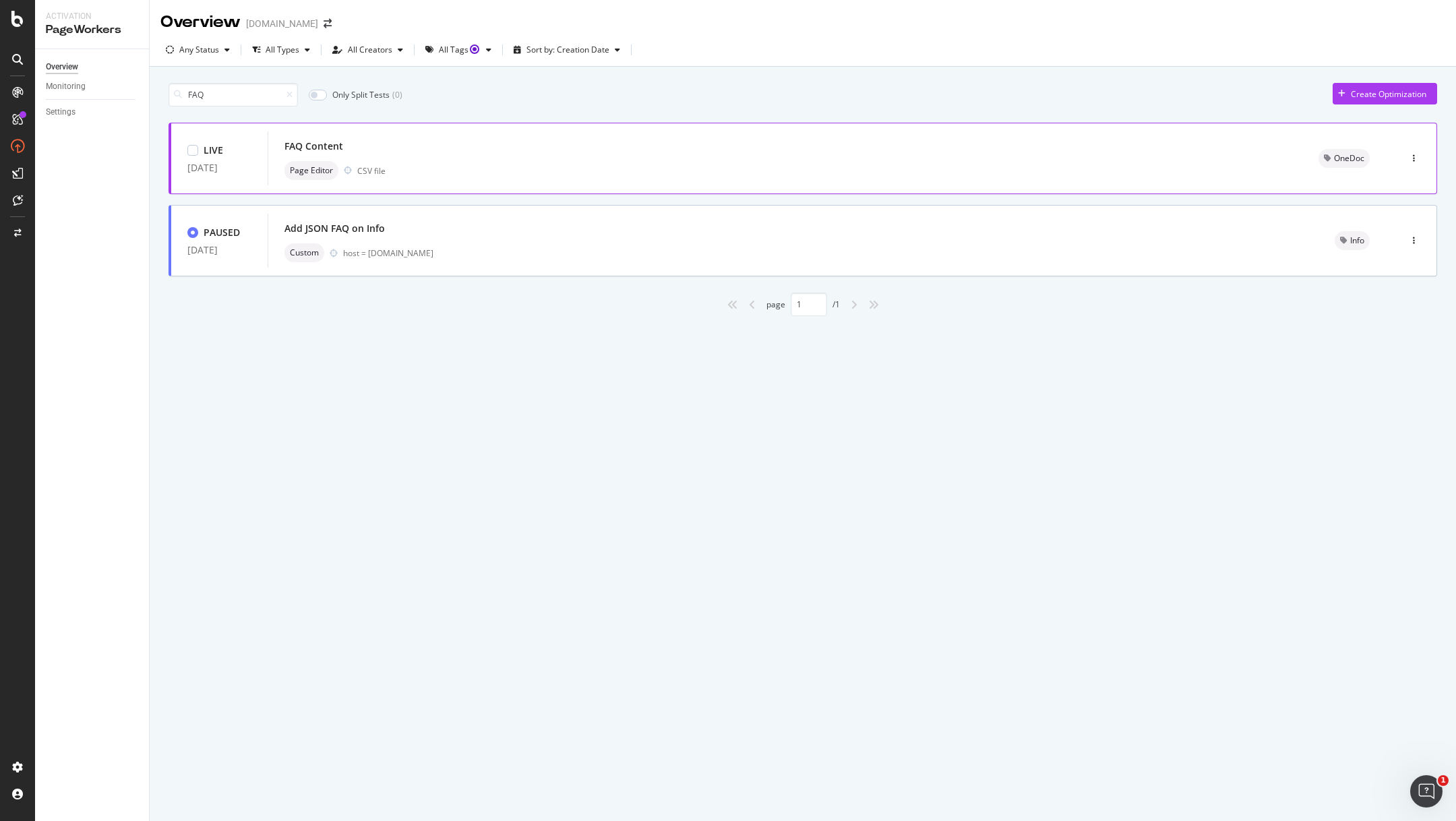
click at [544, 149] on div "FAQ Content" at bounding box center [785, 146] width 1001 height 19
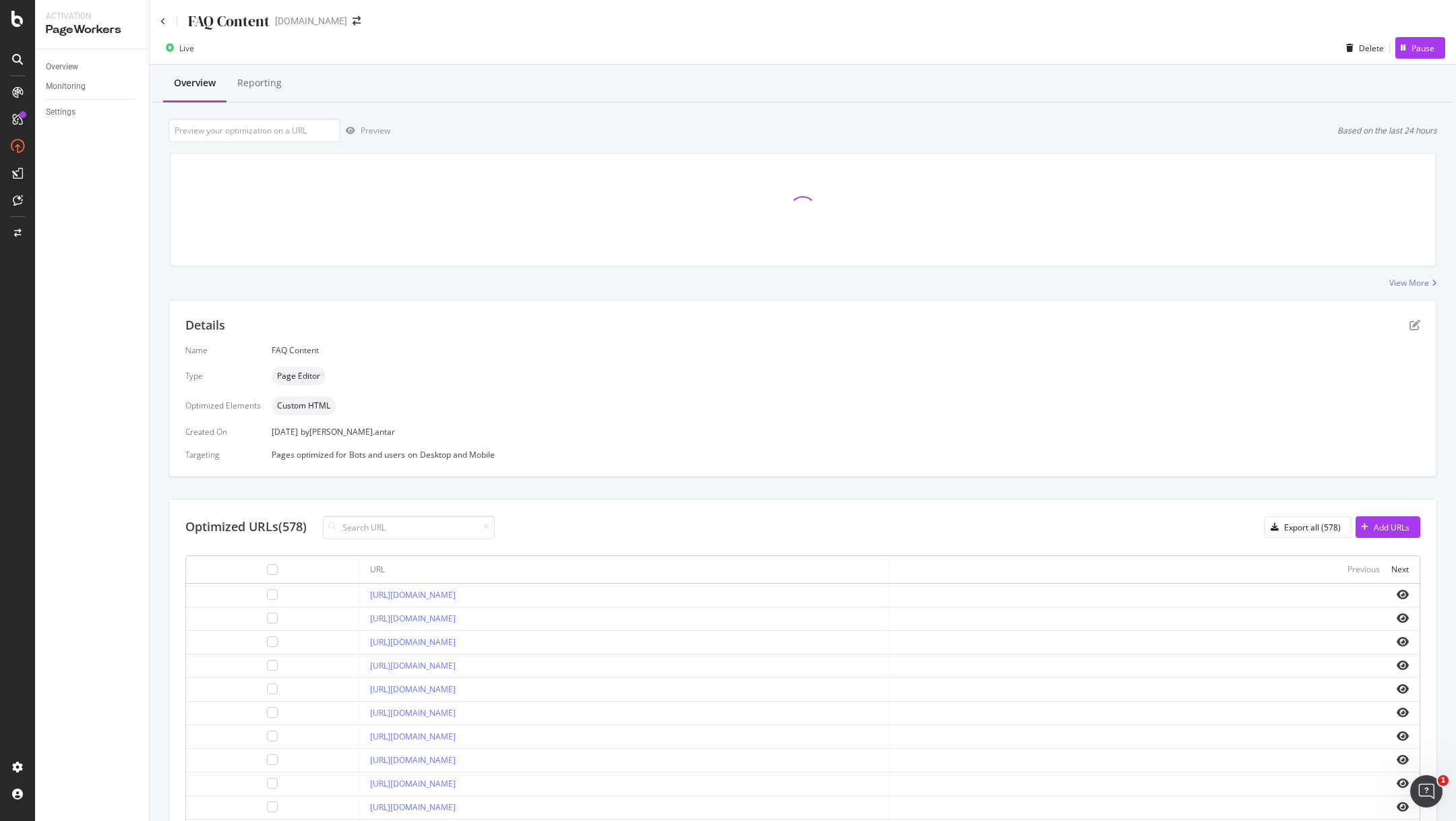
drag, startPoint x: 394, startPoint y: 432, endPoint x: 253, endPoint y: 432, distance: 141.0
click at [253, 432] on div "Name FAQ Content Type Page Editor Optimized Elements Custom HTML Created On [DA…" at bounding box center [803, 402] width 1235 height 115
click at [298, 433] on div "[DATE] by [PERSON_NAME].antar" at bounding box center [846, 432] width 1149 height 11
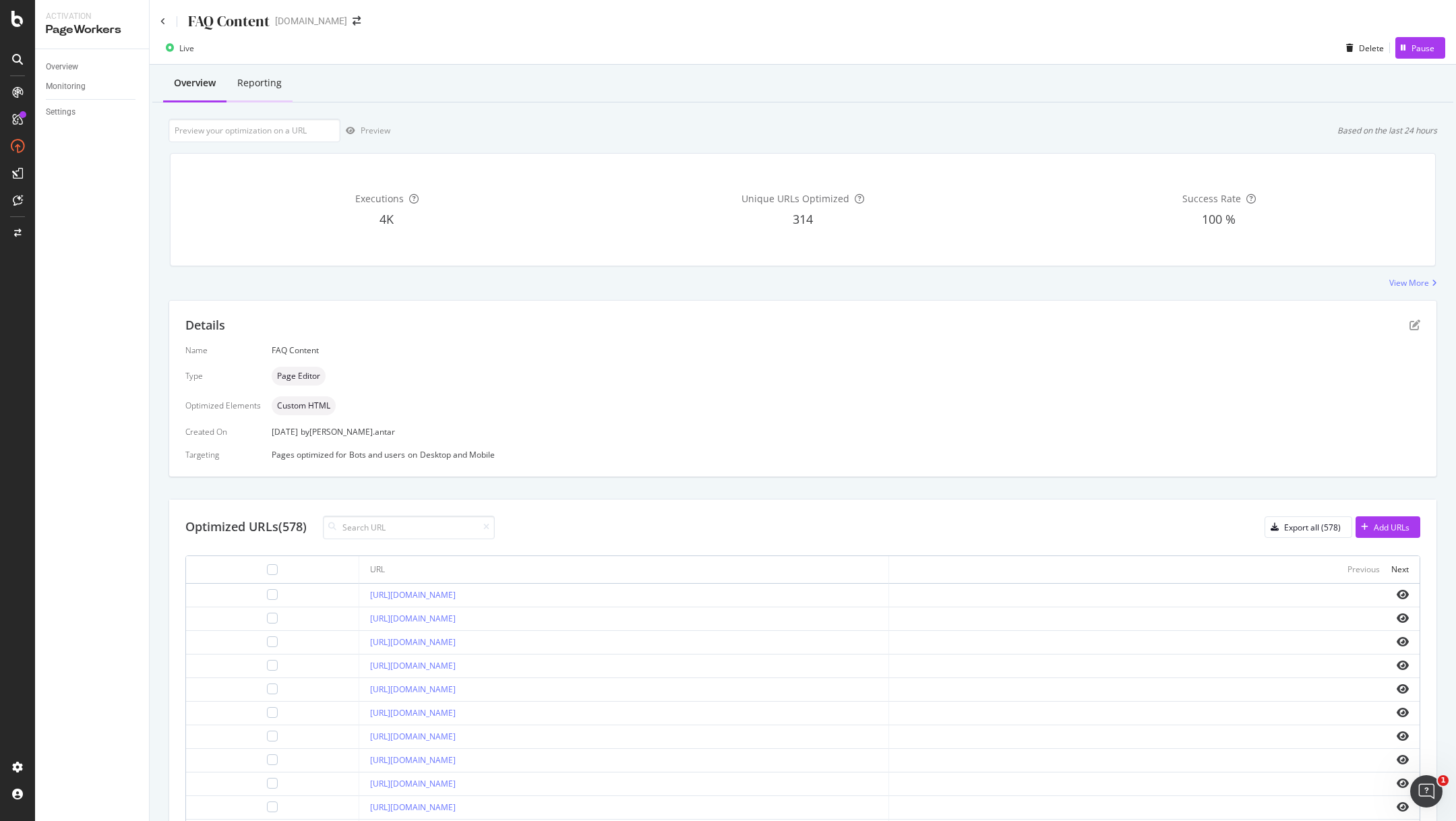
click at [266, 81] on div "Reporting" at bounding box center [259, 83] width 45 height 13
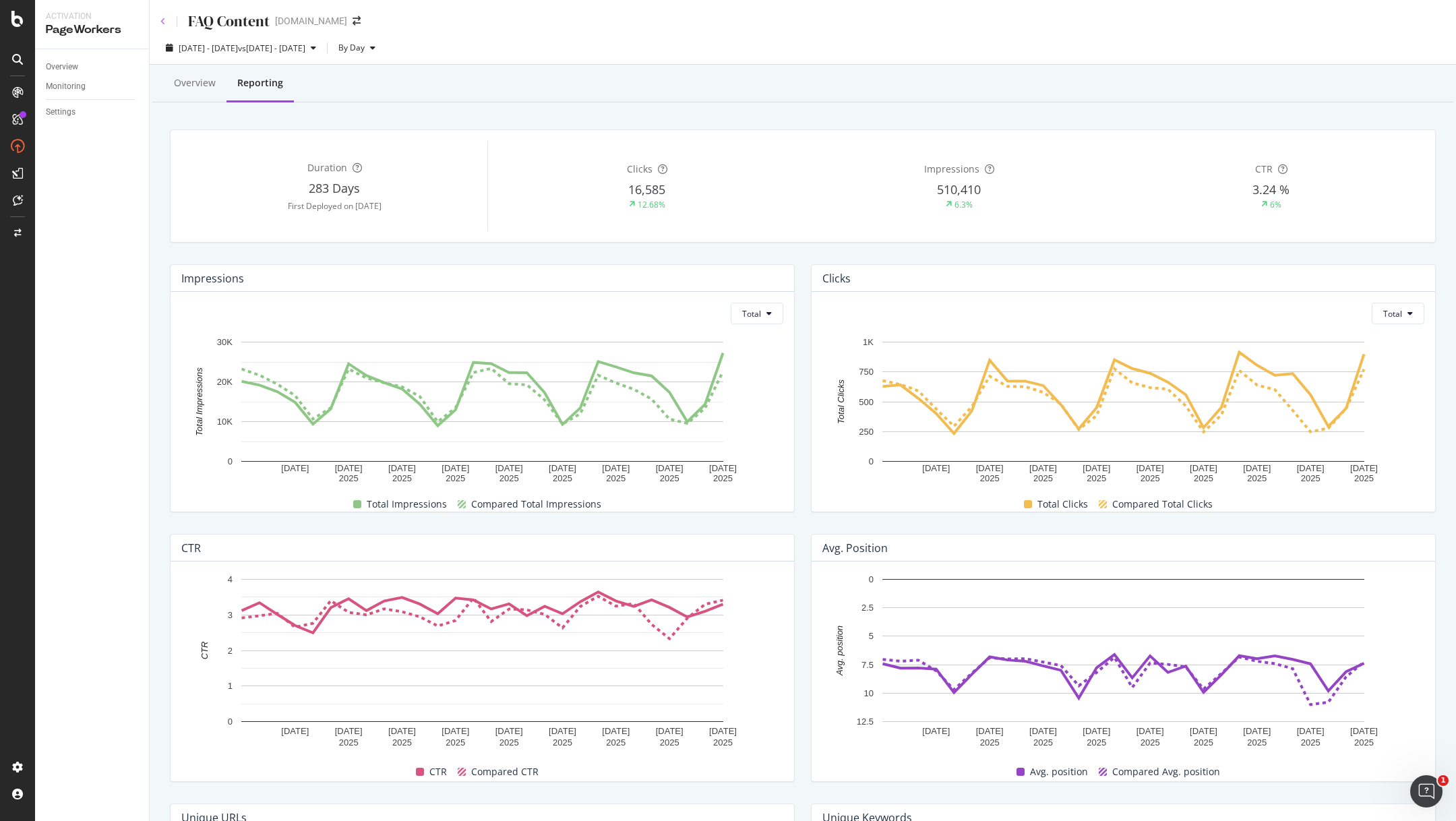
click at [164, 18] on icon at bounding box center [163, 22] width 6 height 8
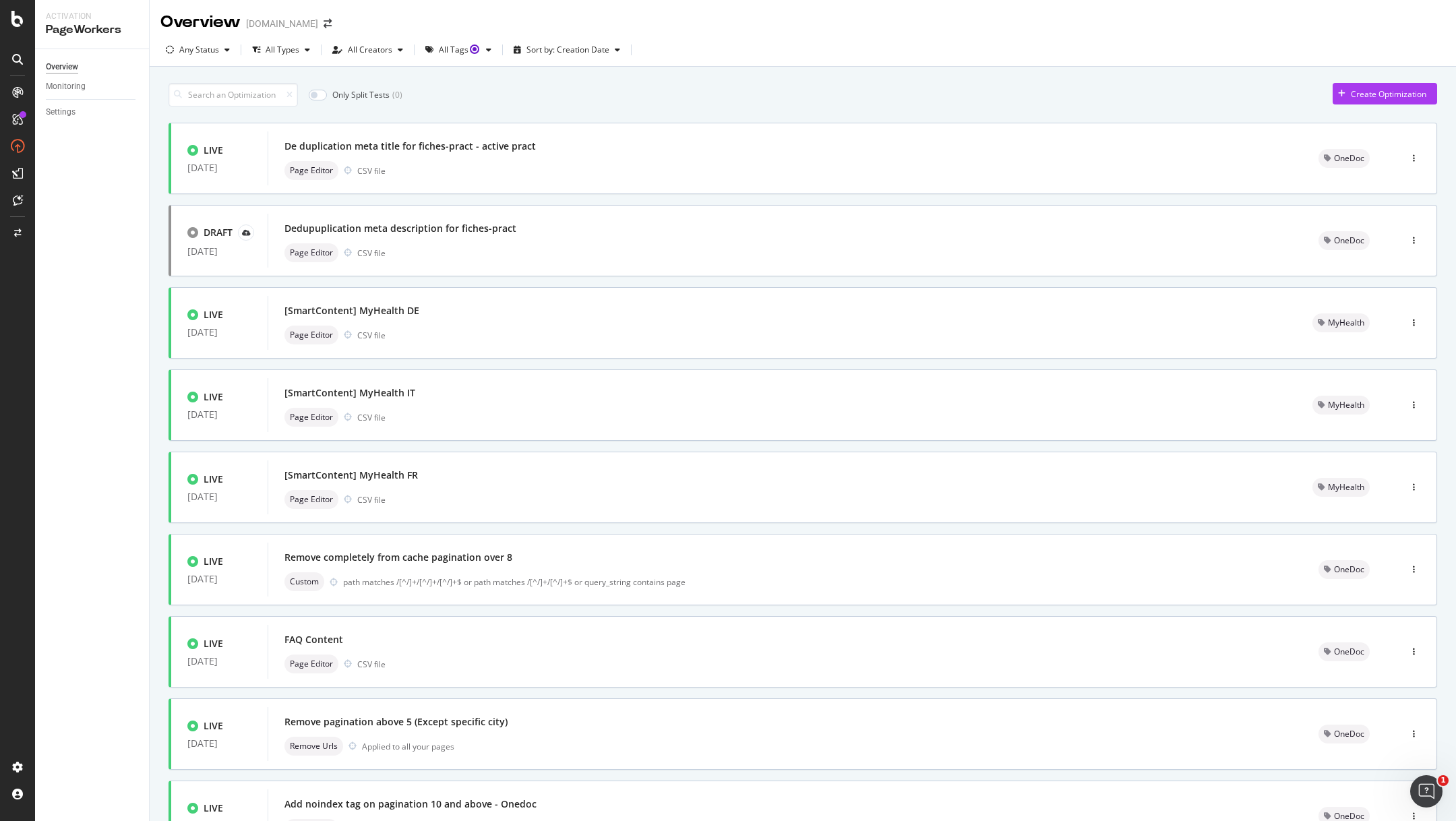
click at [18, 6] on div at bounding box center [17, 410] width 35 height 821
click at [17, 17] on icon at bounding box center [17, 19] width 12 height 16
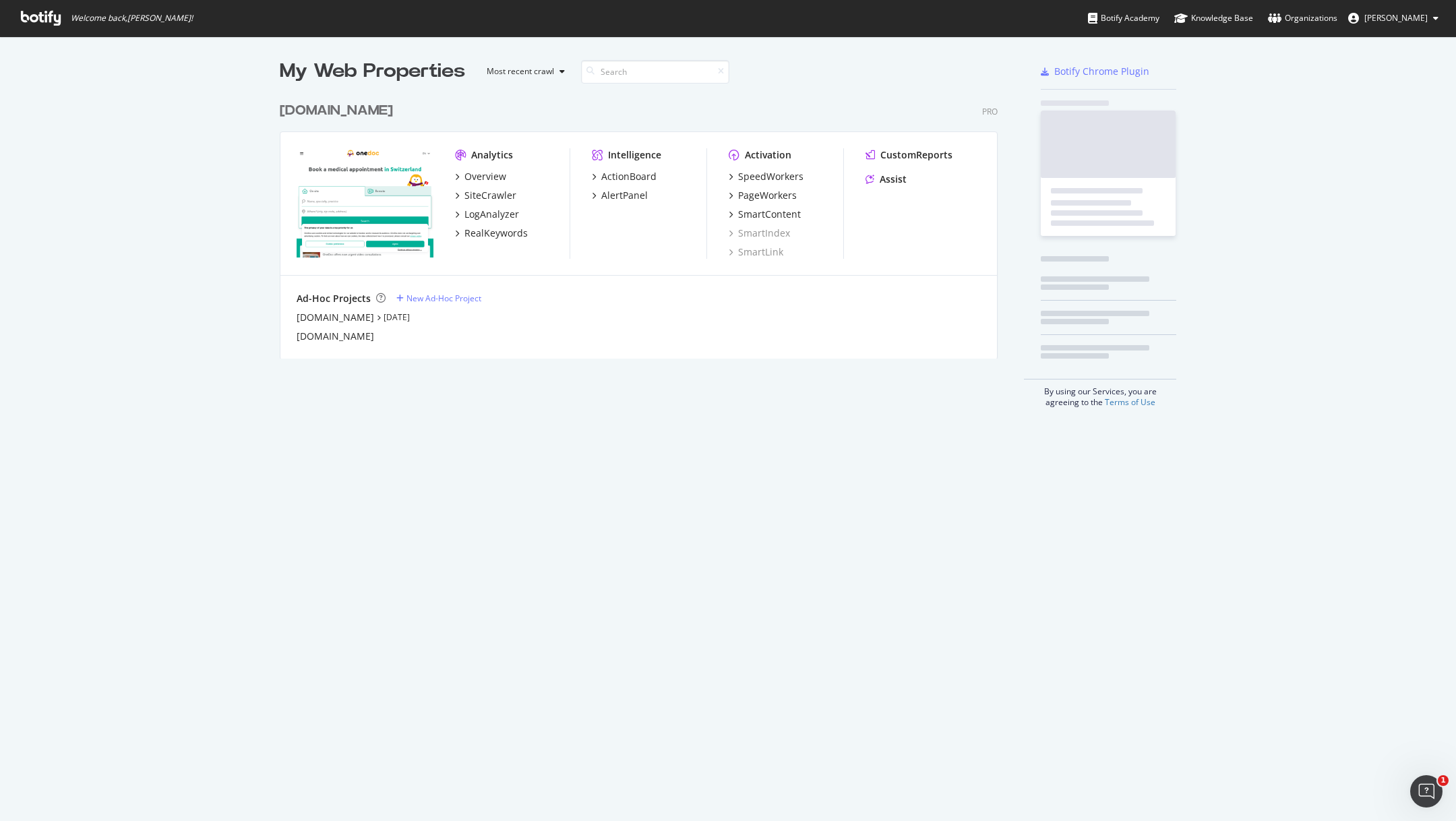
scroll to position [821, 1456]
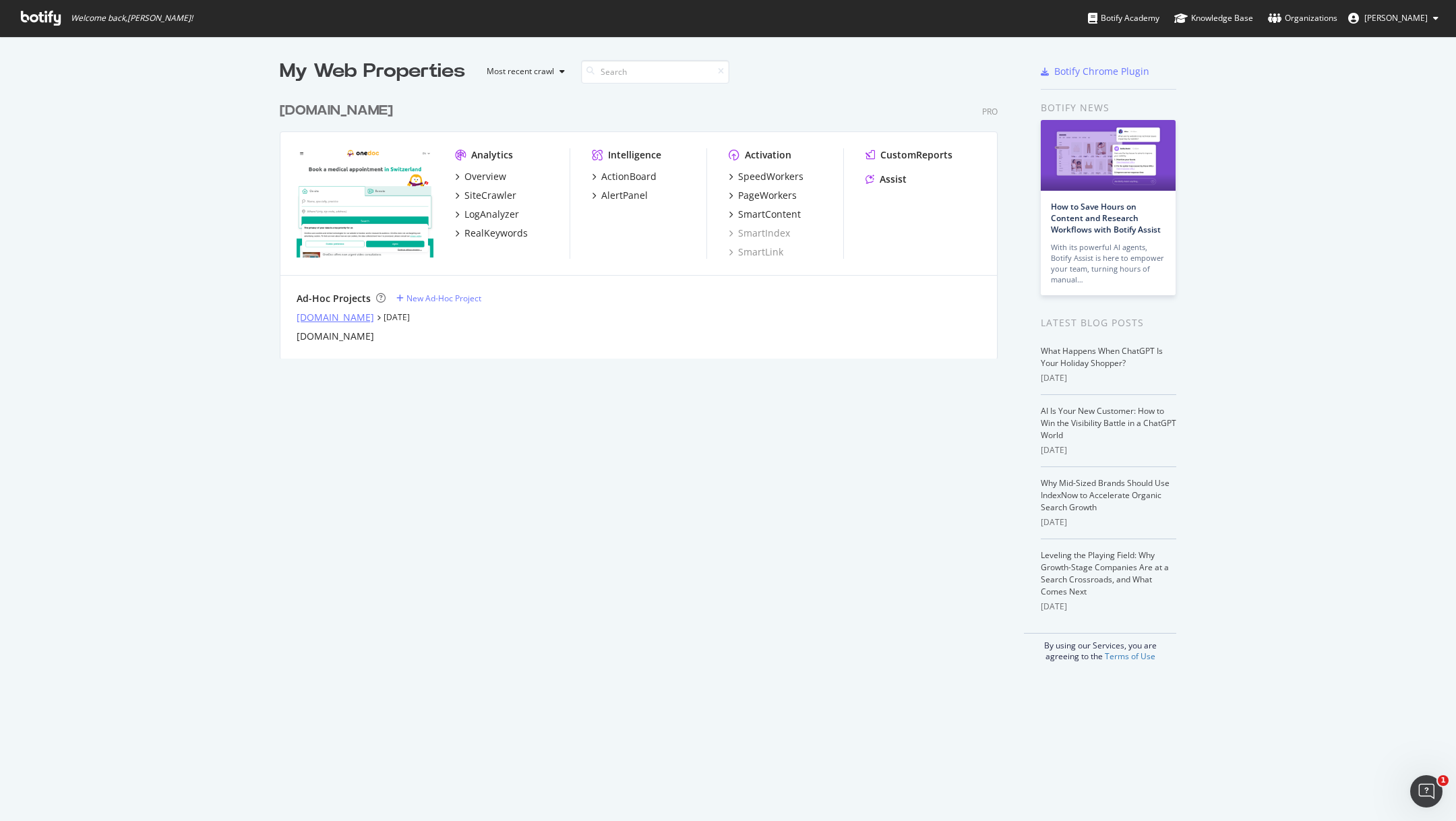
click at [341, 315] on div "[DOMAIN_NAME]" at bounding box center [334, 317] width 77 height 13
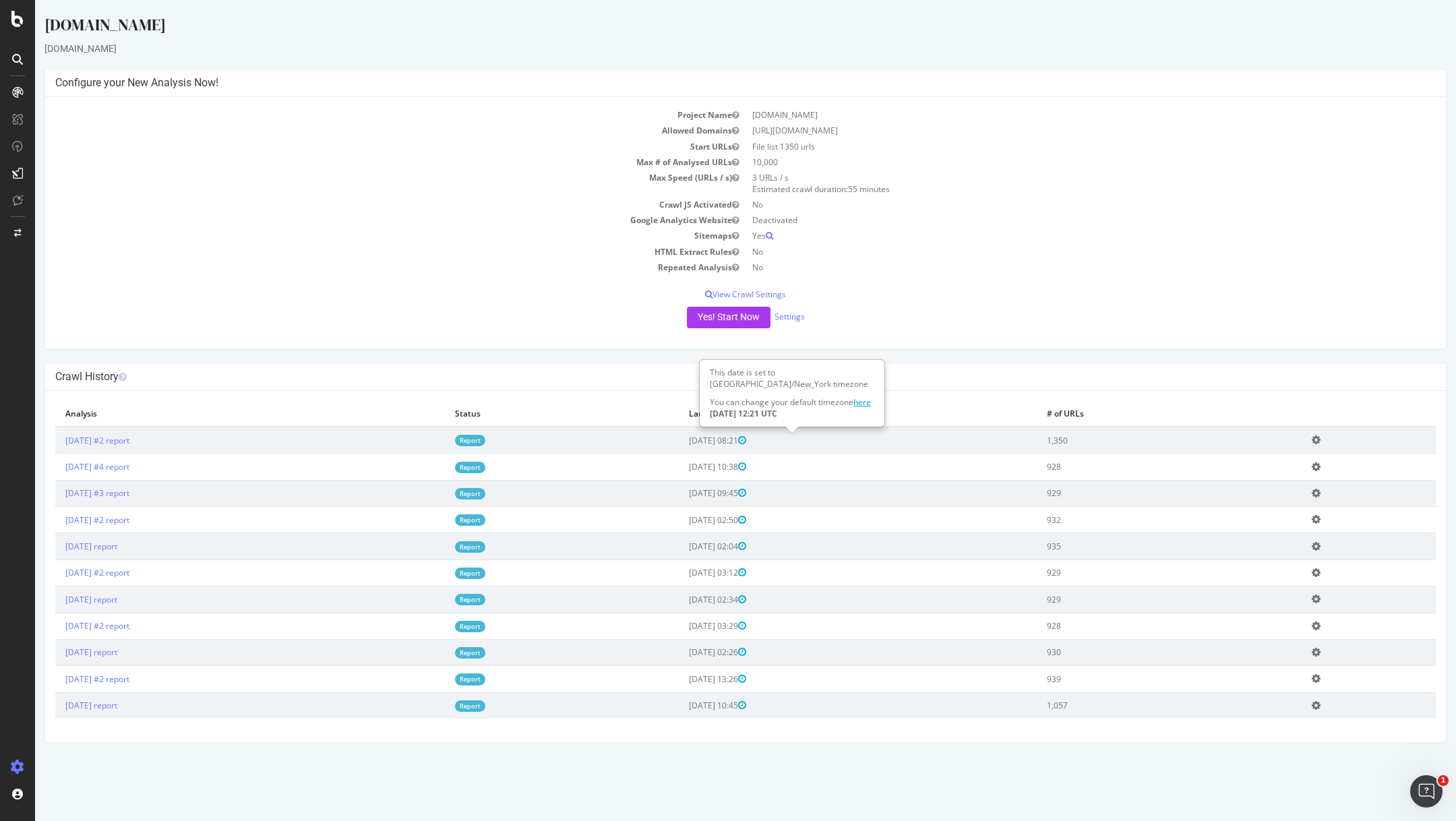
click at [862, 401] on link "here" at bounding box center [862, 402] width 17 height 11
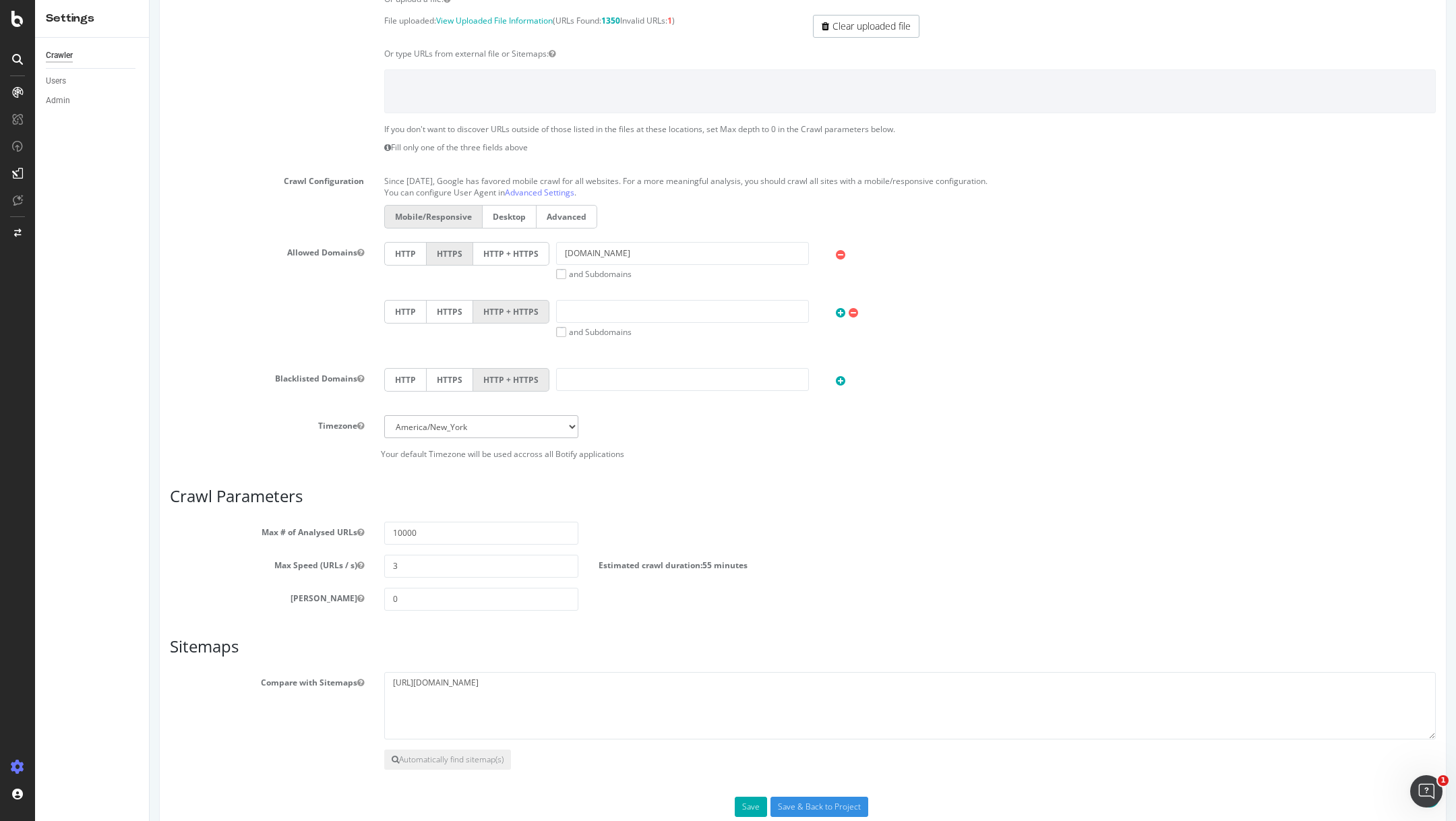
scroll to position [314, 0]
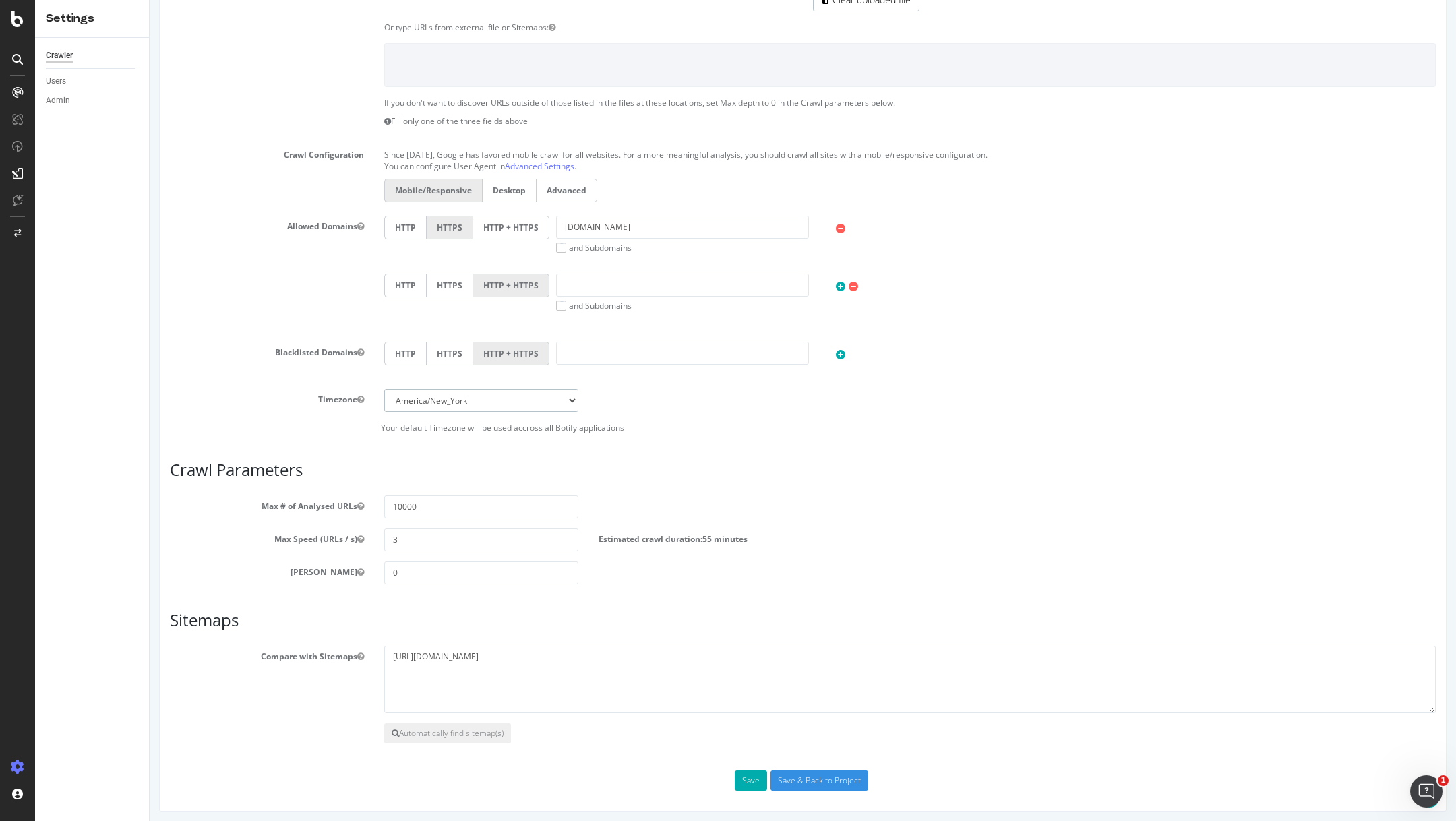
click at [572, 392] on select "[GEOGRAPHIC_DATA]/[GEOGRAPHIC_DATA] [GEOGRAPHIC_DATA]/[GEOGRAPHIC_DATA] [GEOGRA…" at bounding box center [480, 400] width 194 height 23
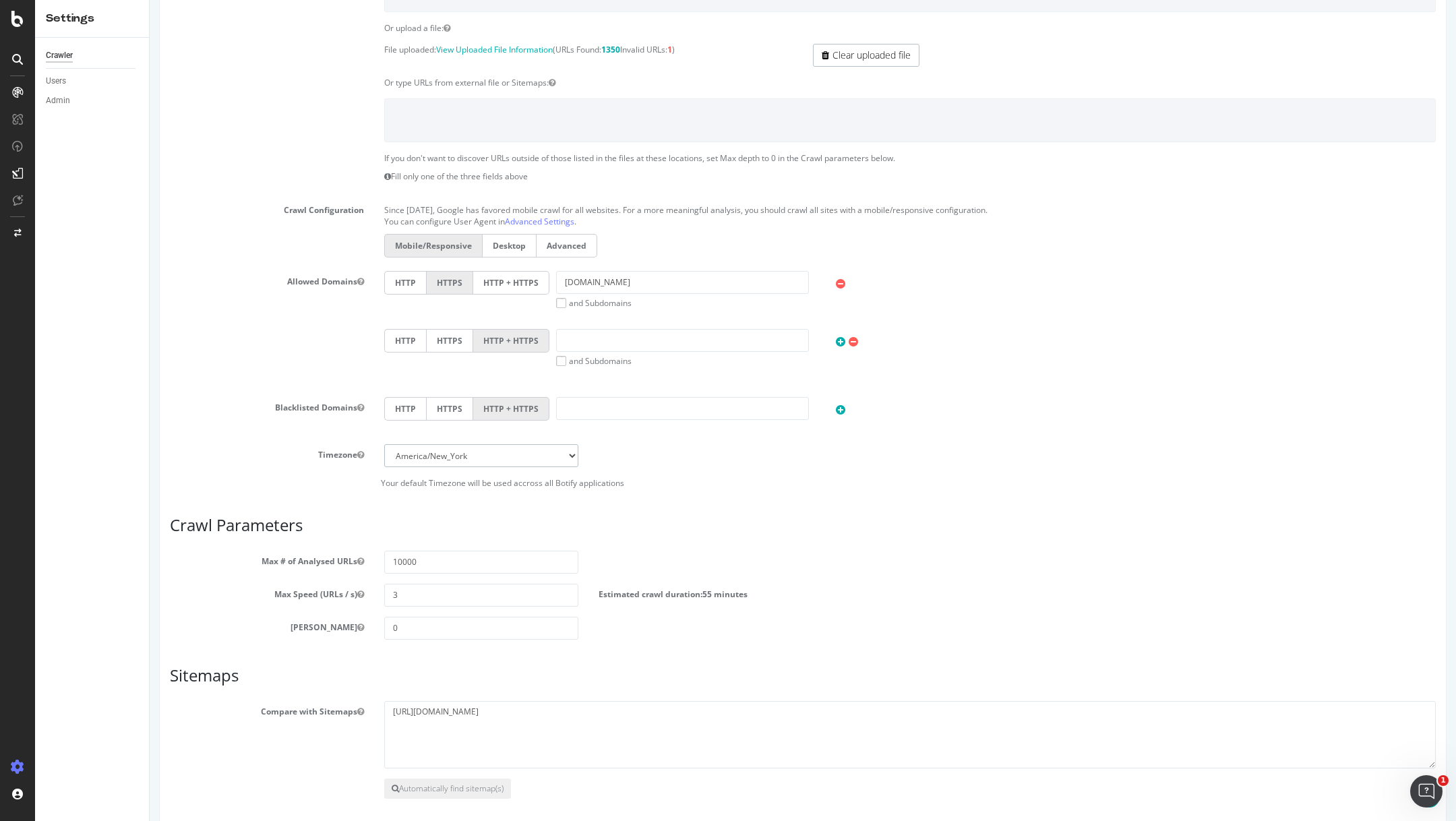
scroll to position [263, 0]
click at [513, 456] on select "[GEOGRAPHIC_DATA]/[GEOGRAPHIC_DATA] [GEOGRAPHIC_DATA]/[GEOGRAPHIC_DATA] [GEOGRA…" at bounding box center [480, 451] width 194 height 23
select select "[GEOGRAPHIC_DATA]/[GEOGRAPHIC_DATA]"
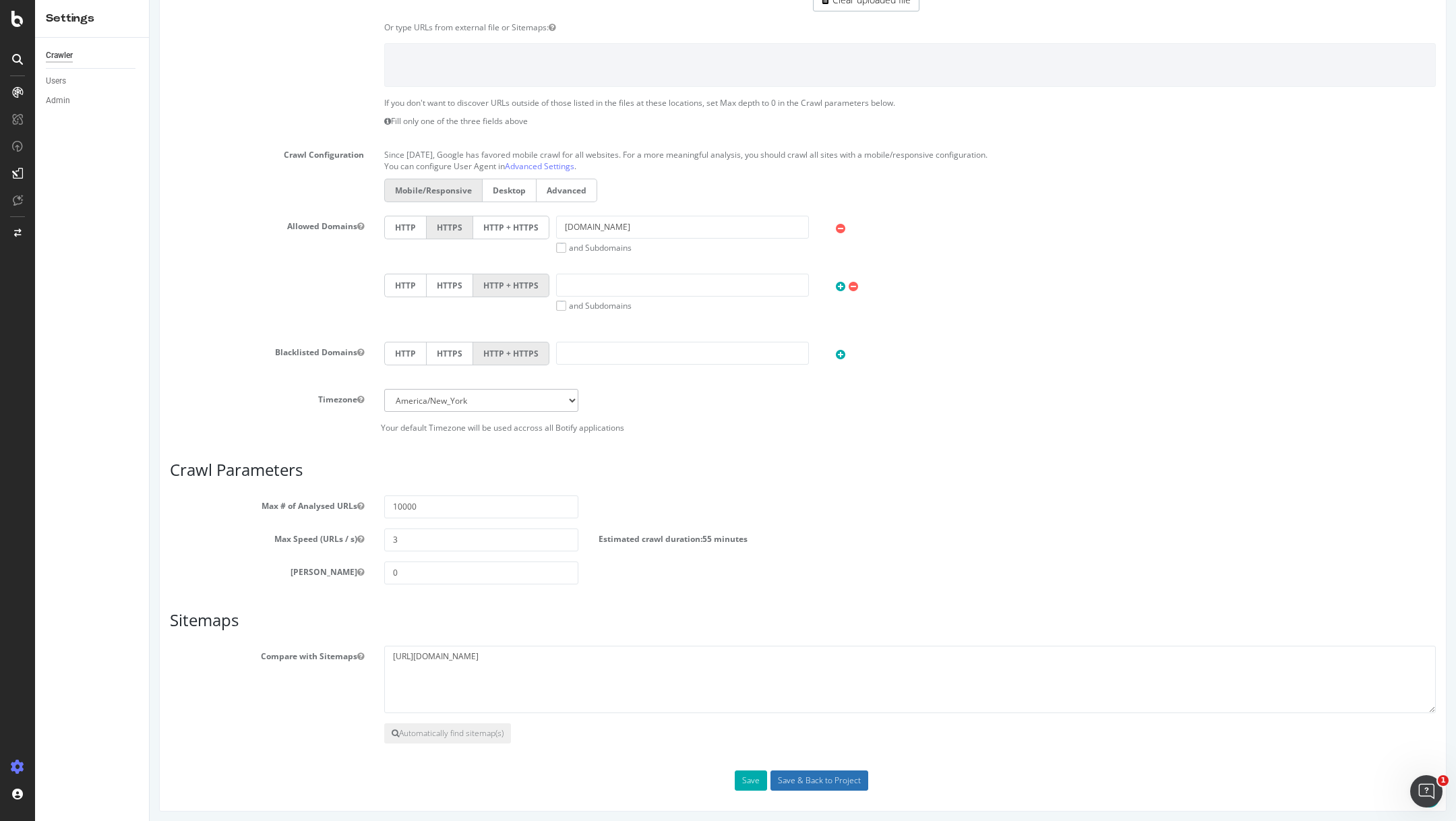
click at [814, 777] on input "Save & Back to Project" at bounding box center [819, 780] width 98 height 20
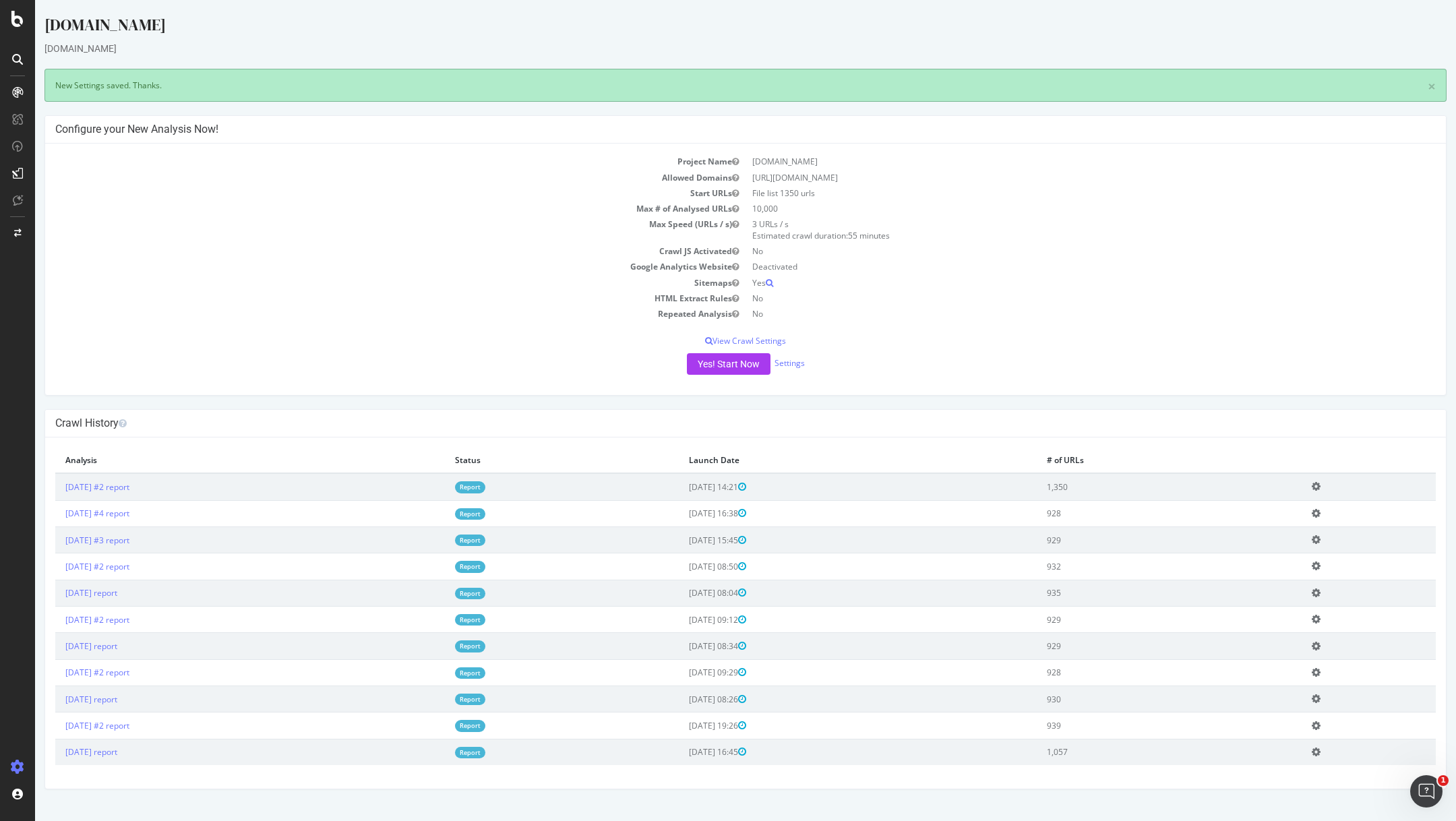
click at [1320, 482] on icon at bounding box center [1316, 486] width 9 height 10
click at [1279, 450] on th "# of URLs" at bounding box center [1169, 460] width 265 height 26
drag, startPoint x: 1126, startPoint y: 487, endPoint x: 1095, endPoint y: 487, distance: 31.0
click at [1095, 487] on td "1,350" at bounding box center [1169, 486] width 265 height 27
click at [714, 362] on button "Yes! Start Now" at bounding box center [729, 364] width 83 height 22
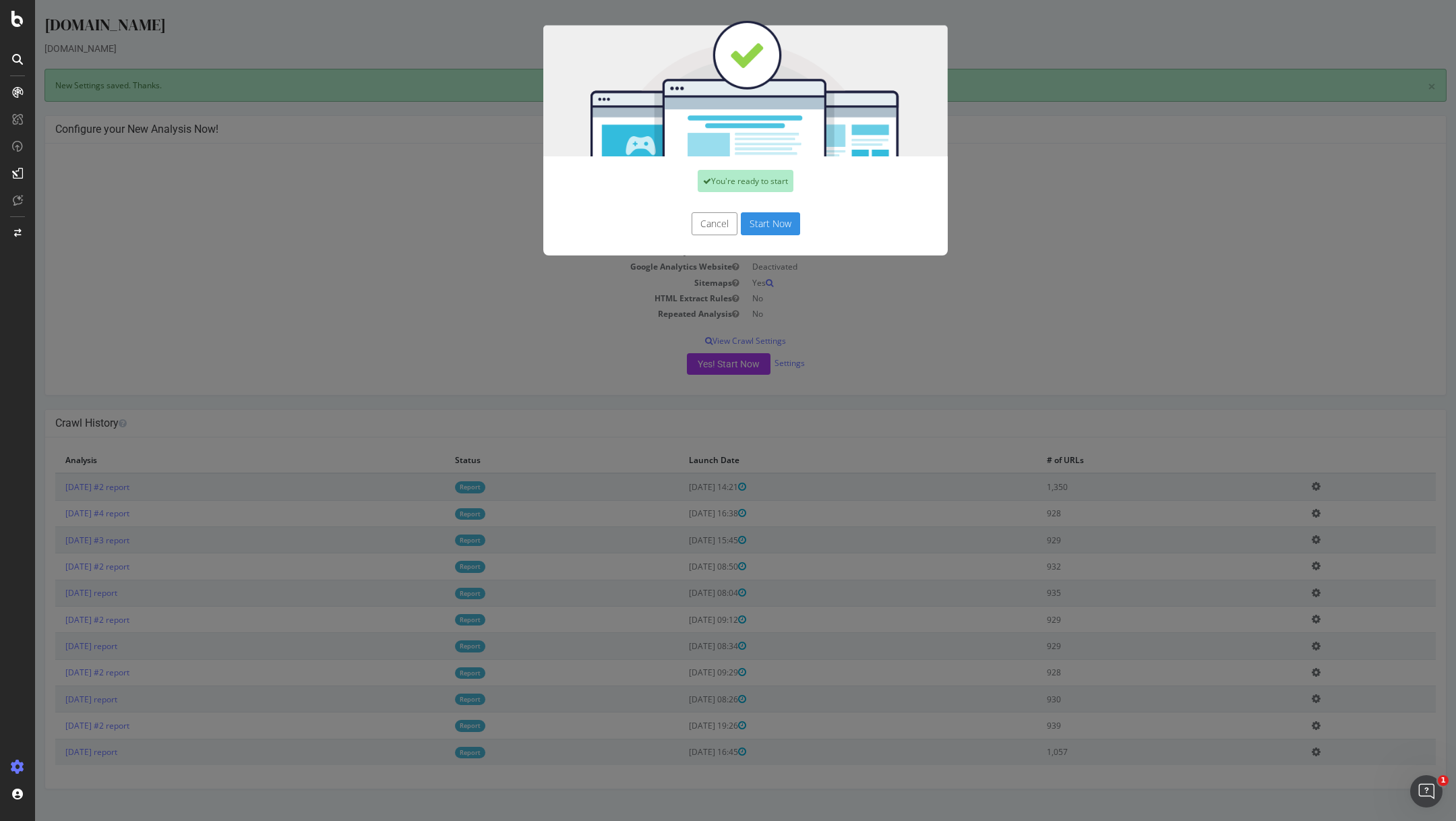
click at [724, 222] on button "Cancel" at bounding box center [714, 223] width 46 height 23
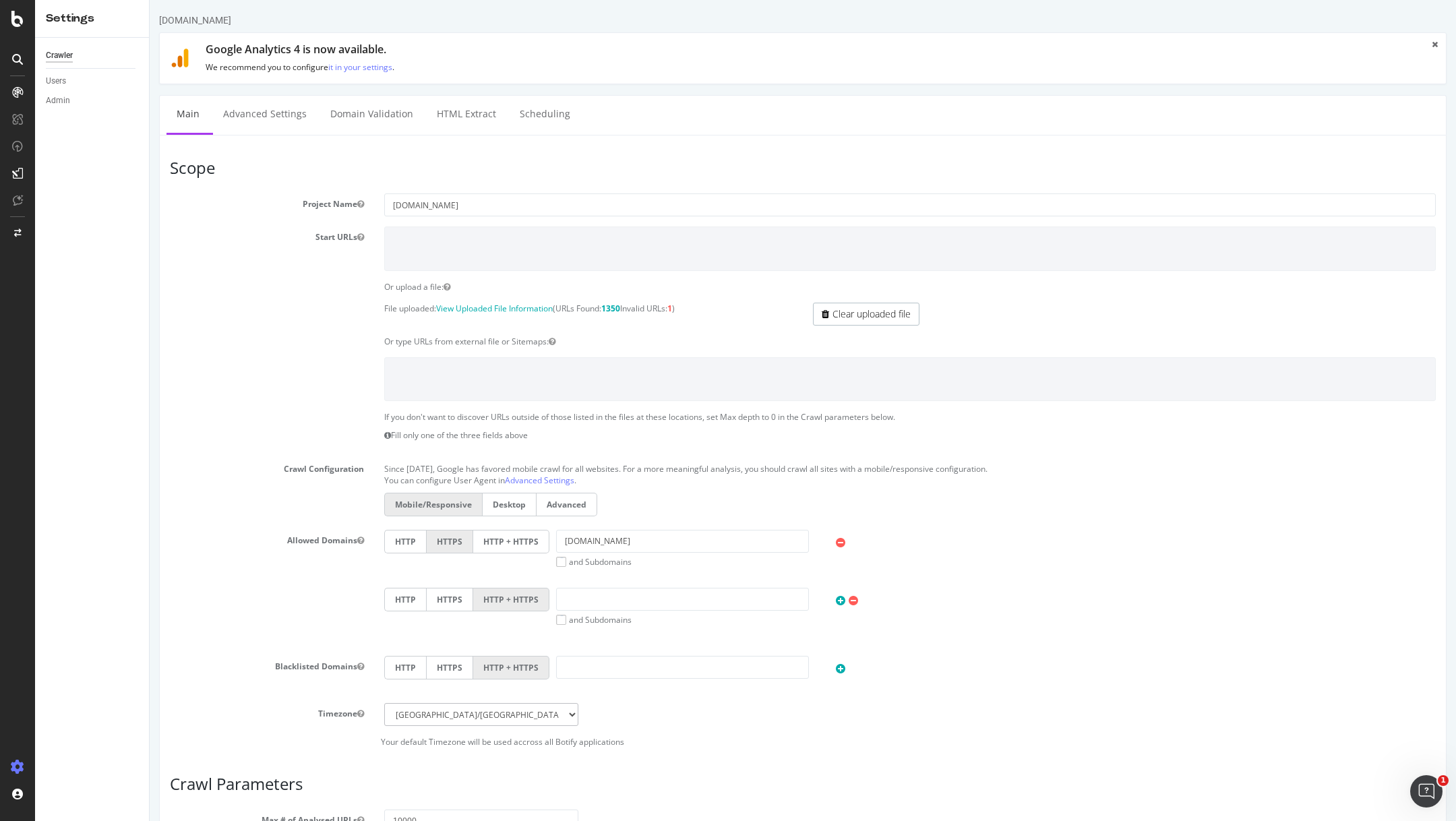
scroll to position [314, 0]
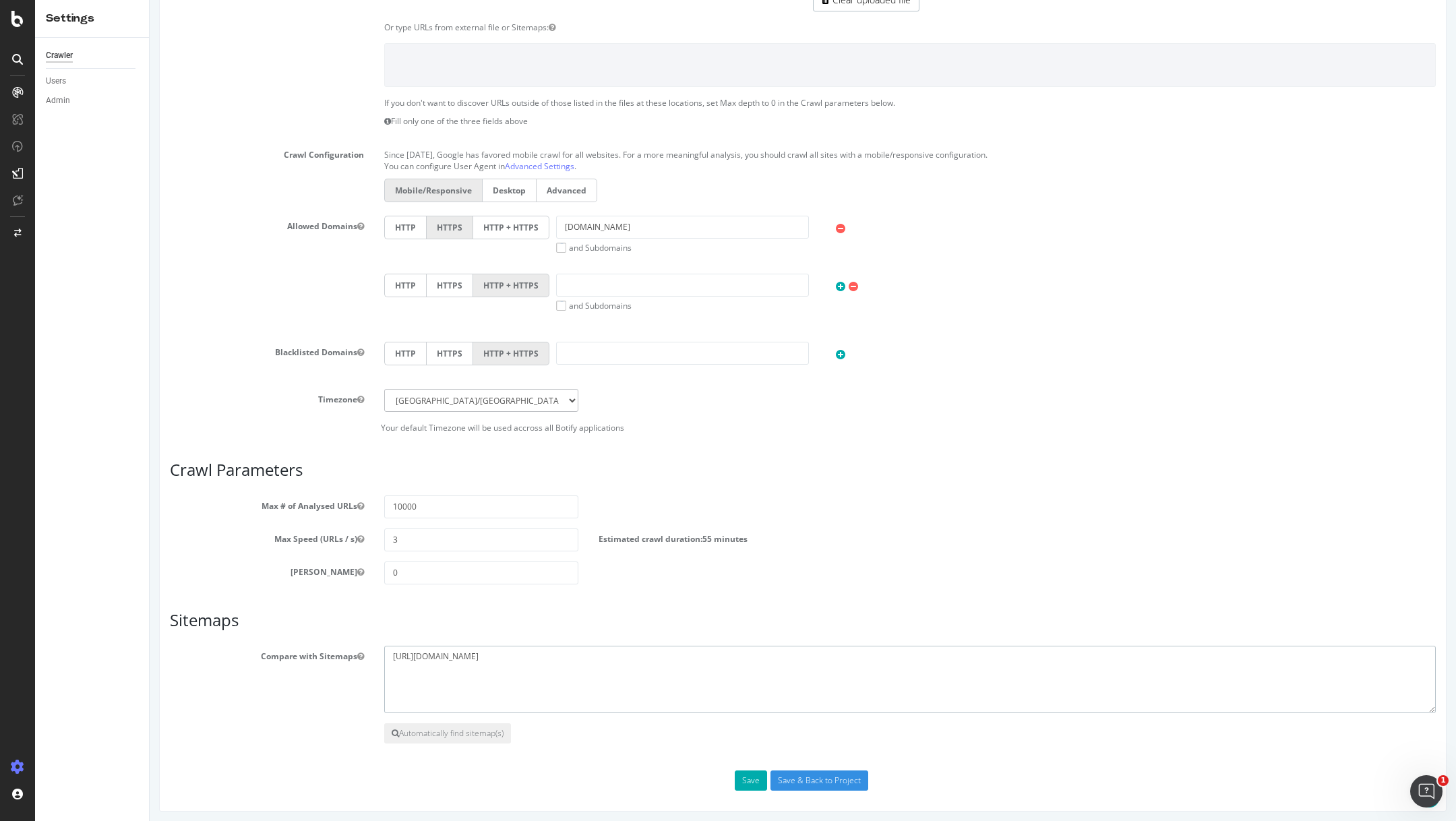
click at [449, 651] on textarea "[URL][DOMAIN_NAME]" at bounding box center [909, 679] width 1051 height 67
paste textarea
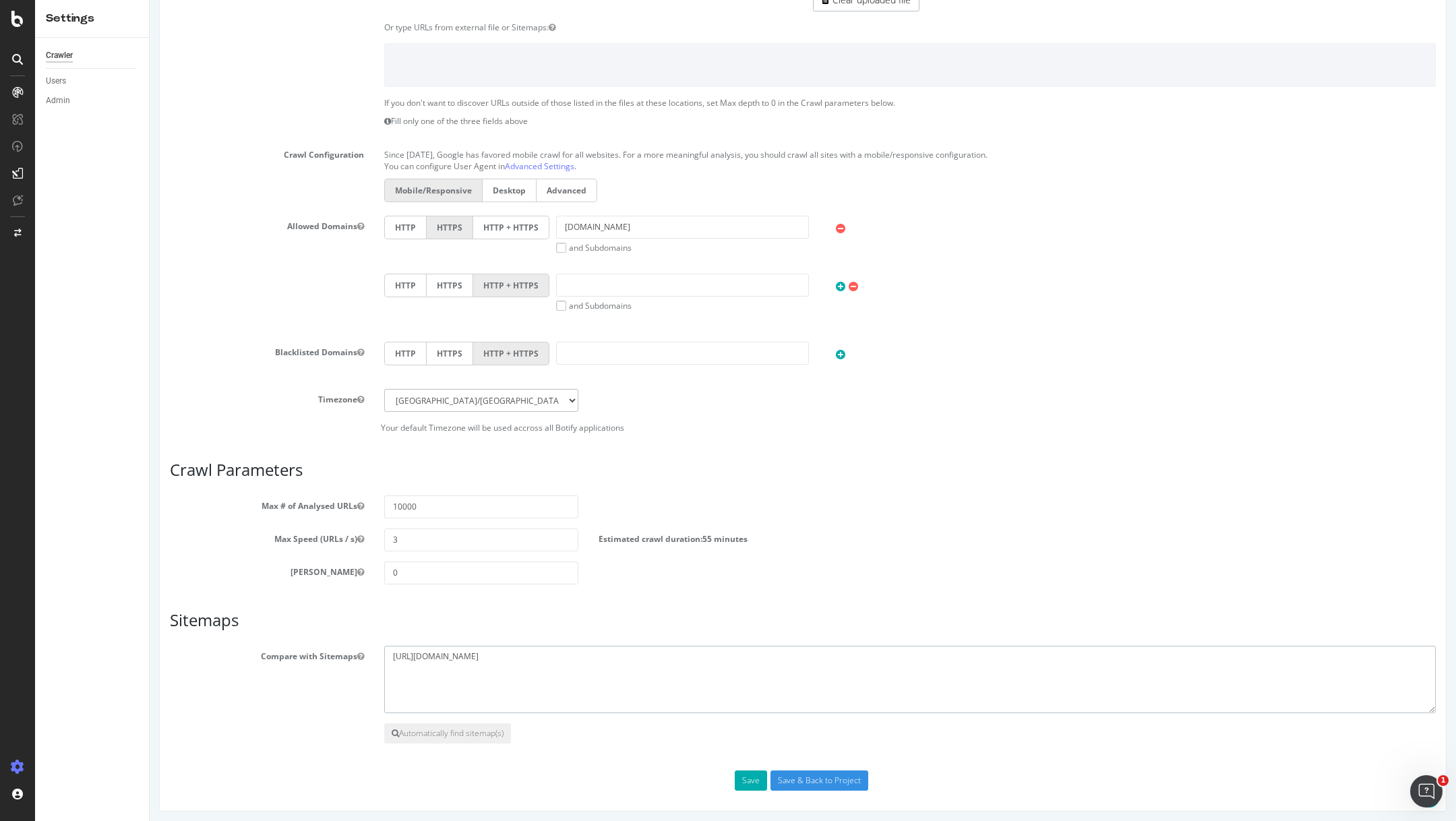
type textarea "[URL][DOMAIN_NAME]"
click at [526, 746] on div "Scope Project Name [DOMAIN_NAME] Start URLs Or upload a file: File uploaded: Vi…" at bounding box center [802, 318] width 1265 height 945
click at [805, 784] on input "Save & Back to Project" at bounding box center [819, 780] width 98 height 20
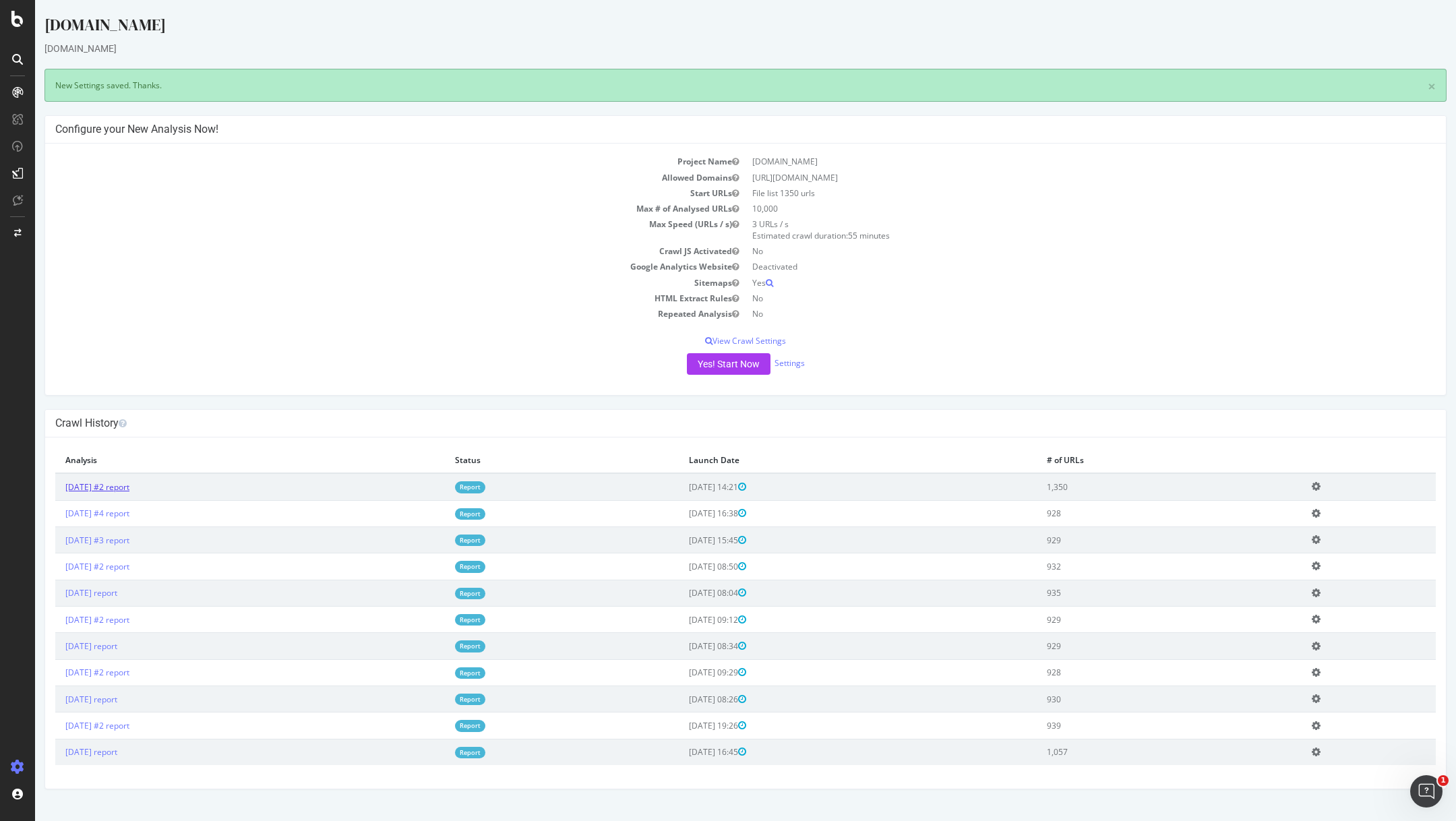
click at [129, 482] on link "[DATE] #2 report" at bounding box center [97, 487] width 64 height 11
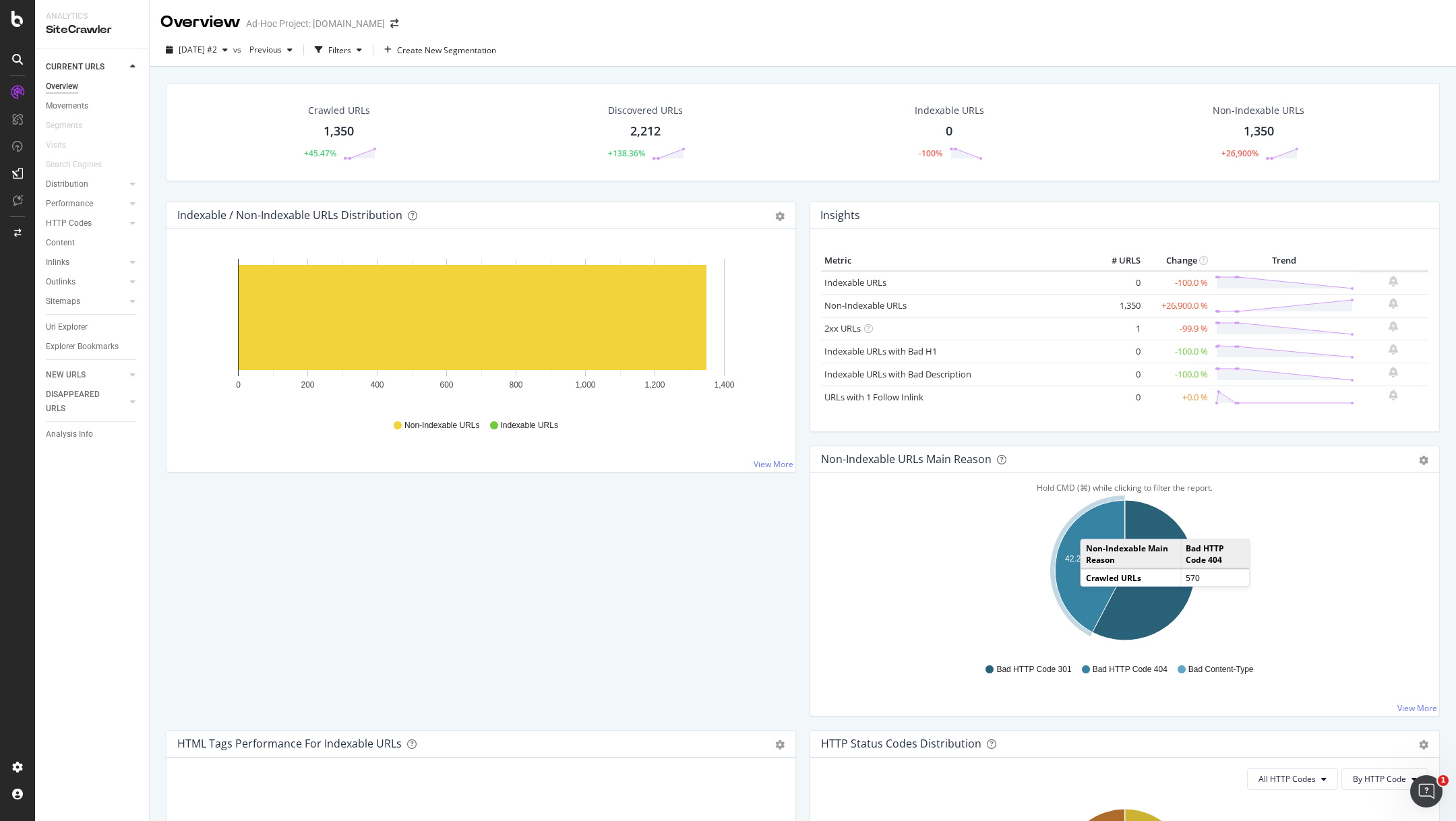
click at [1093, 524] on icon "A chart." at bounding box center [1090, 566] width 70 height 132
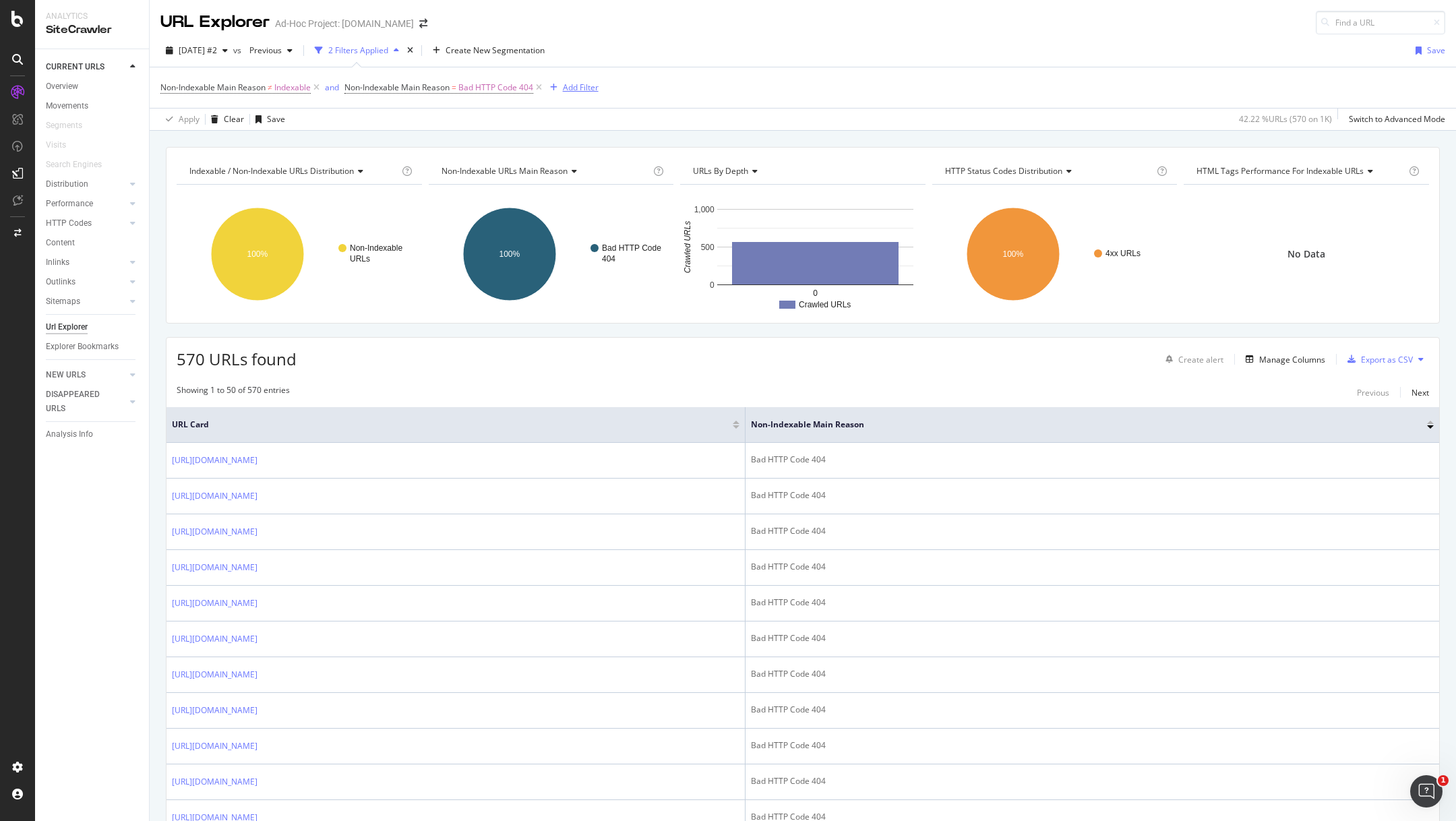
click at [580, 87] on div "Add Filter" at bounding box center [580, 87] width 35 height 11
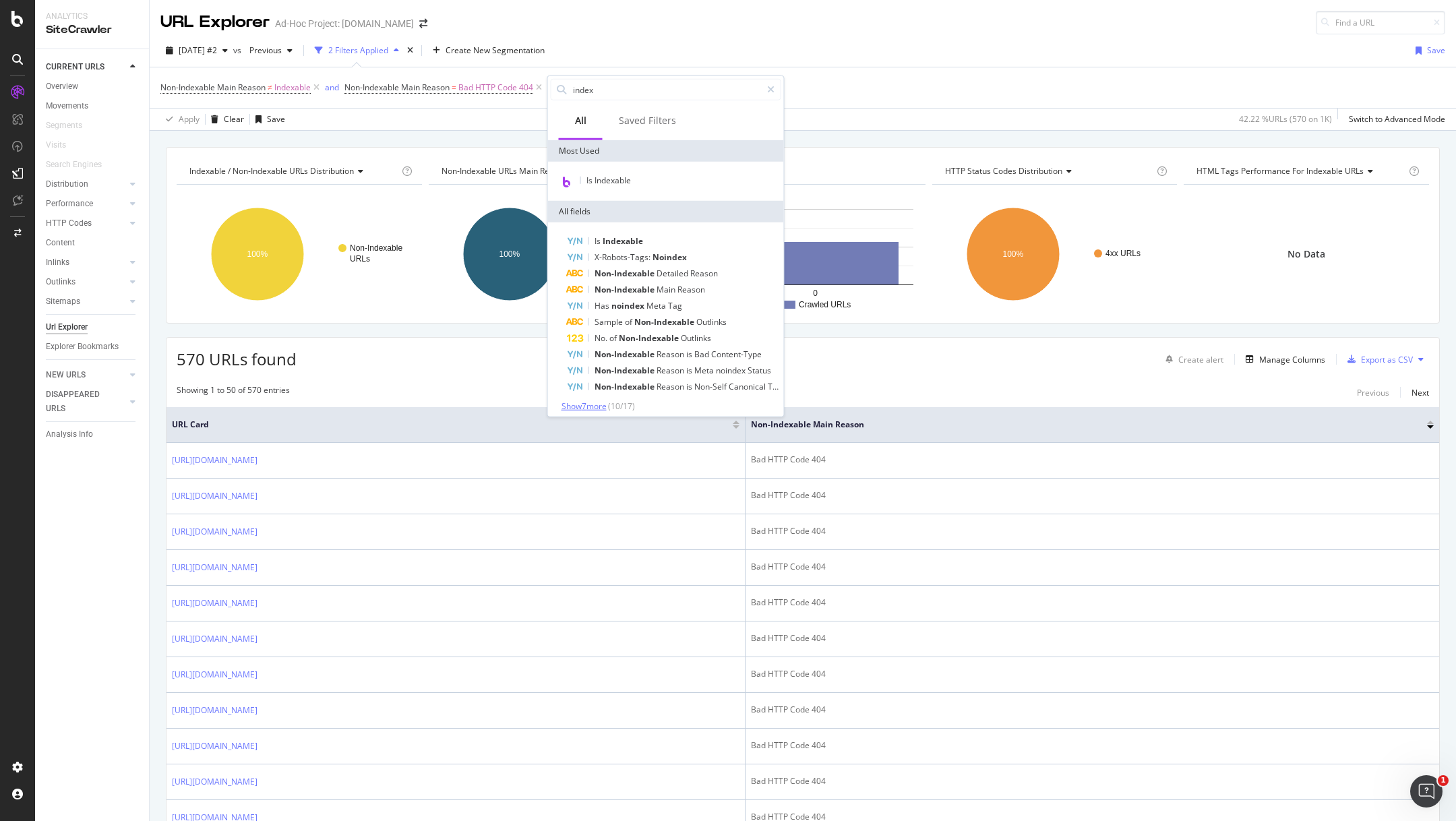
type input "index"
click at [587, 407] on span "Show 7 more" at bounding box center [583, 406] width 45 height 11
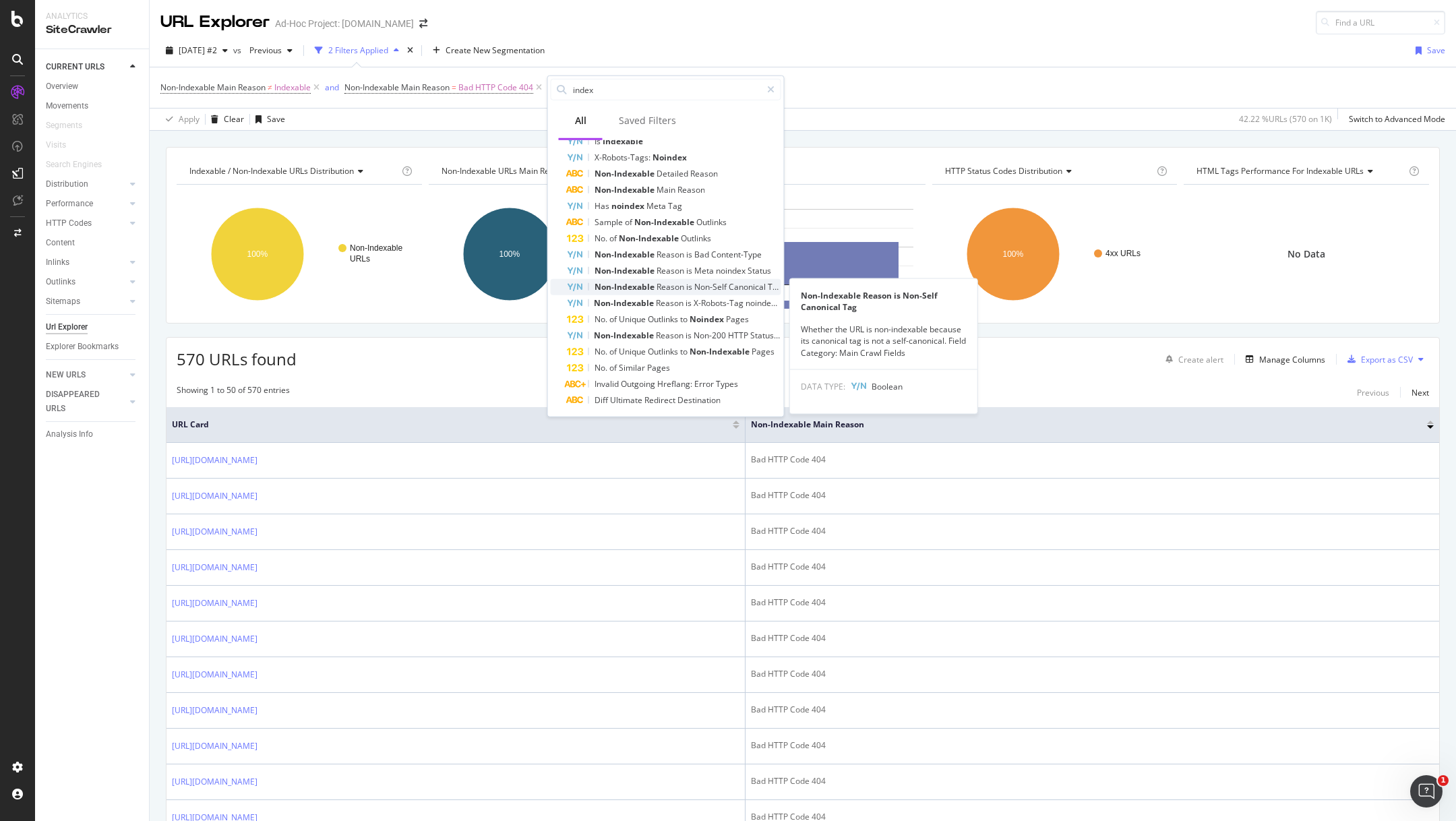
scroll to position [101, 0]
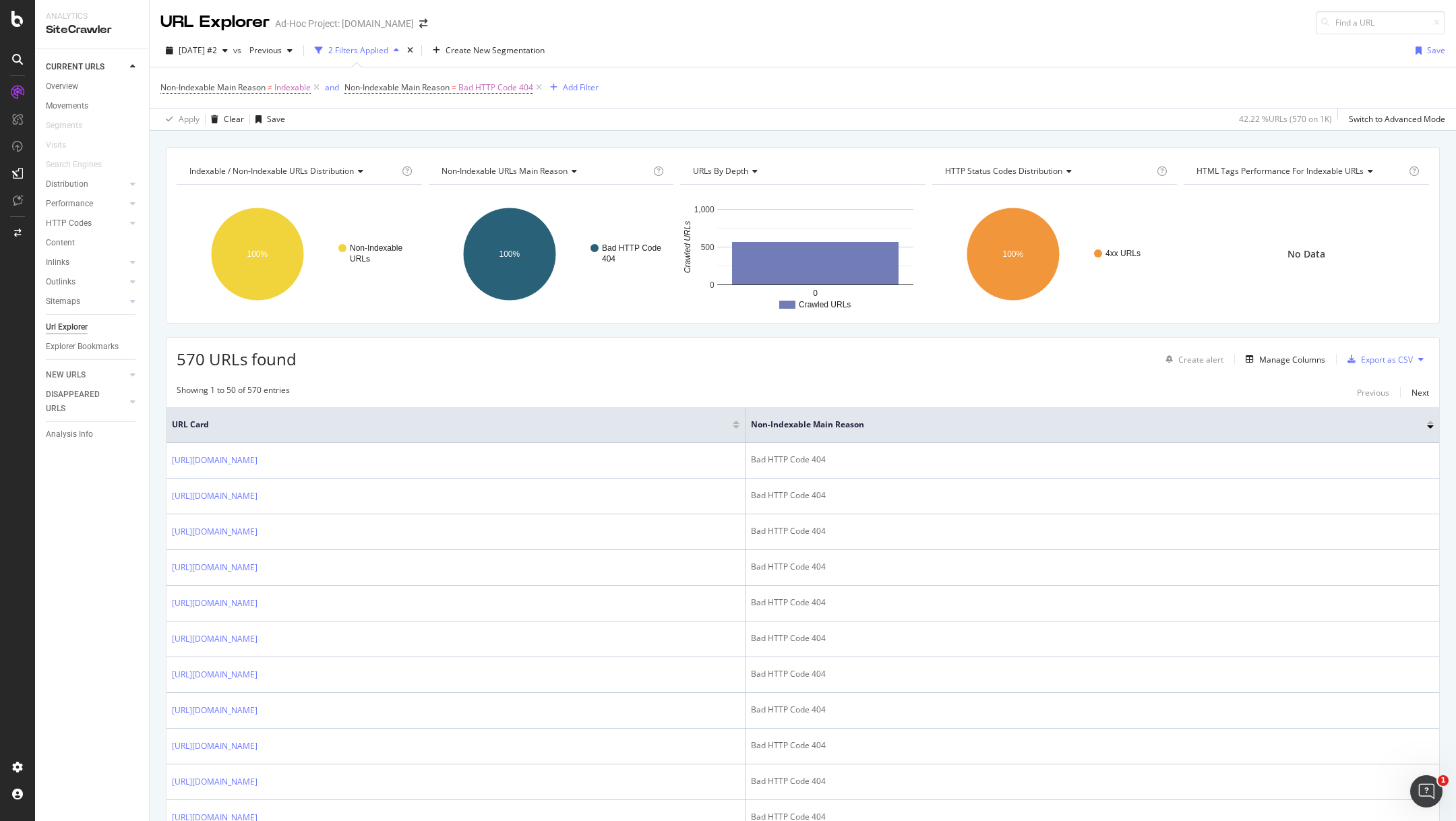
click at [841, 122] on div "Apply Clear Save 42.22 % URLs ( 570 on 1K ) Switch to Advanced Mode" at bounding box center [802, 119] width 1306 height 22
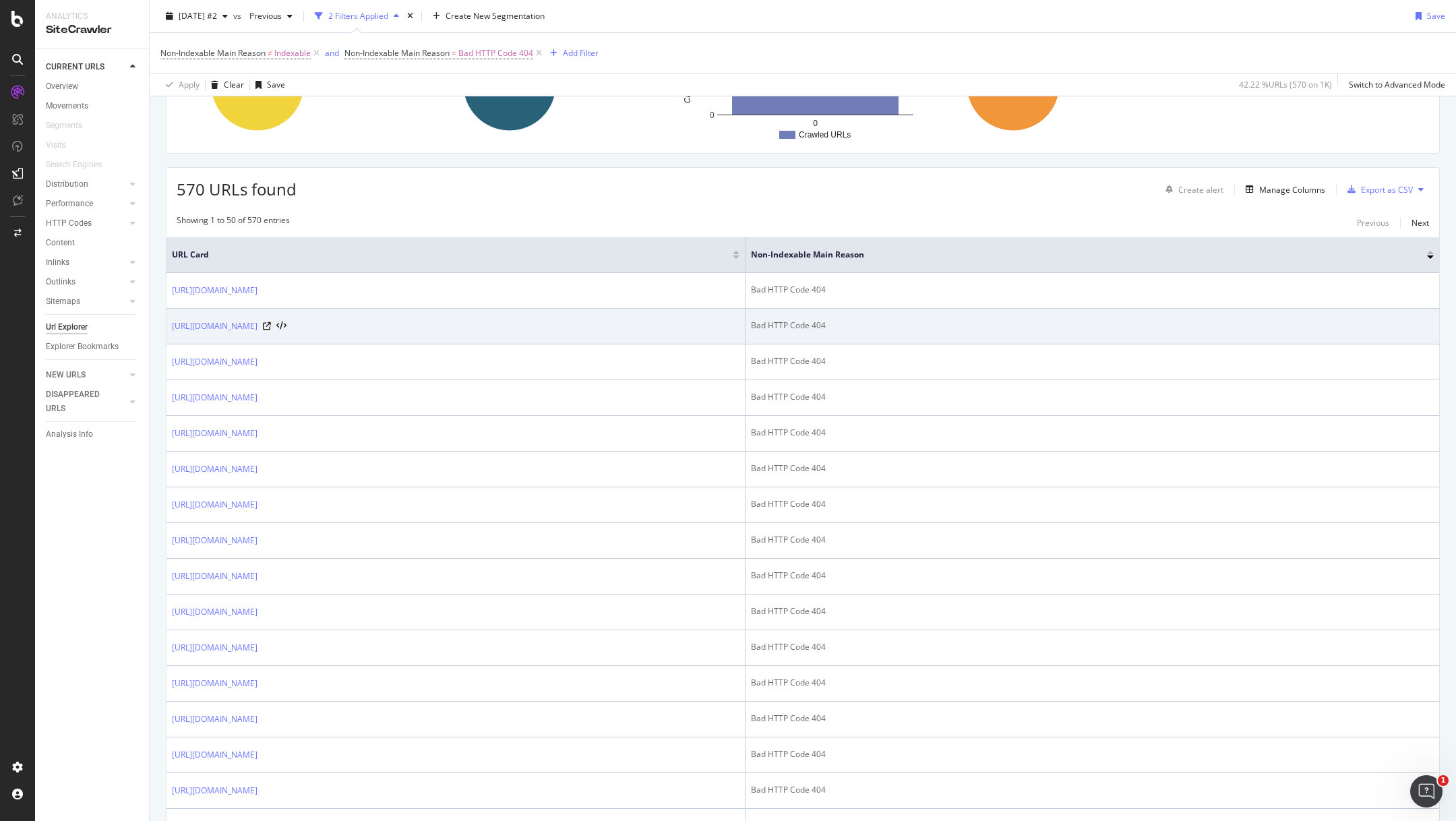
scroll to position [174, 0]
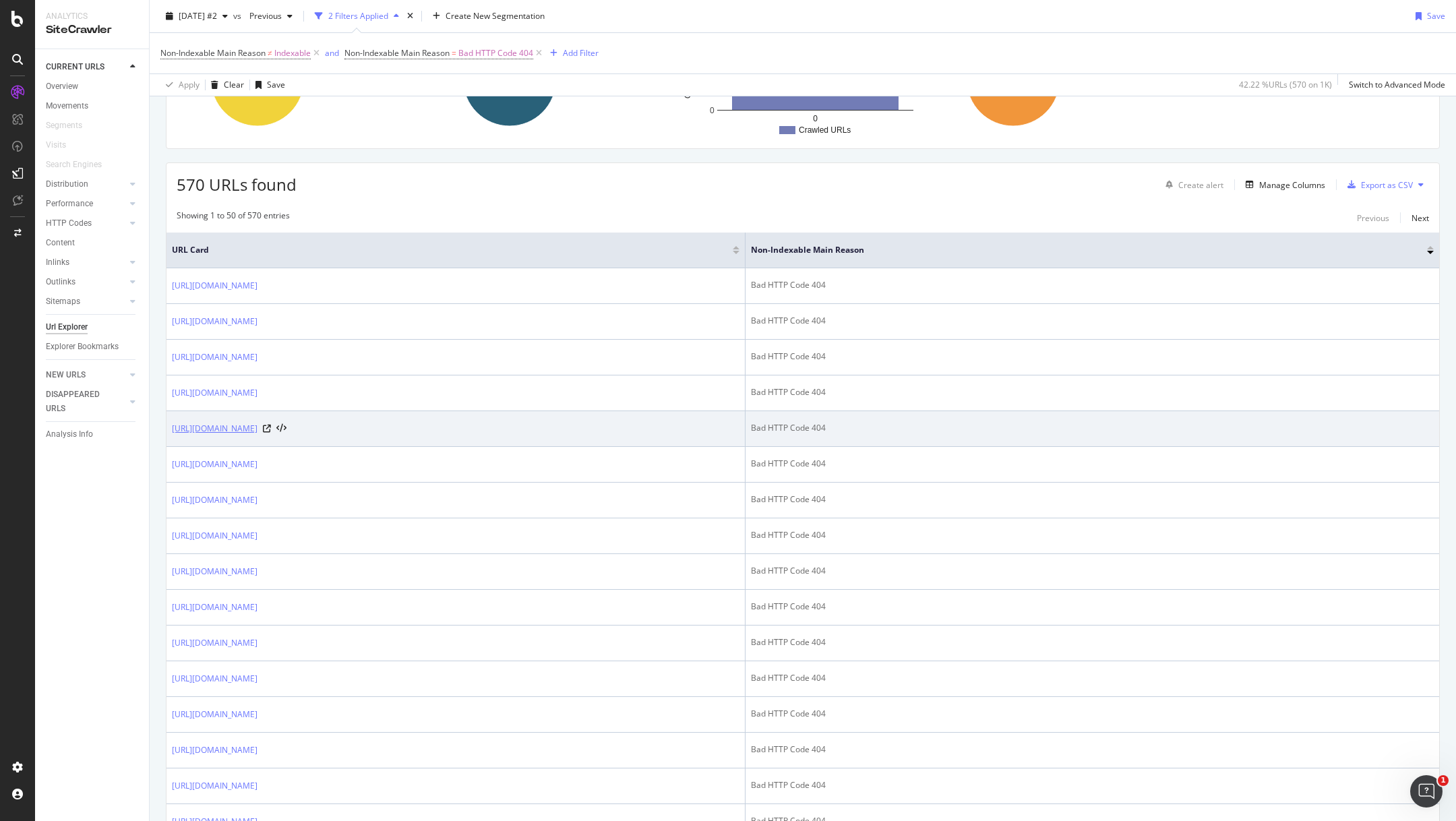
click at [257, 424] on link "[URL][DOMAIN_NAME]" at bounding box center [214, 428] width 86 height 13
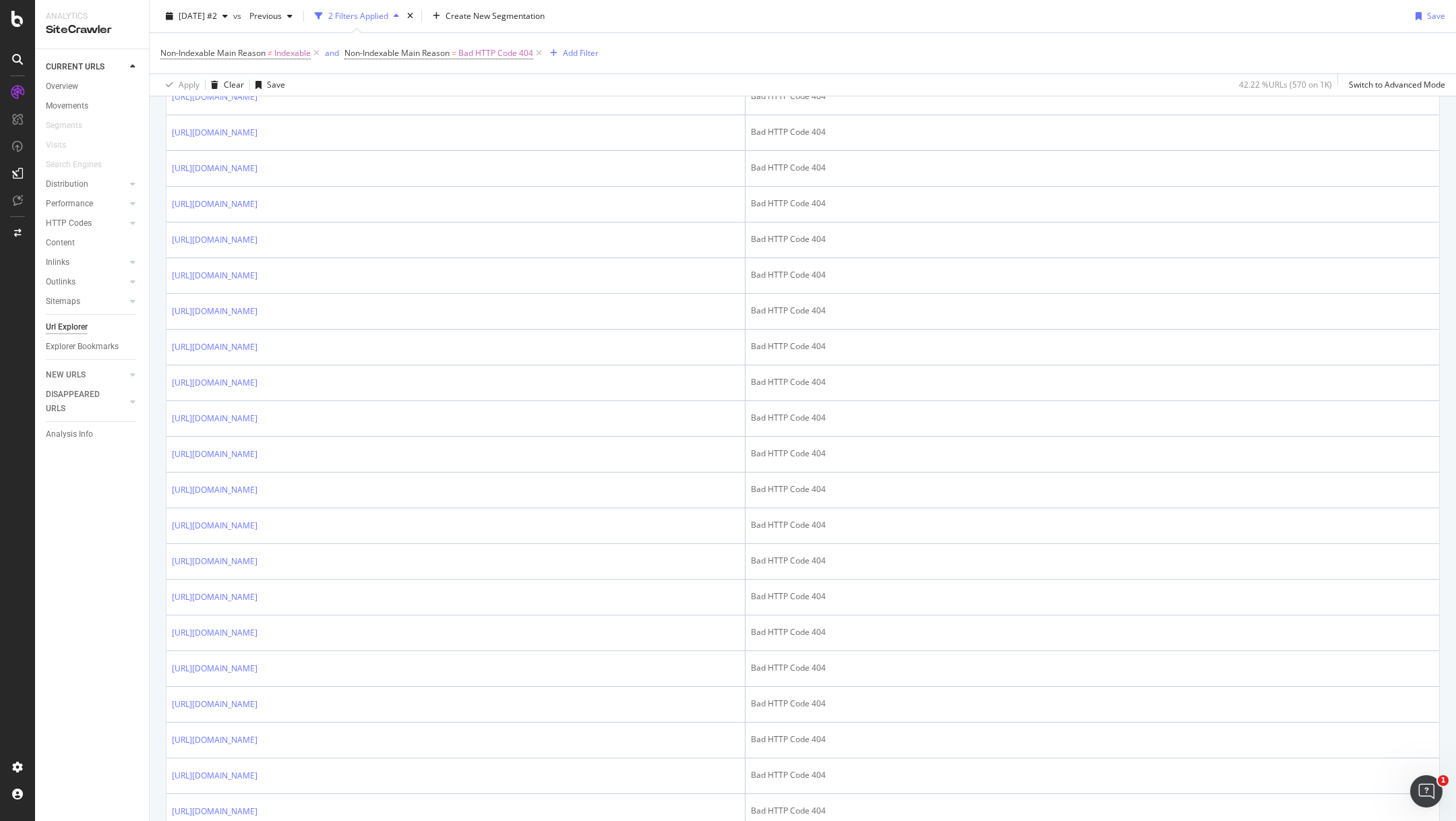
scroll to position [1475, 0]
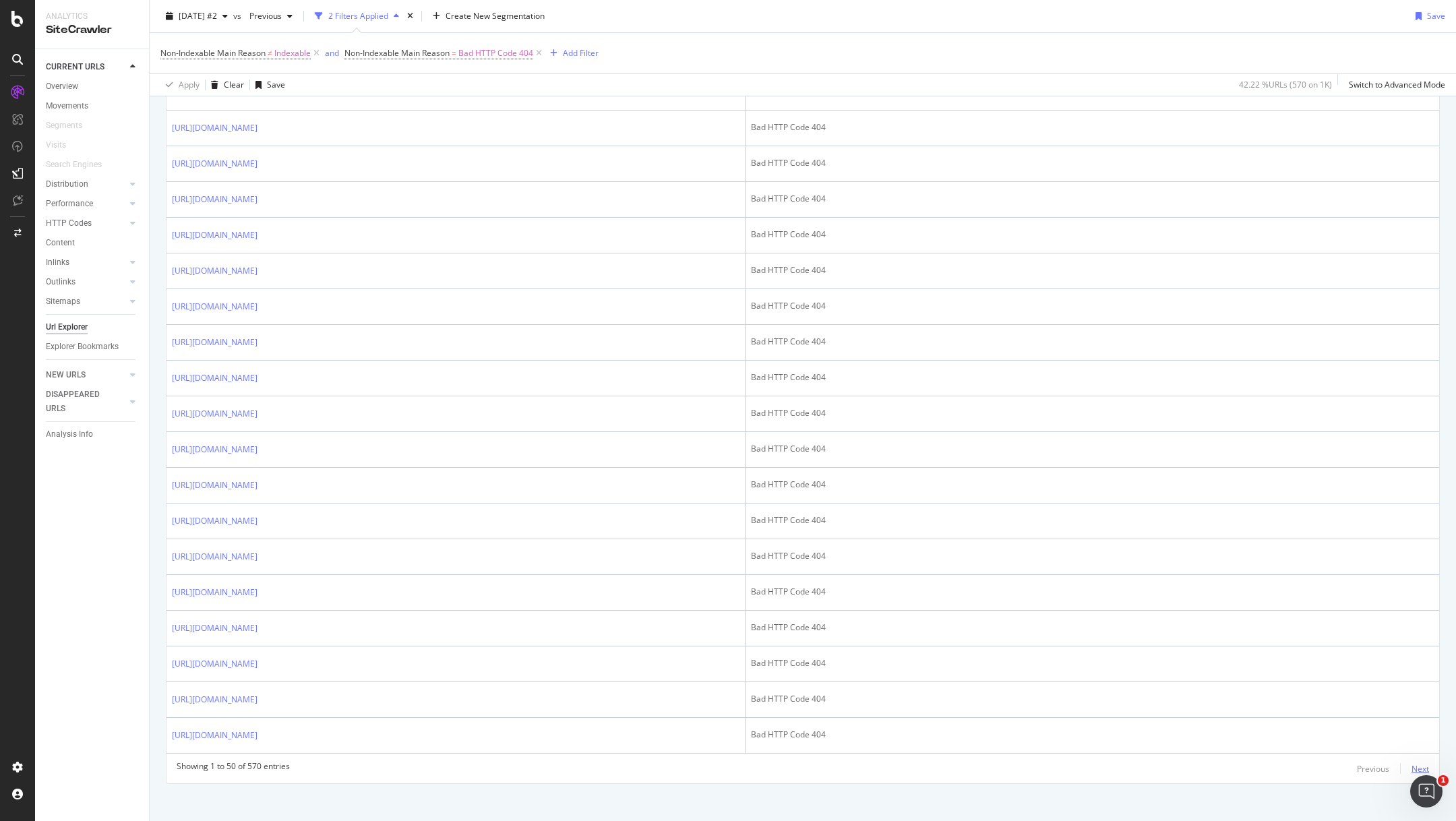
click at [1425, 763] on div "Next" at bounding box center [1420, 768] width 17 height 11
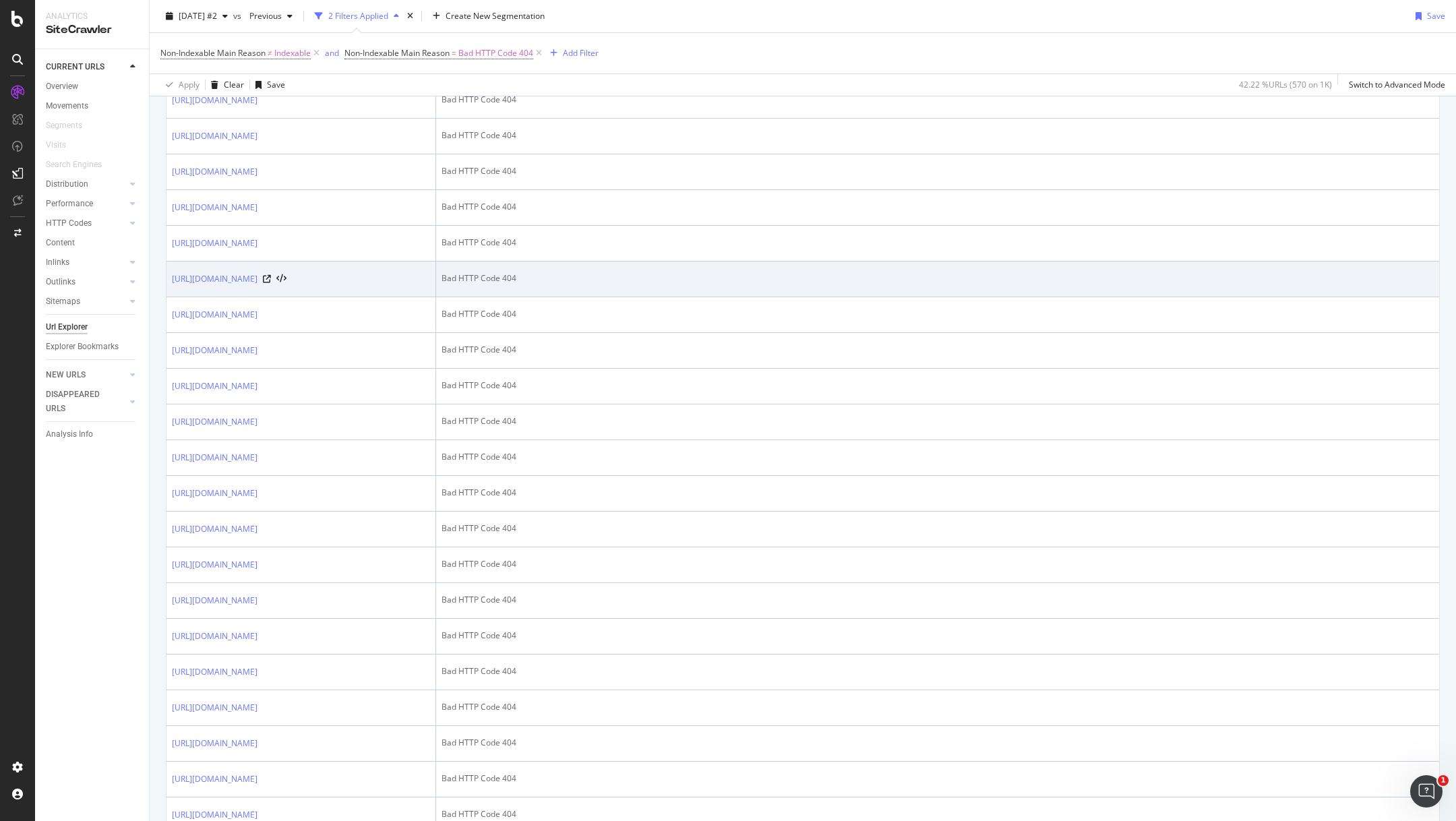
scroll to position [0, 0]
